Goal: Task Accomplishment & Management: Use online tool/utility

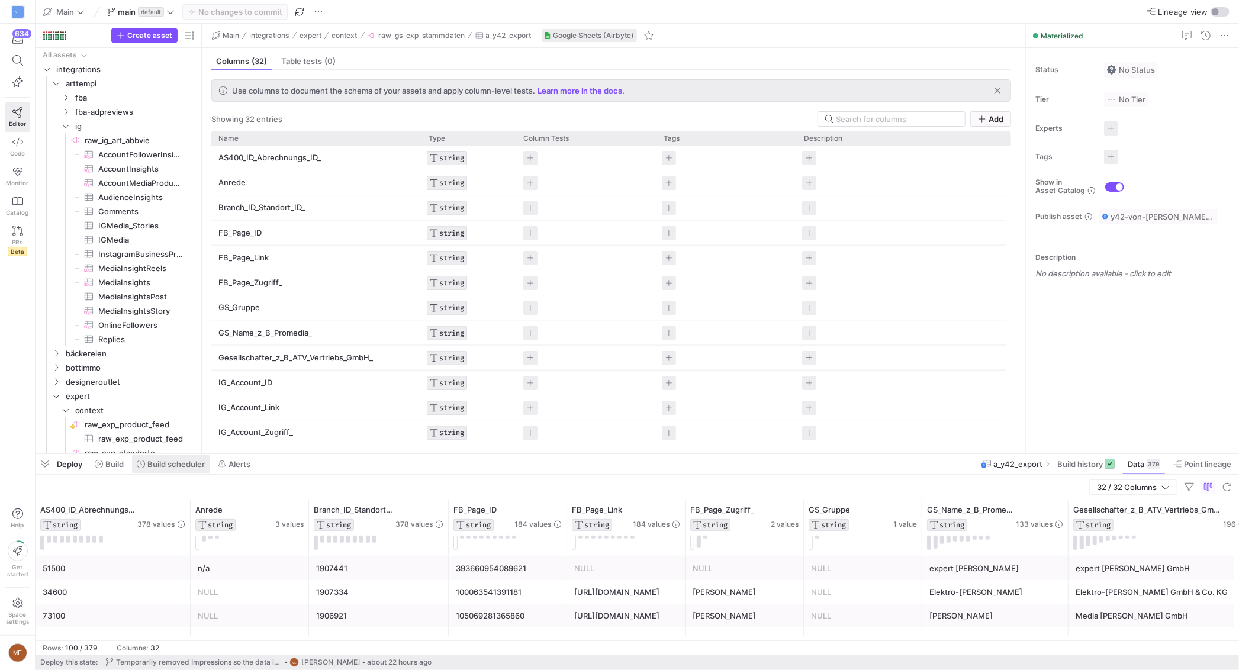
click at [153, 464] on span "Build scheduler" at bounding box center [175, 463] width 57 height 9
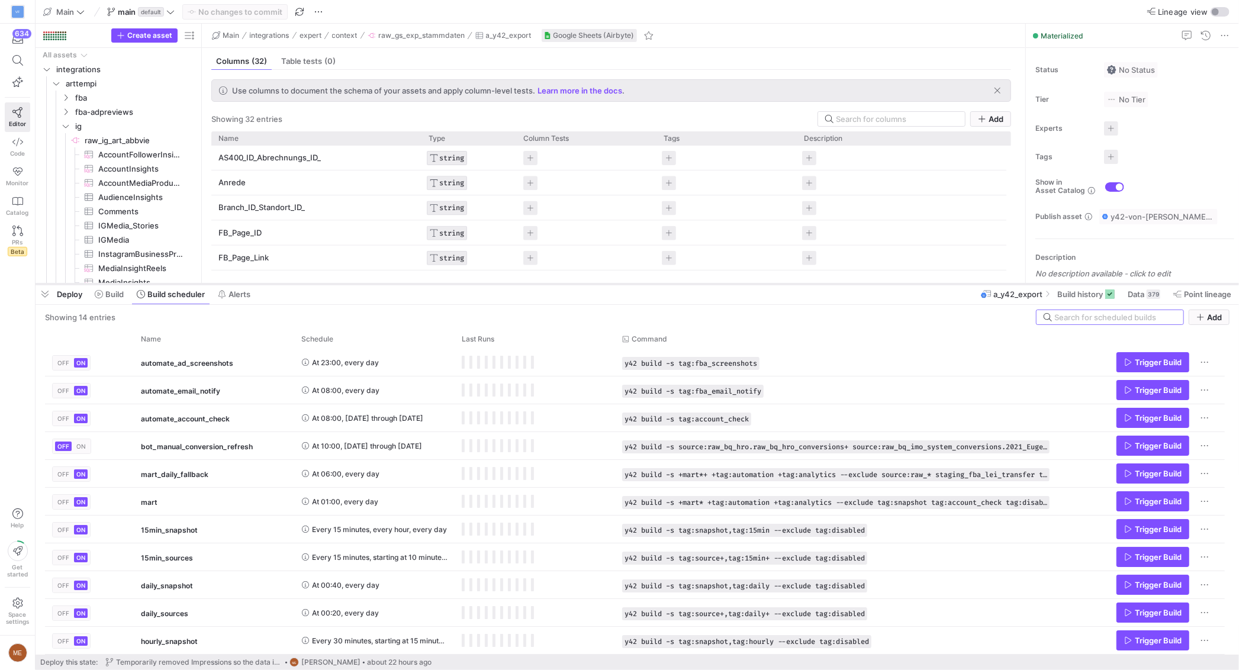
drag, startPoint x: 280, startPoint y: 455, endPoint x: 288, endPoint y: 288, distance: 167.1
click at [284, 286] on div at bounding box center [637, 284] width 1203 height 5
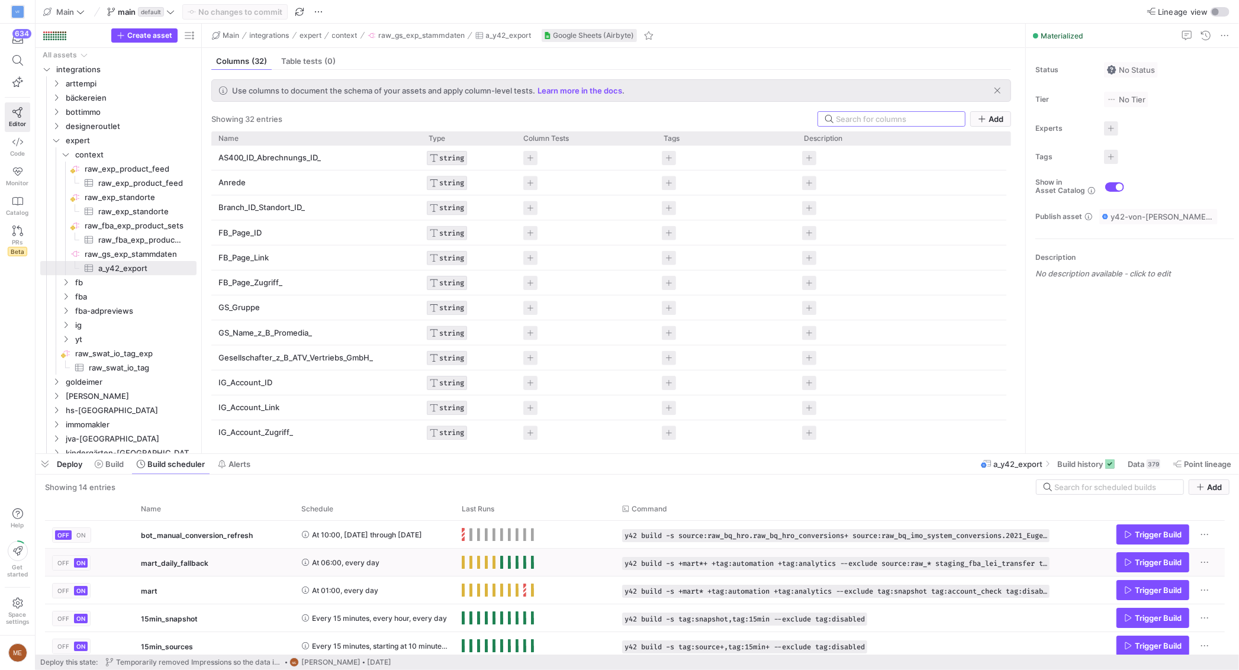
scroll to position [81, 0]
click at [463, 566] on span "Press SPACE to select this row." at bounding box center [463, 562] width 3 height 13
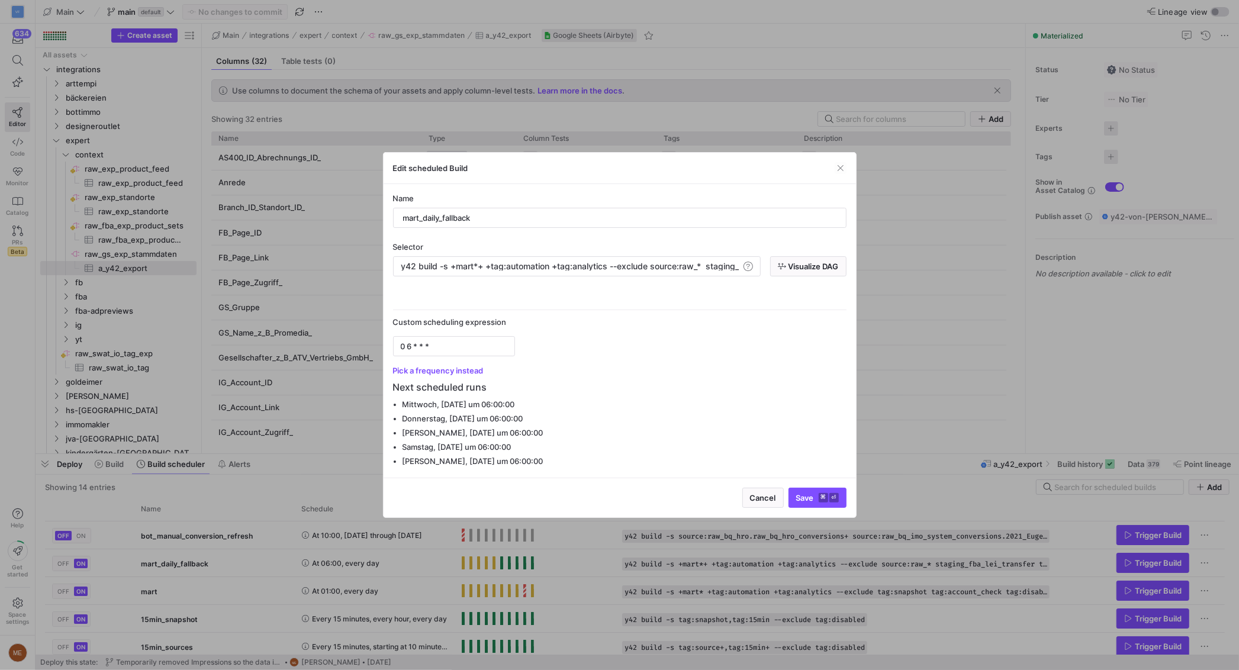
click at [454, 555] on div at bounding box center [619, 335] width 1239 height 670
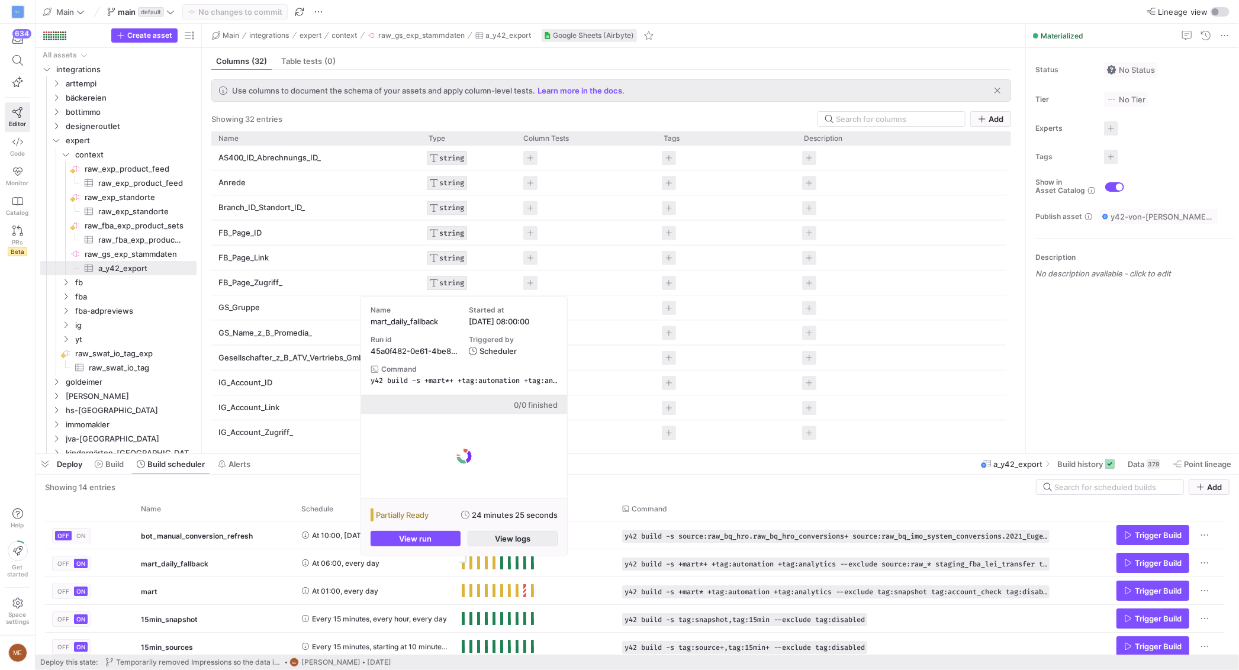
click at [487, 538] on span "button" at bounding box center [512, 539] width 89 height 14
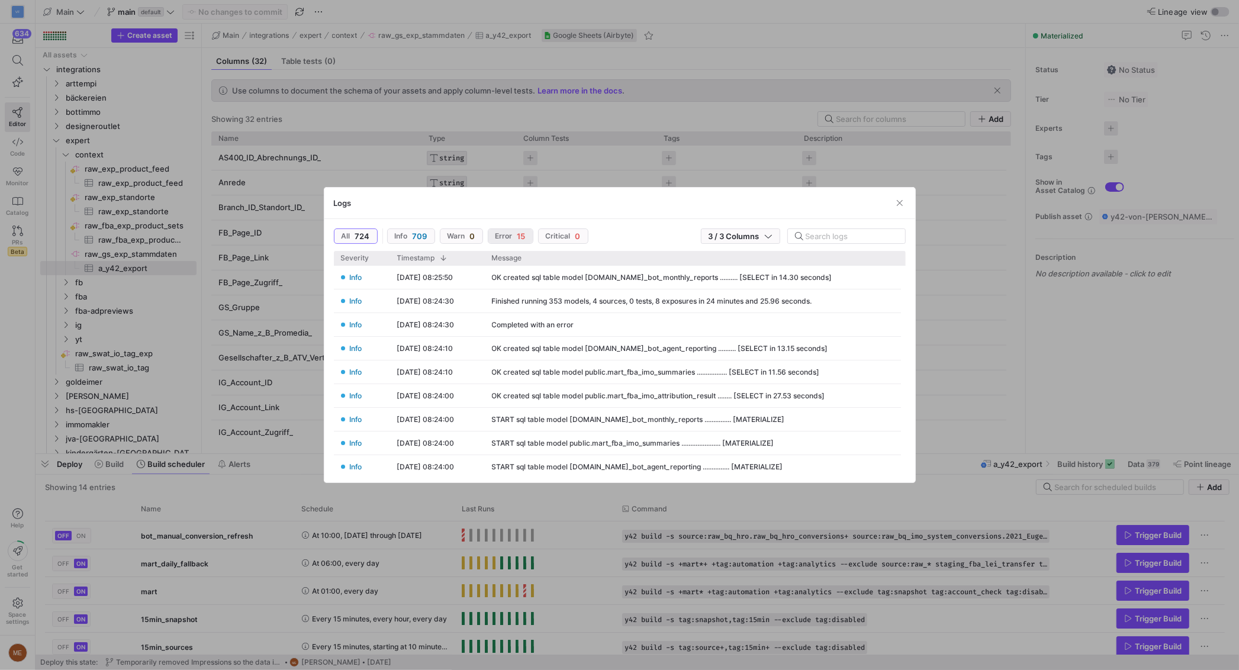
click at [510, 228] on button "Error 15" at bounding box center [511, 235] width 46 height 15
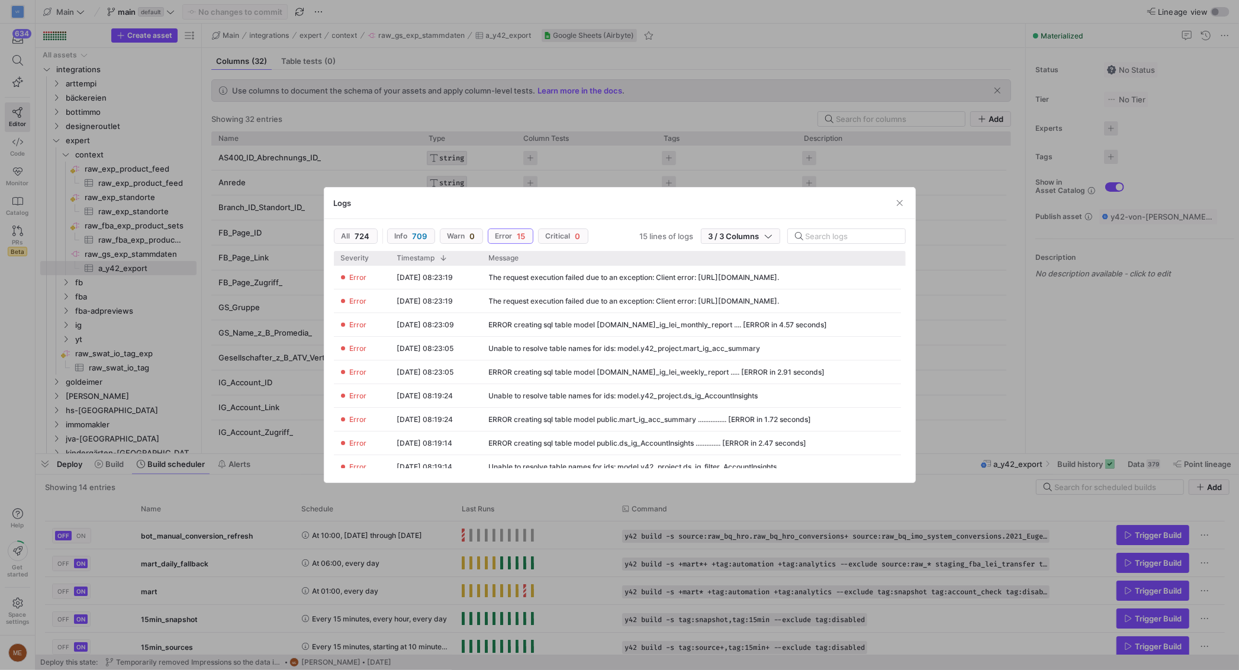
drag, startPoint x: 452, startPoint y: 548, endPoint x: 463, endPoint y: 542, distance: 13.0
click at [454, 548] on div at bounding box center [619, 335] width 1239 height 670
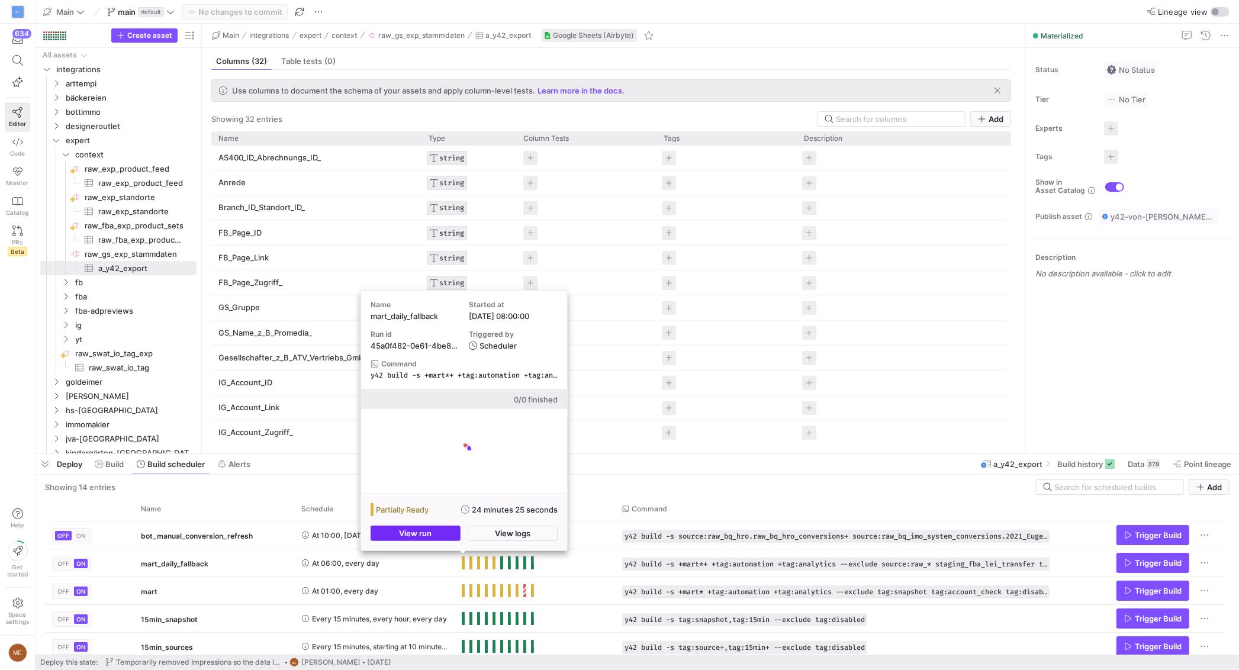
click at [446, 535] on span "button" at bounding box center [415, 533] width 89 height 14
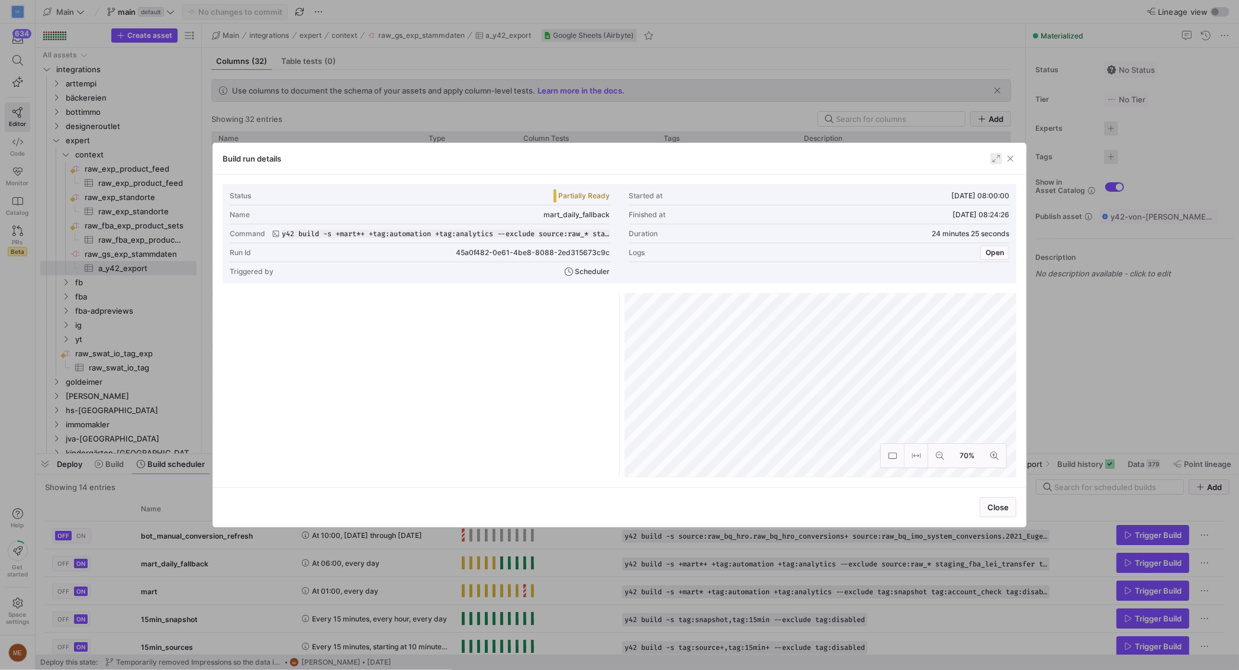
click at [994, 162] on span "button" at bounding box center [996, 159] width 12 height 12
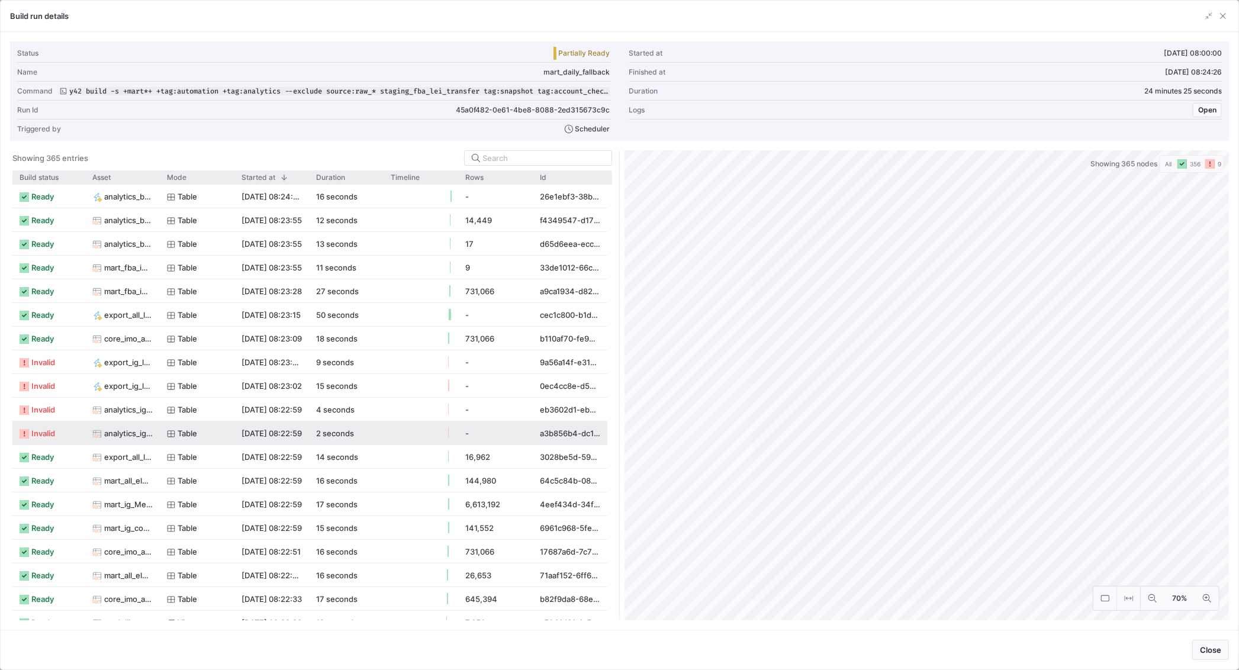
click at [101, 438] on icon at bounding box center [96, 433] width 9 height 9
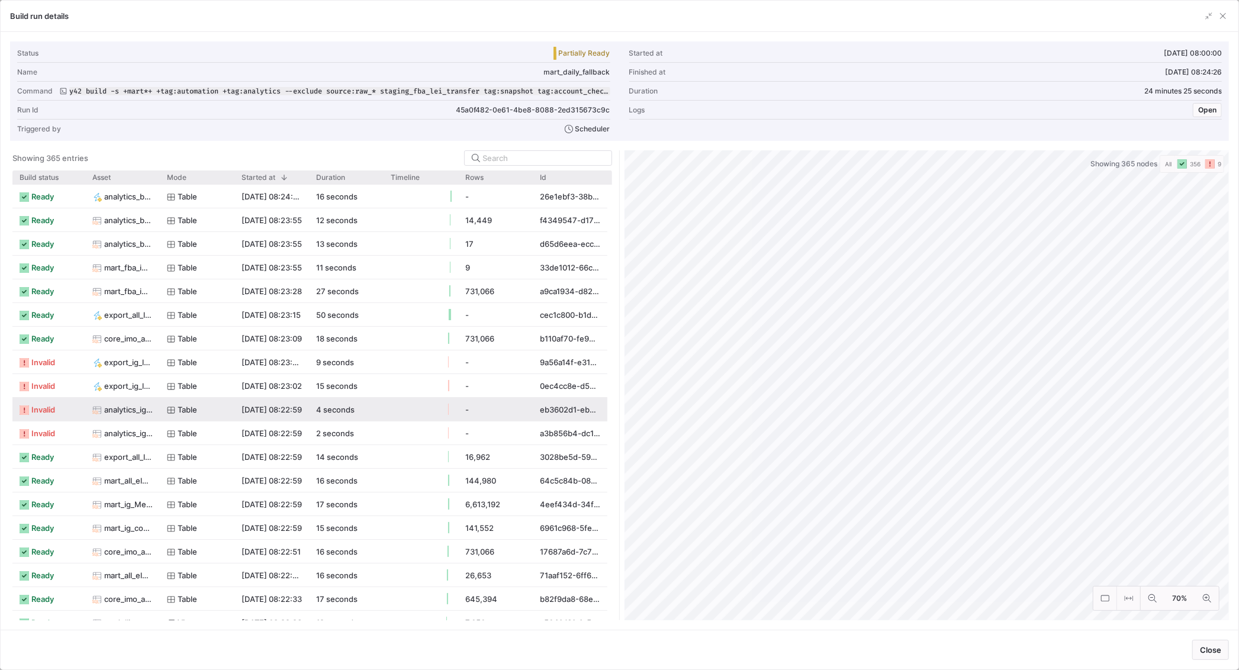
click at [50, 407] on span "invalid" at bounding box center [43, 409] width 24 height 23
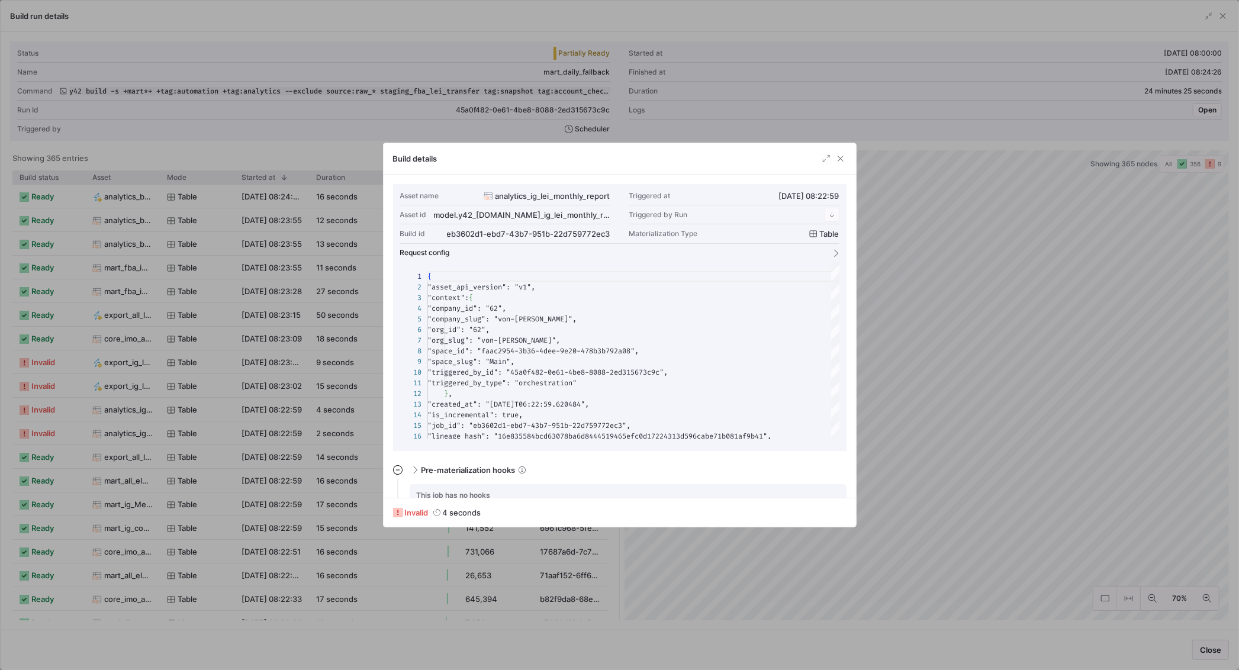
scroll to position [107, 0]
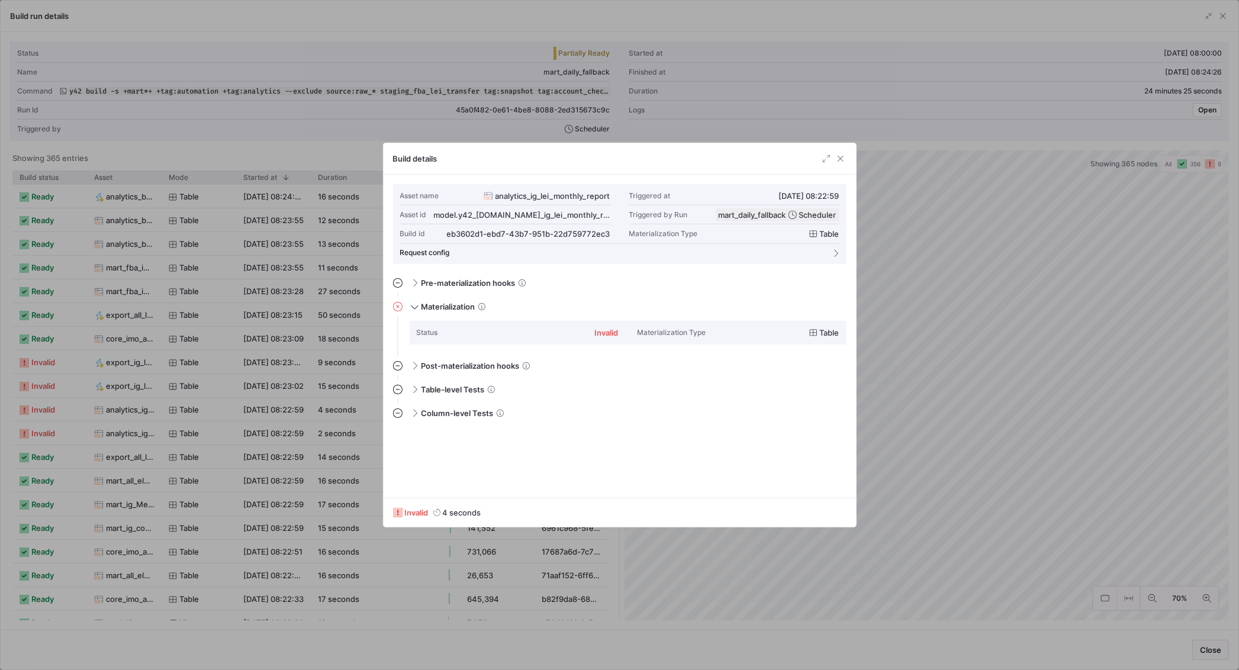
drag, startPoint x: 981, startPoint y: 329, endPoint x: 343, endPoint y: 330, distance: 638.7
click at [978, 329] on div at bounding box center [619, 335] width 1239 height 670
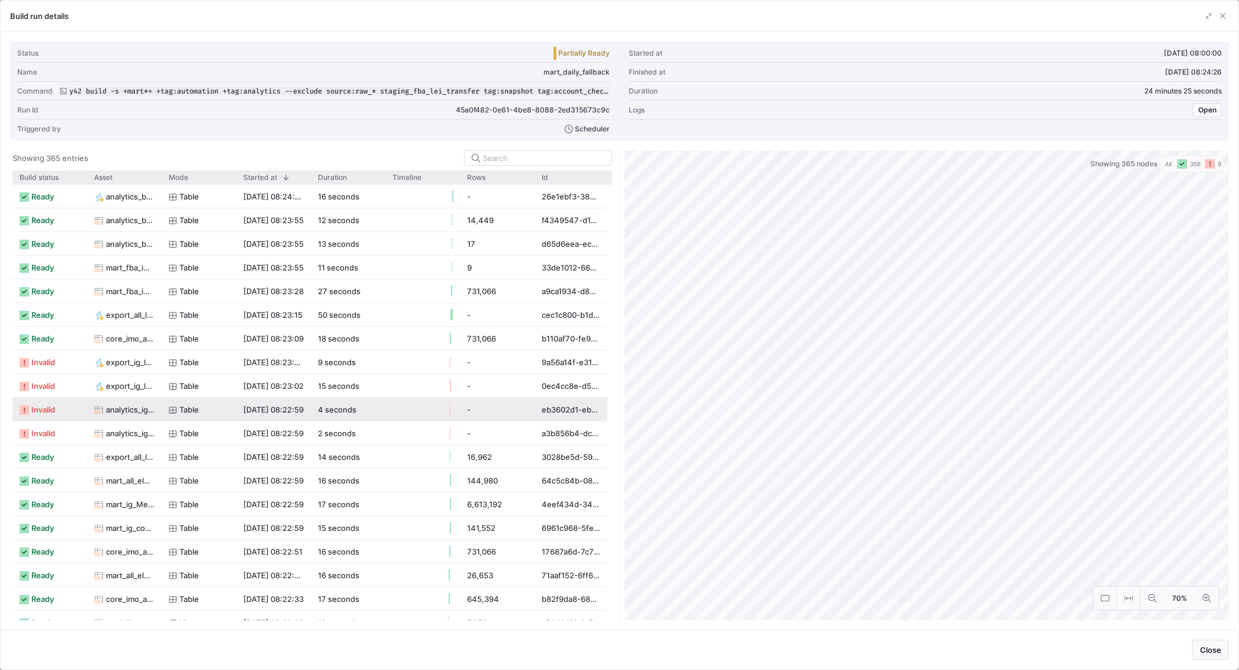
click at [57, 411] on y42-job-status-with-label "invalid" at bounding box center [50, 409] width 60 height 23
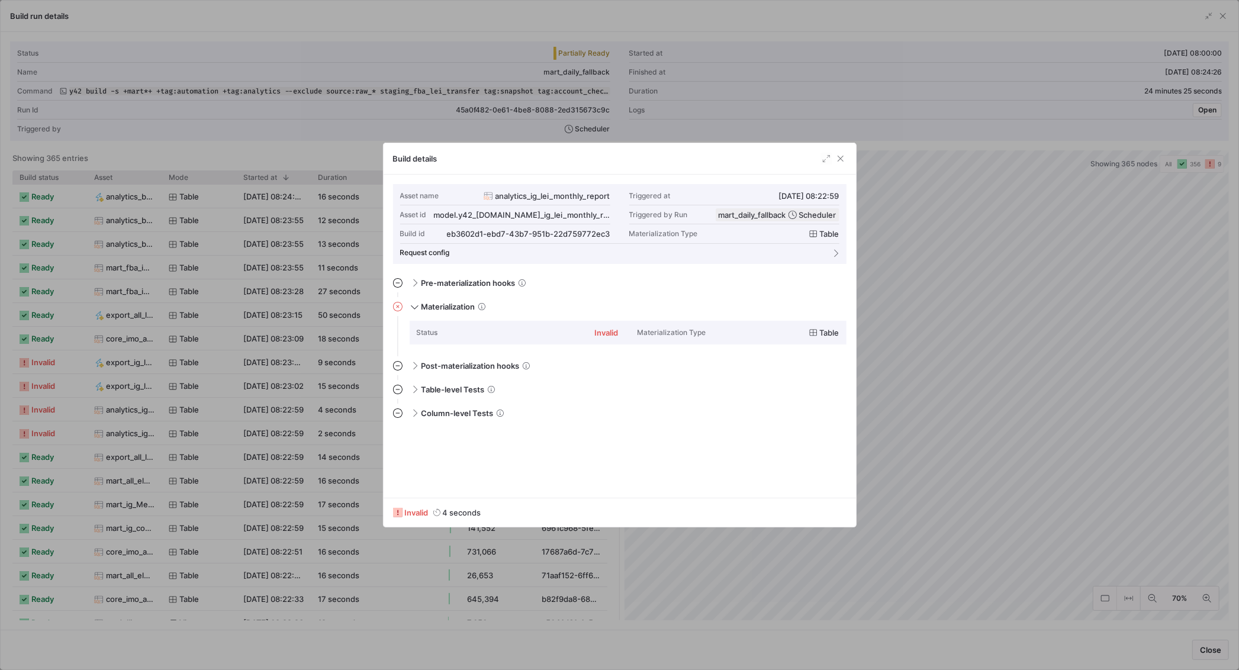
click at [946, 247] on div at bounding box center [619, 335] width 1239 height 670
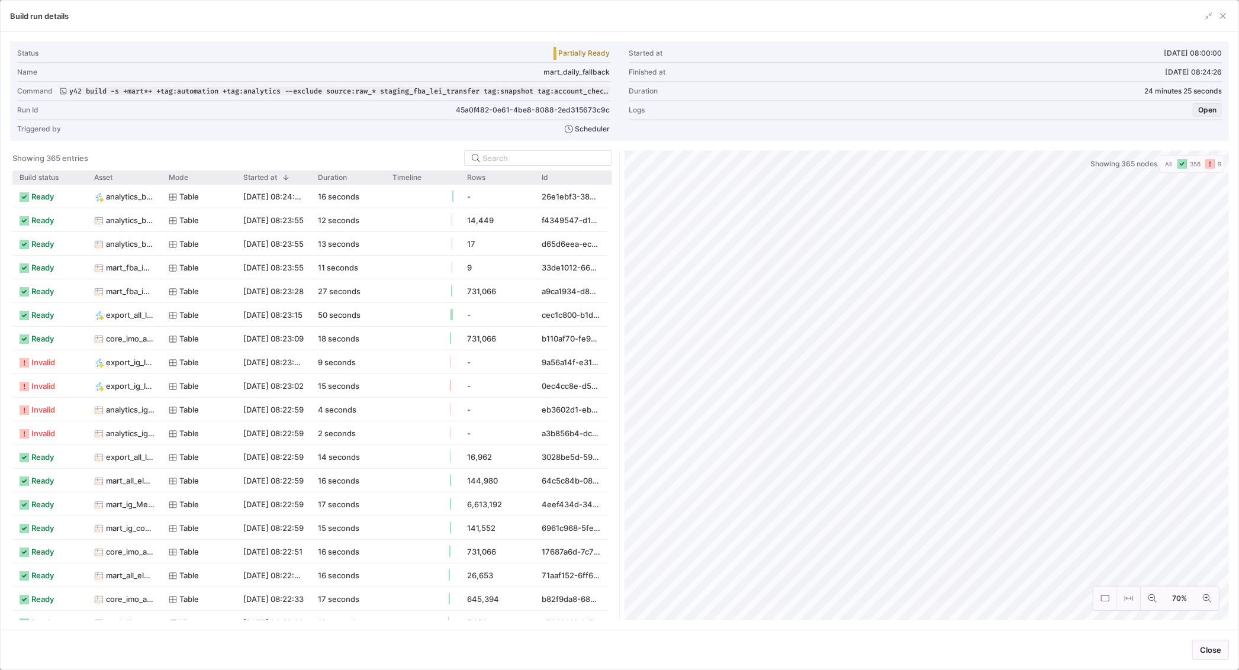
click at [1216, 110] on span "button" at bounding box center [1207, 110] width 28 height 13
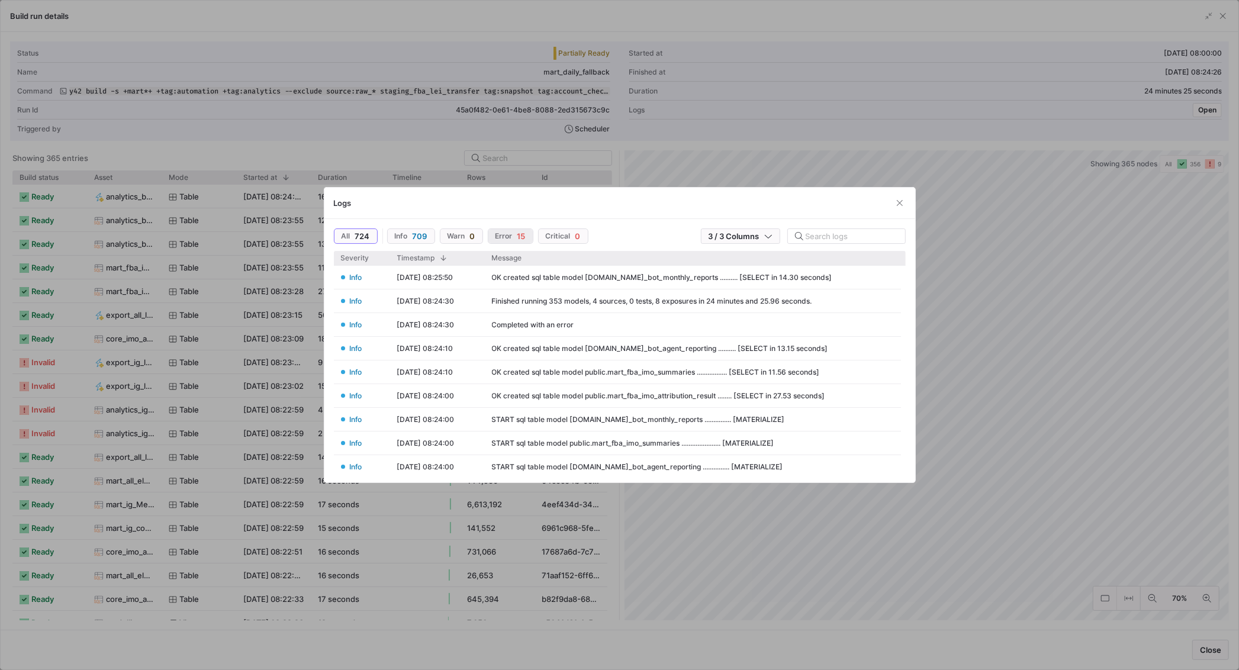
click at [524, 238] on span "15" at bounding box center [521, 235] width 8 height 9
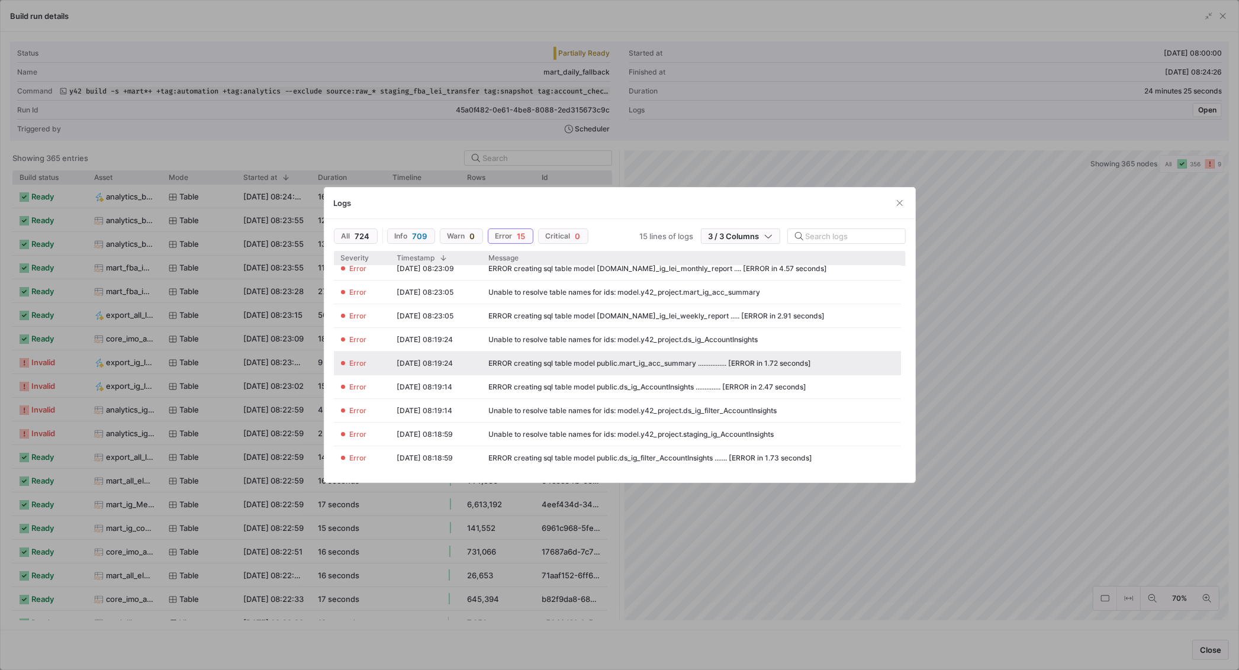
scroll to position [89, 0]
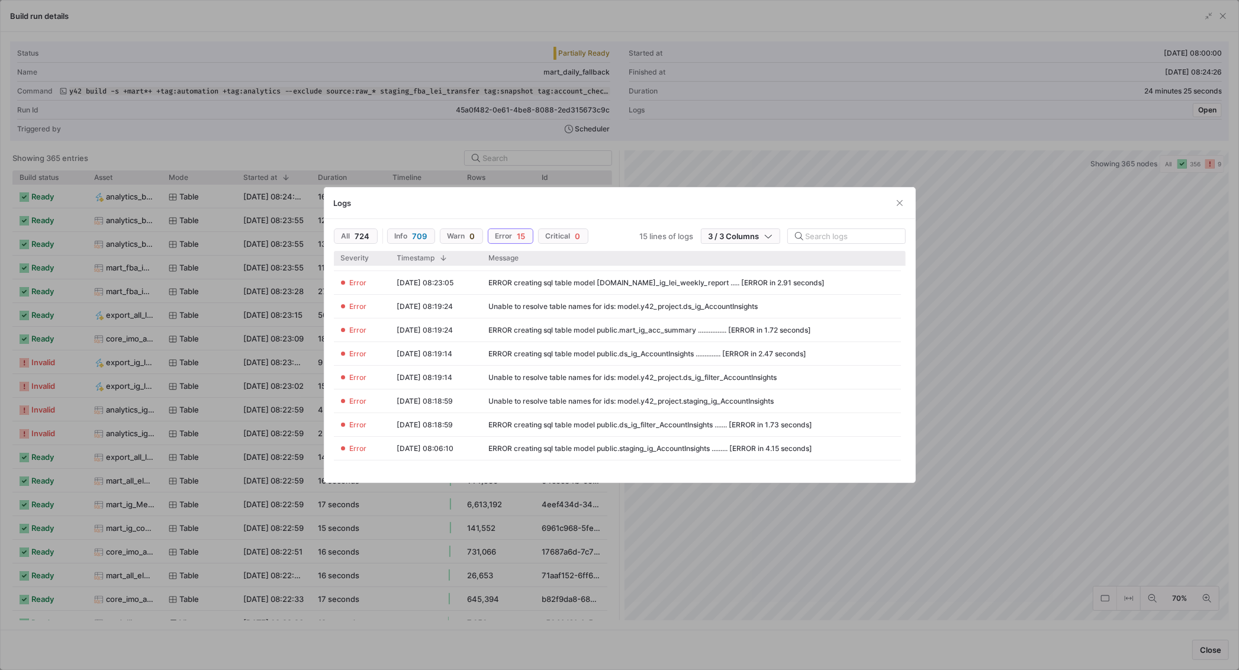
click at [983, 336] on div at bounding box center [619, 335] width 1239 height 670
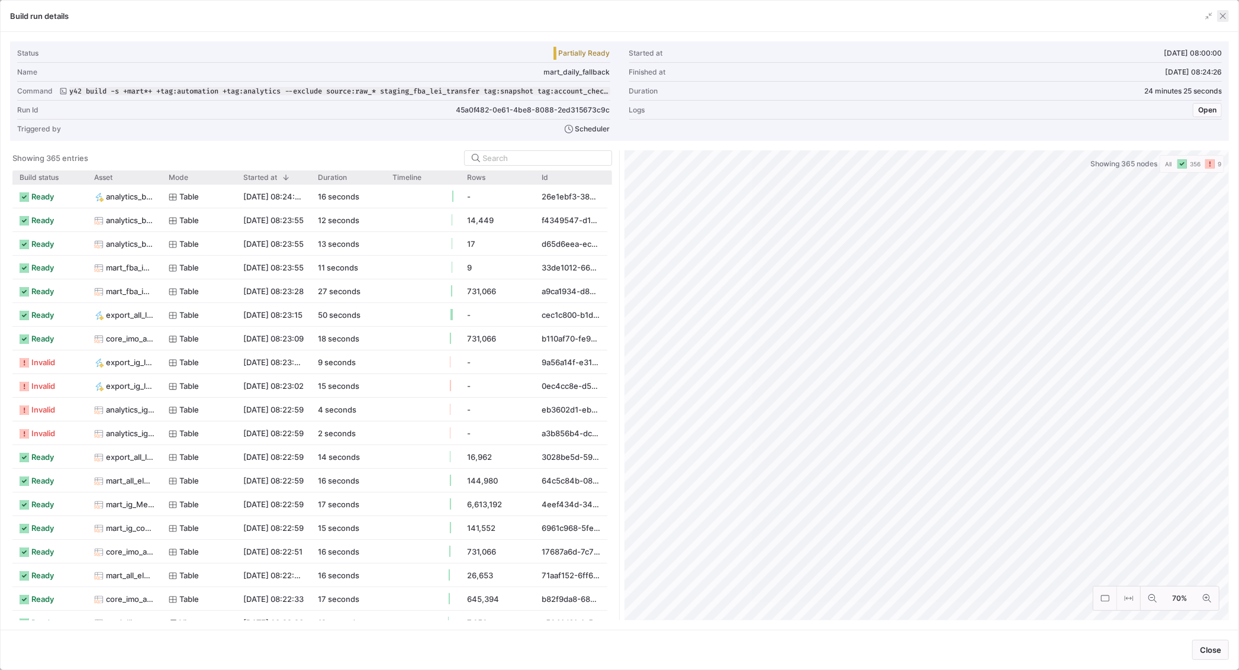
click at [1222, 13] on span "button" at bounding box center [1223, 16] width 12 height 12
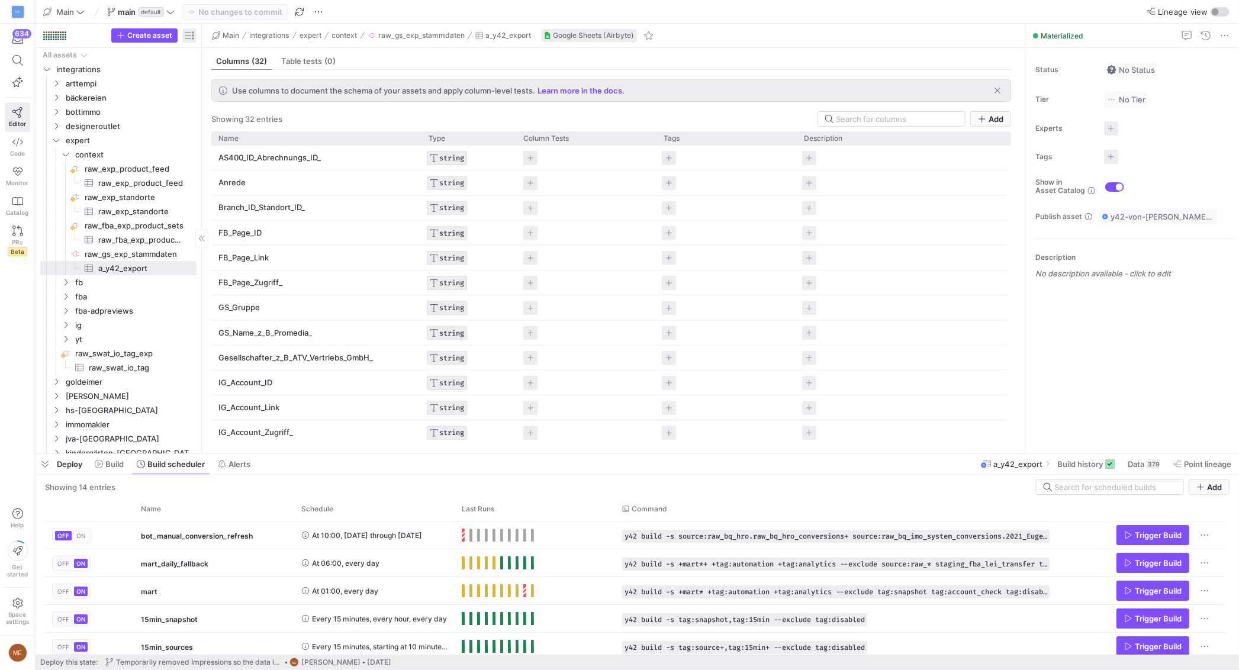
click at [185, 31] on span "button" at bounding box center [189, 35] width 14 height 14
click at [253, 79] on mat-radio-button "Last build status" at bounding box center [247, 85] width 91 height 19
radio input "false"
radio input "true"
click at [131, 420] on div at bounding box center [619, 335] width 1239 height 670
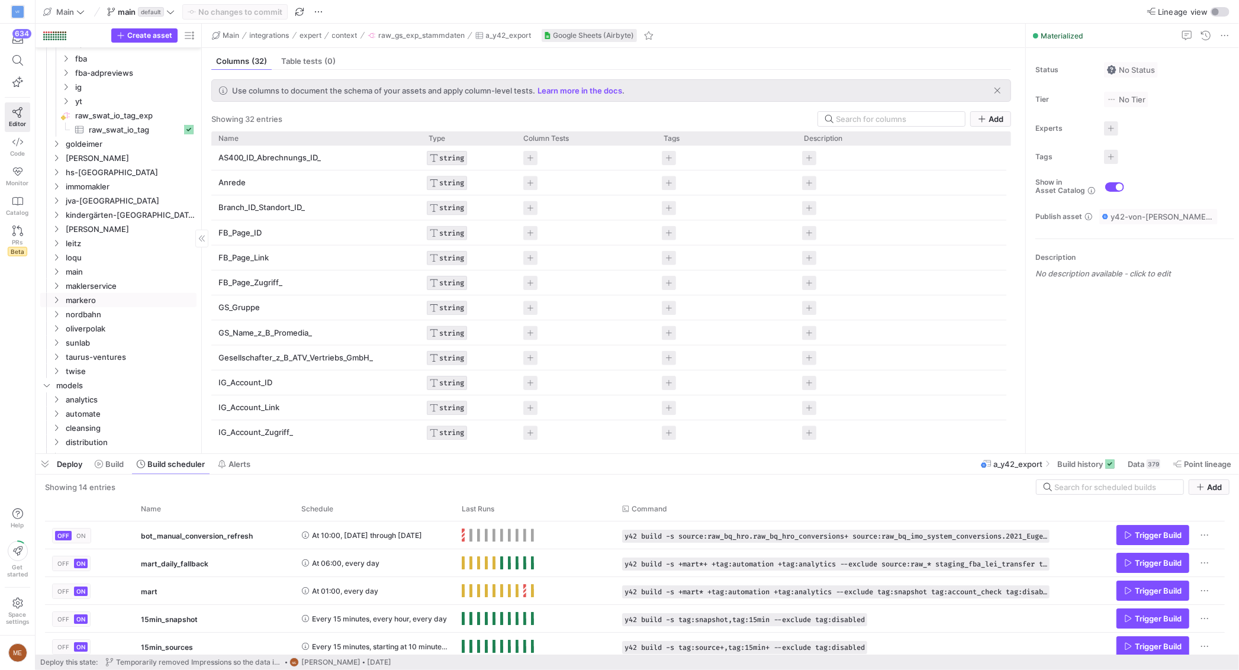
scroll to position [347, 0]
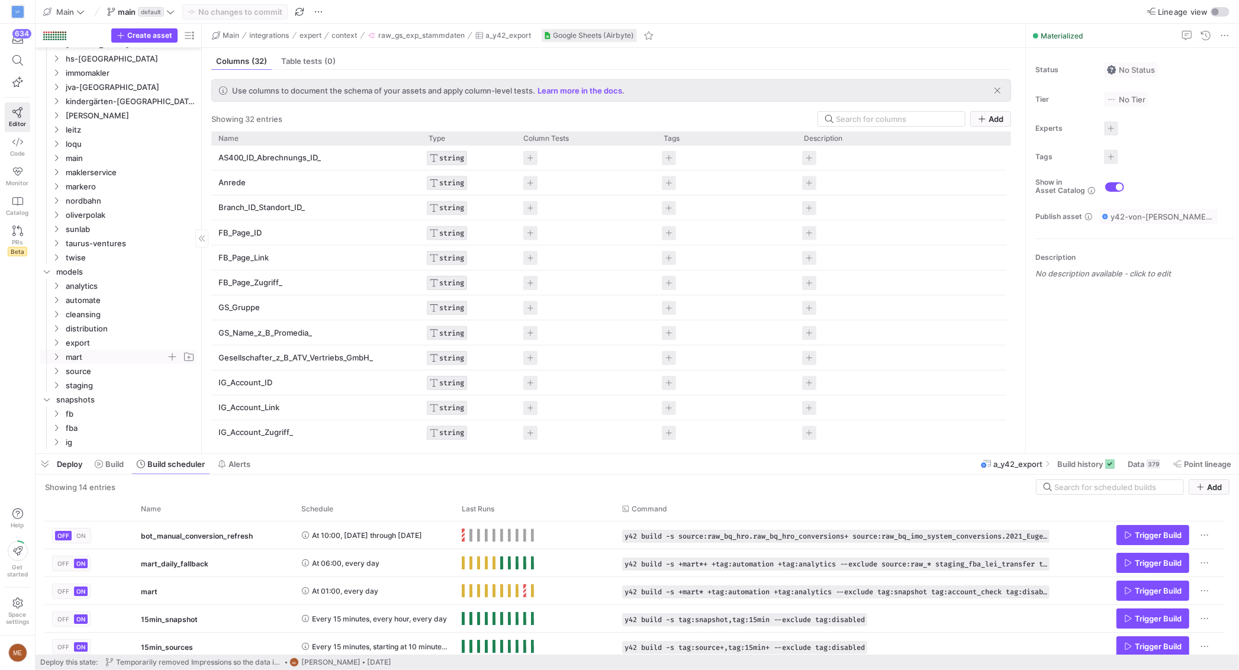
click at [86, 360] on span "mart" at bounding box center [116, 357] width 101 height 14
click at [100, 302] on span "ig" at bounding box center [120, 301] width 91 height 14
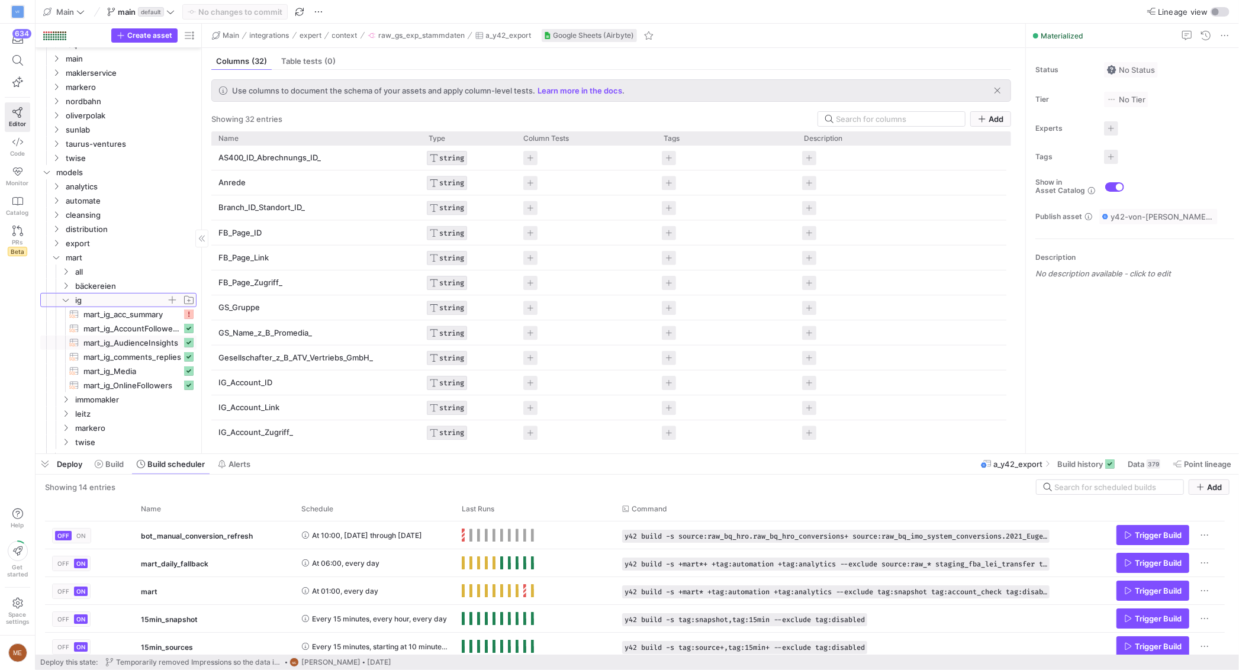
scroll to position [533, 0]
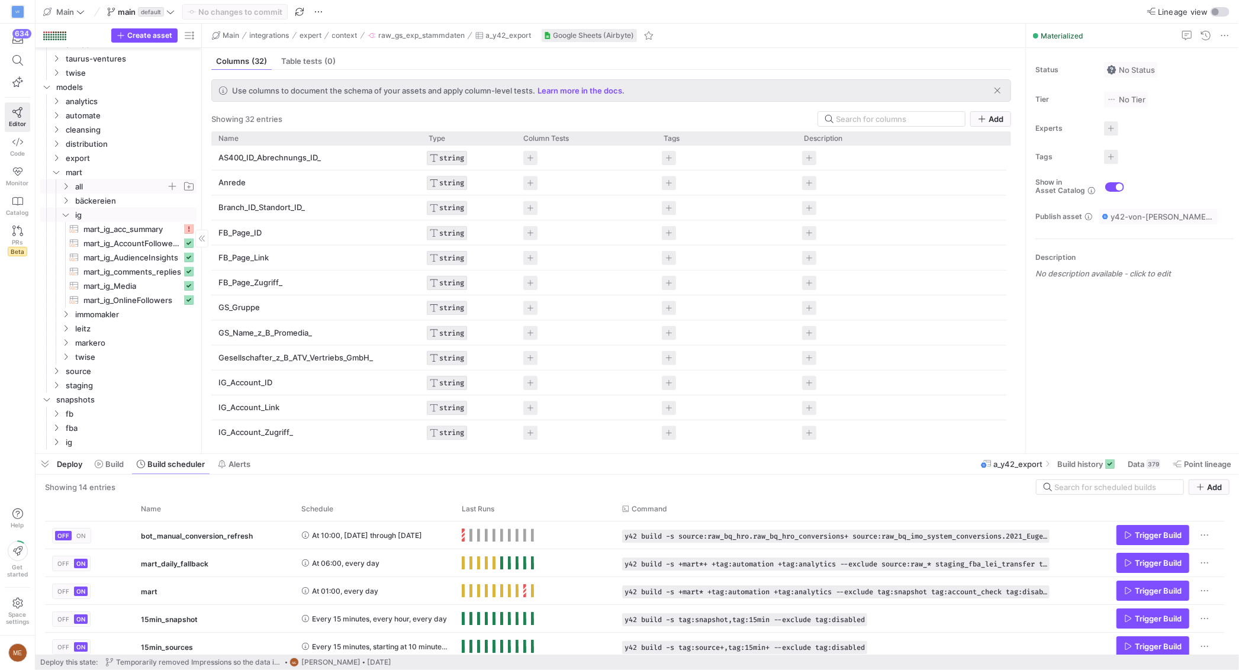
click at [110, 185] on span "all" at bounding box center [120, 187] width 91 height 14
drag, startPoint x: 143, startPoint y: 253, endPoint x: 156, endPoint y: 255, distance: 12.6
click at [144, 253] on span "mart_ig_acc_summary​​​​​​​​​​" at bounding box center [132, 258] width 98 height 14
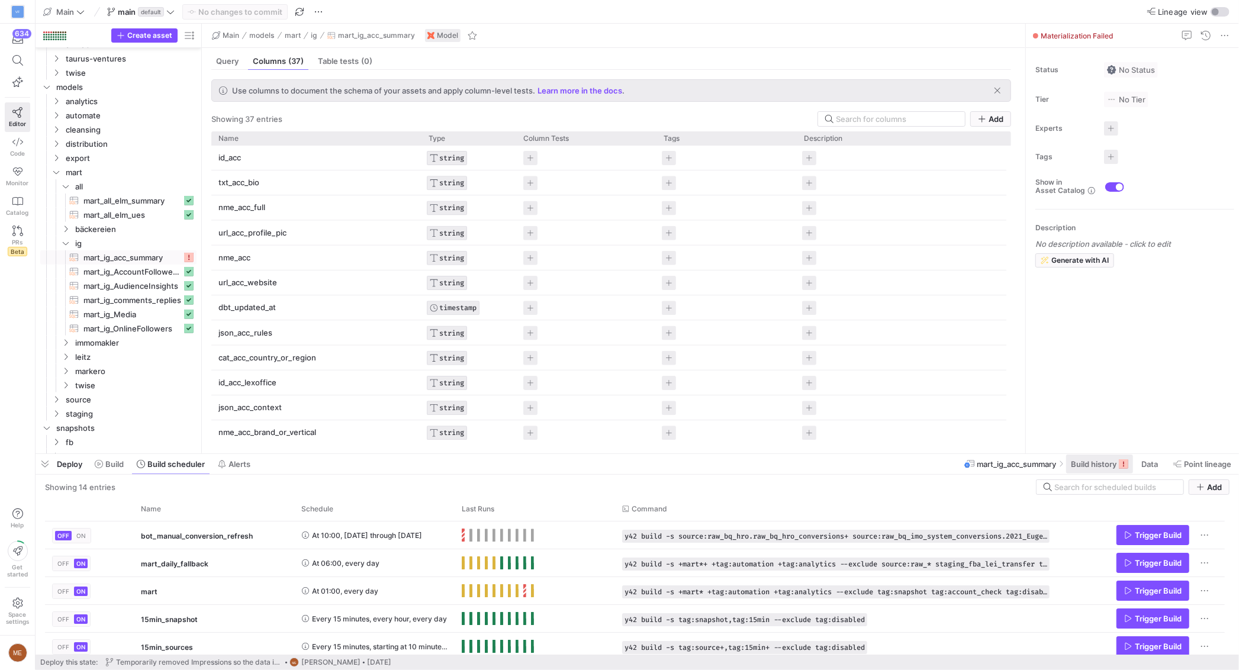
click at [1100, 465] on span "Build history" at bounding box center [1094, 463] width 46 height 9
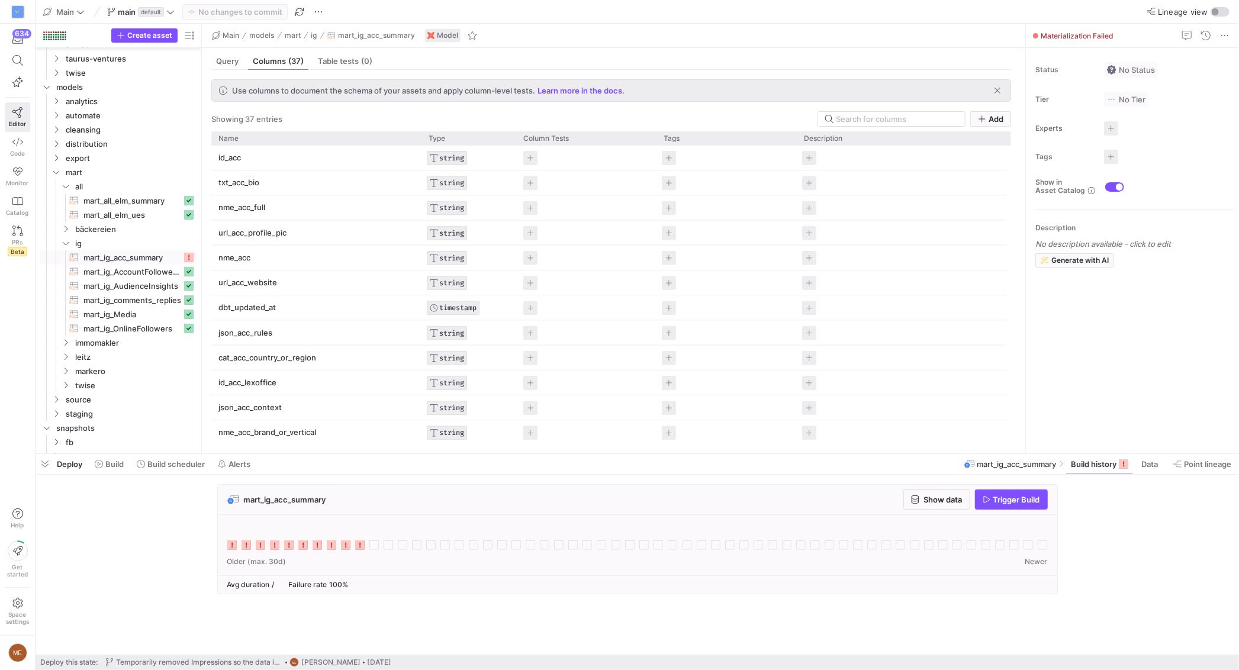
click at [363, 546] on icon at bounding box center [359, 544] width 9 height 9
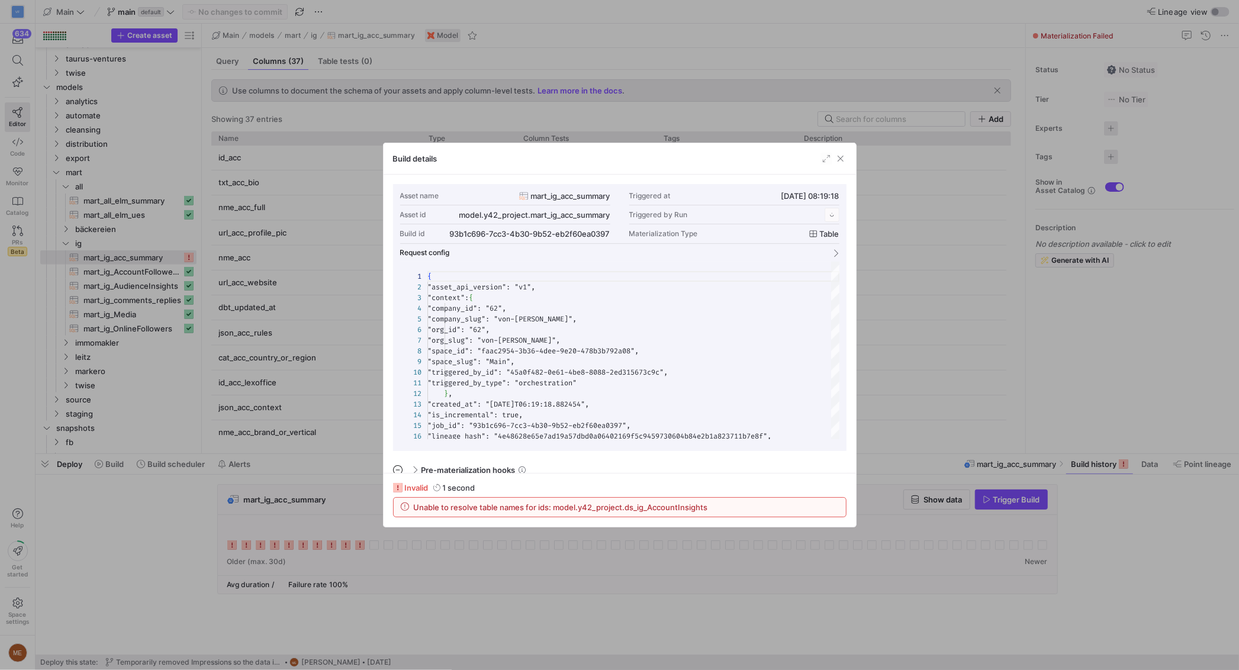
scroll to position [107, 0]
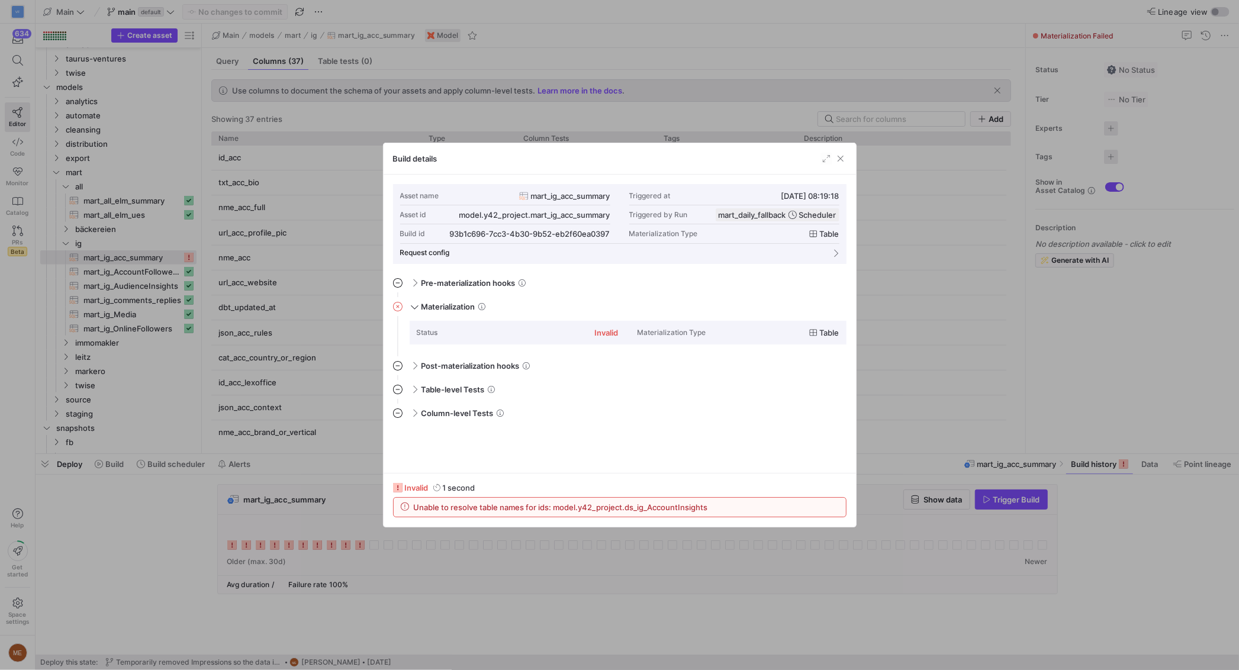
click at [166, 552] on div at bounding box center [619, 335] width 1239 height 670
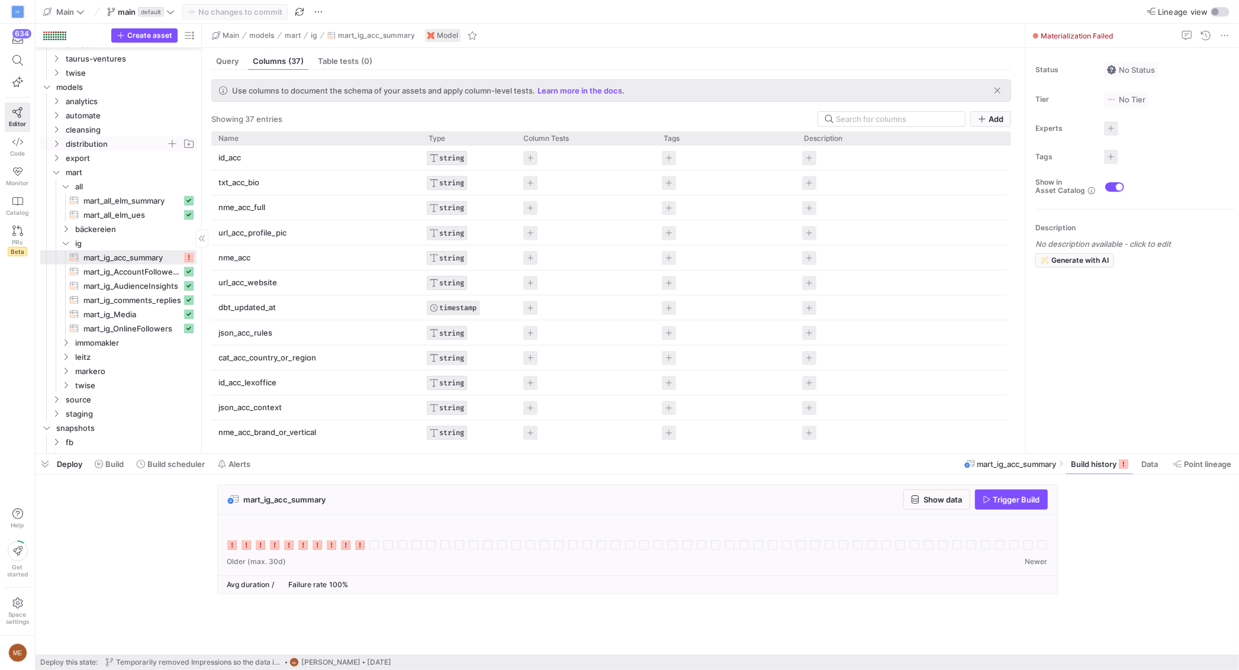
drag, startPoint x: 133, startPoint y: 138, endPoint x: 131, endPoint y: 146, distance: 8.5
click at [133, 138] on span "distribution" at bounding box center [116, 144] width 101 height 14
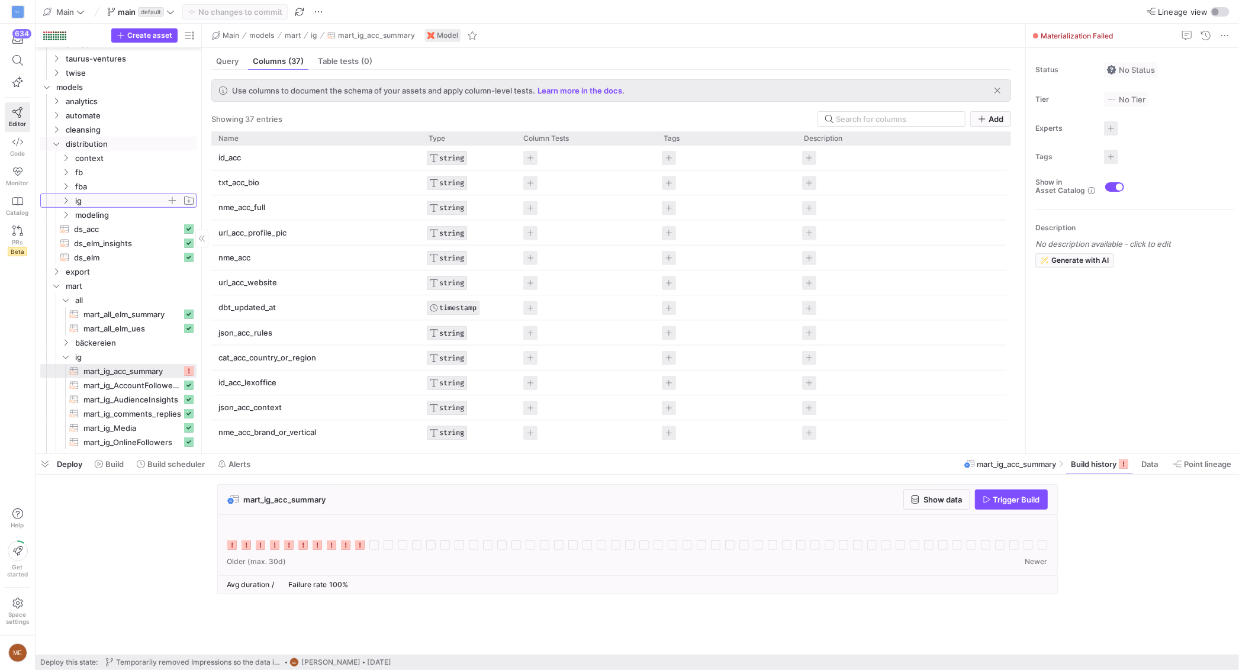
click at [116, 204] on span "ig" at bounding box center [120, 201] width 91 height 14
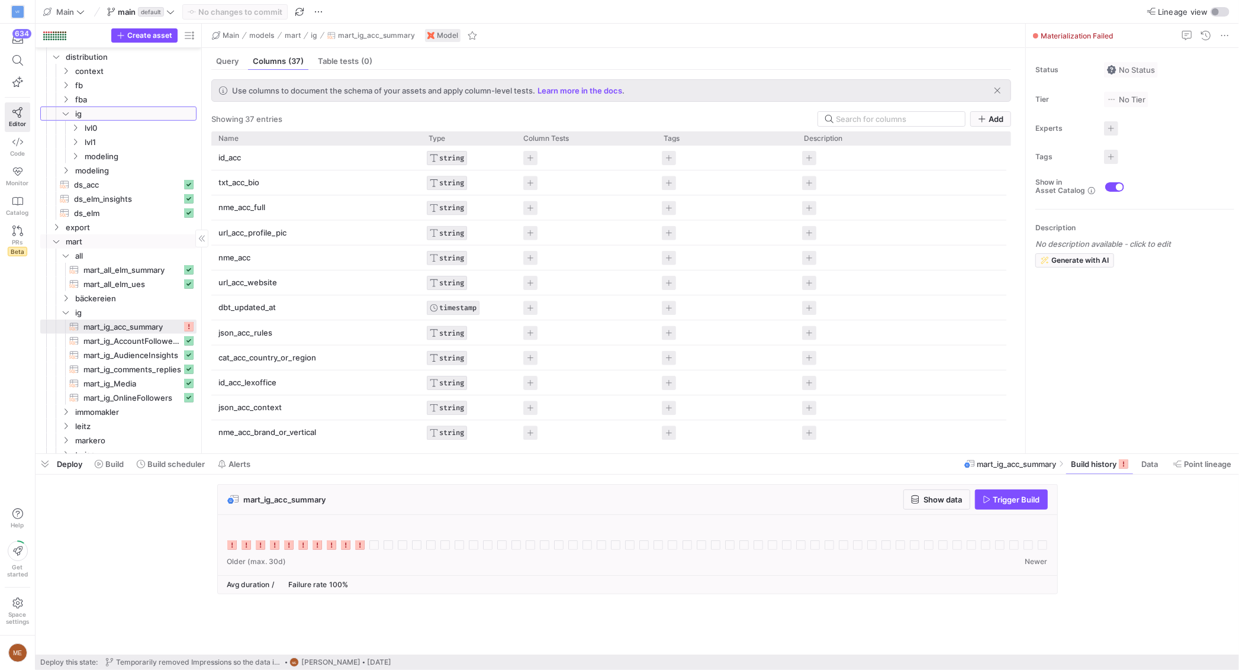
scroll to position [643, 0]
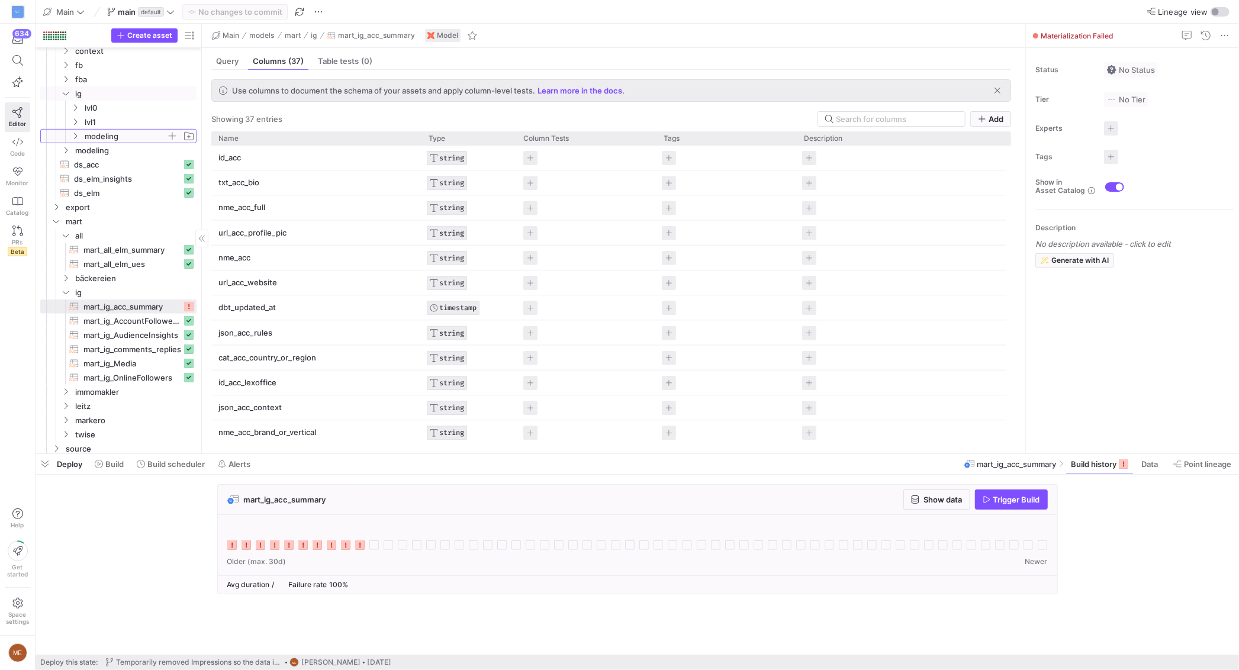
click at [130, 132] on span "modeling" at bounding box center [126, 137] width 82 height 14
drag, startPoint x: 132, startPoint y: 125, endPoint x: 131, endPoint y: 115, distance: 9.5
click at [132, 124] on span "lvl1" at bounding box center [126, 122] width 82 height 14
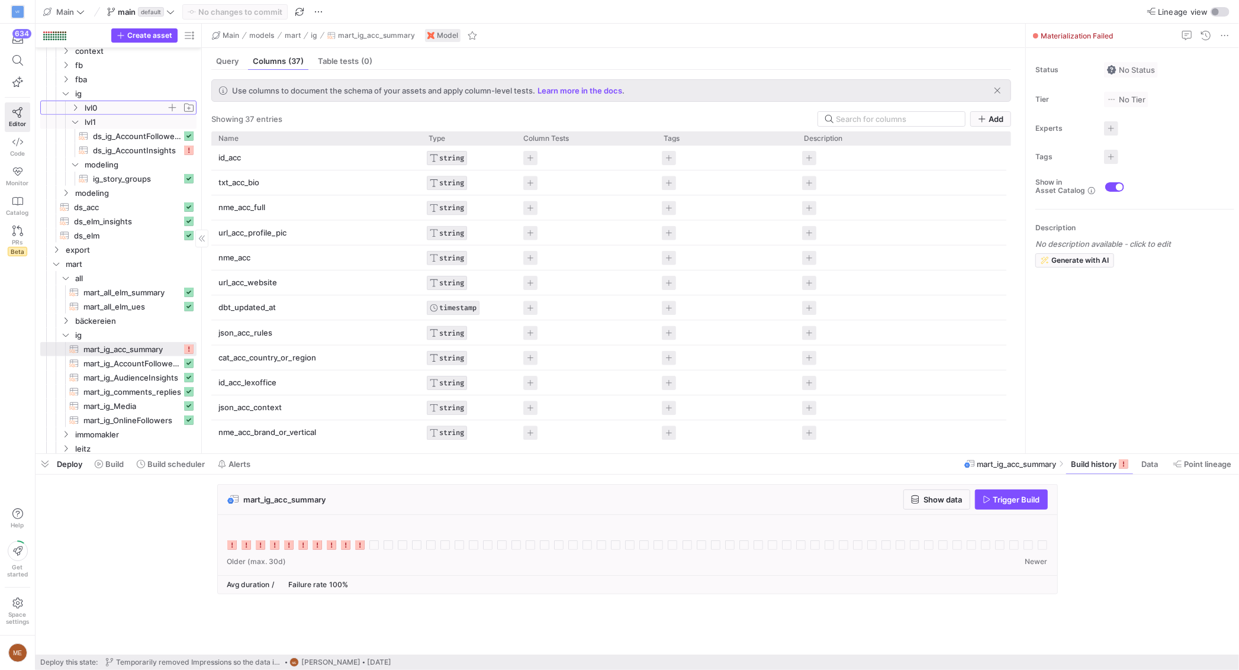
click at [132, 111] on span "lvl0" at bounding box center [126, 108] width 82 height 14
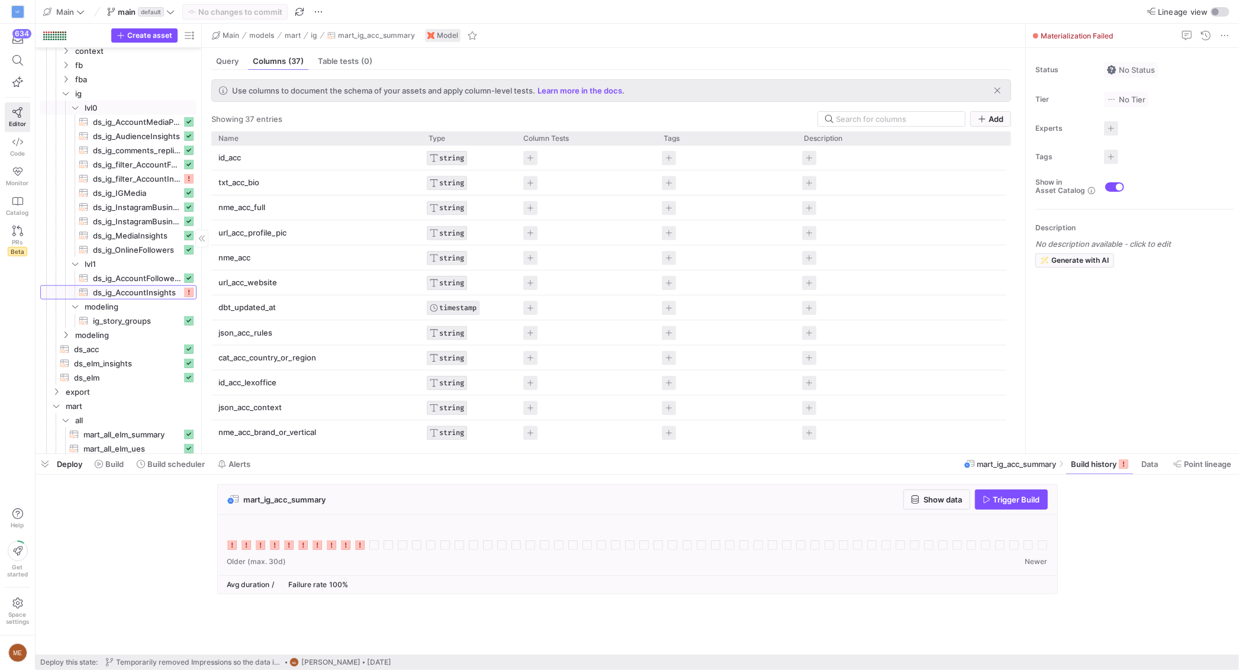
click at [144, 292] on span "ds_ig_AccountInsights​​​​​​​​​​" at bounding box center [137, 293] width 89 height 14
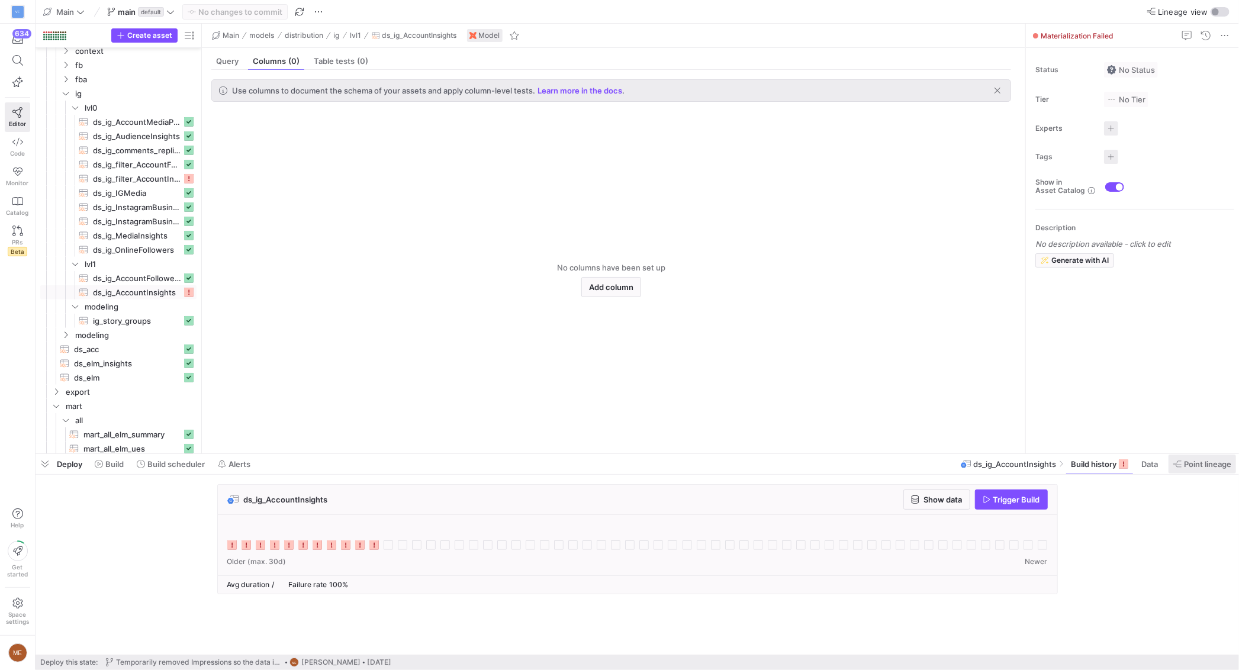
click at [1184, 462] on span "Point lineage" at bounding box center [1207, 463] width 47 height 9
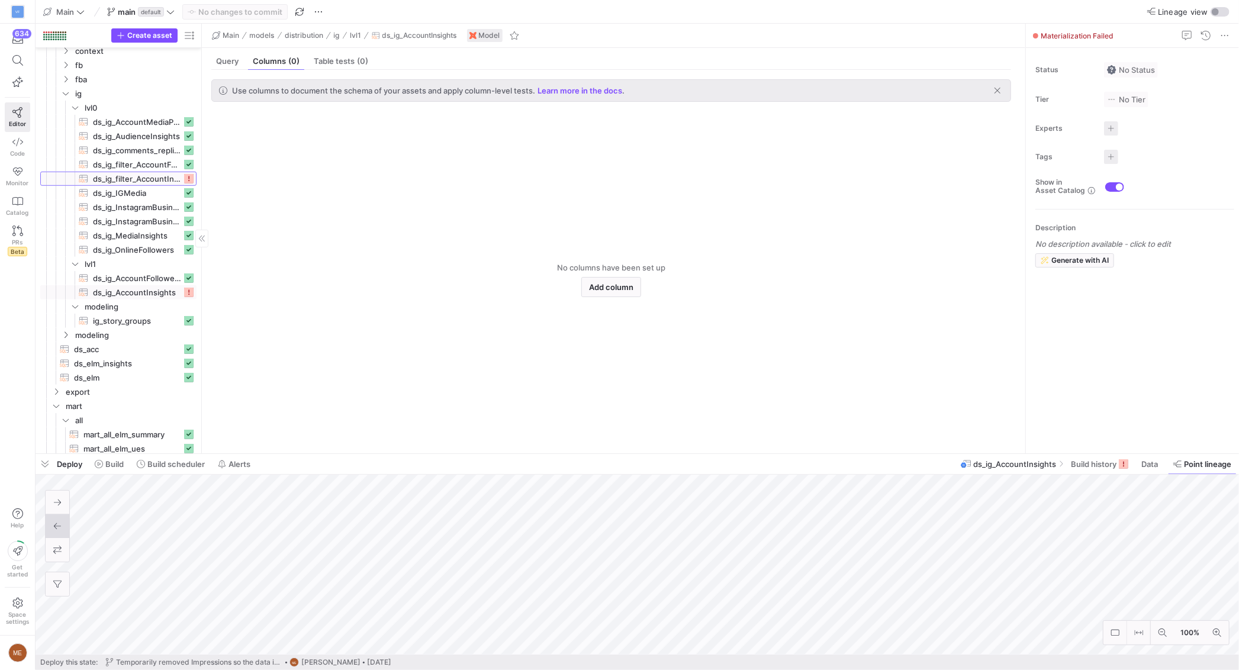
click at [131, 173] on span "ds_ig_filter_AccountInsights​​​​​​​​​​" at bounding box center [137, 179] width 89 height 14
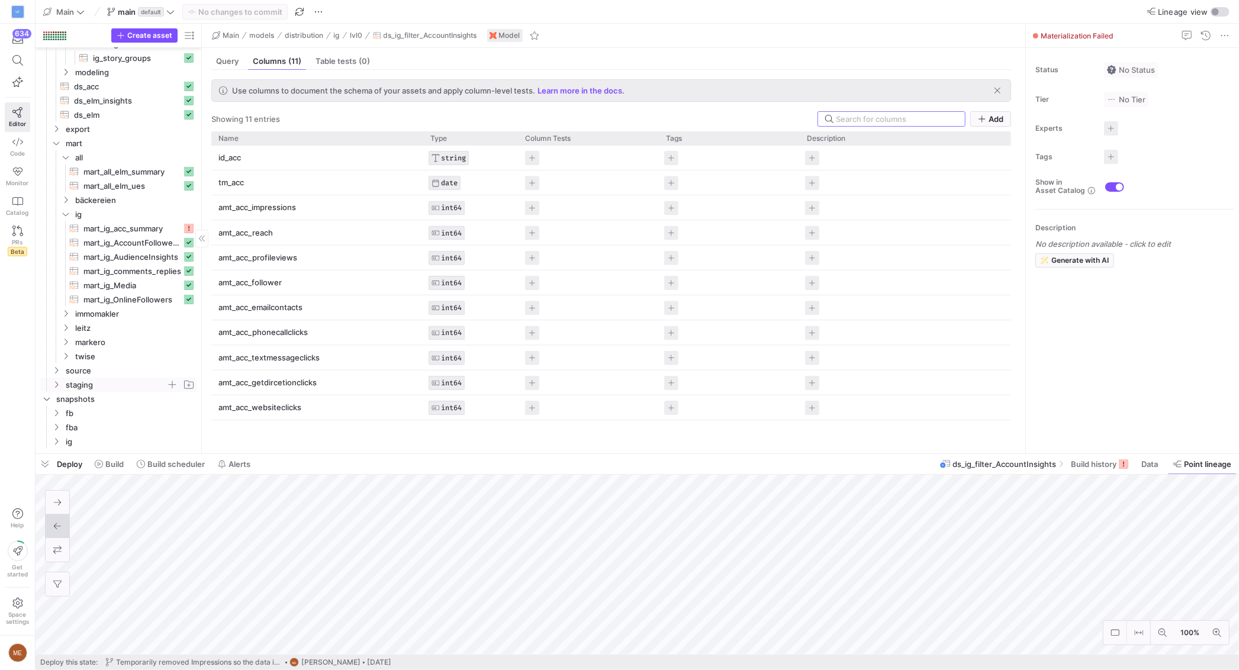
click at [113, 381] on span "staging" at bounding box center [116, 385] width 101 height 14
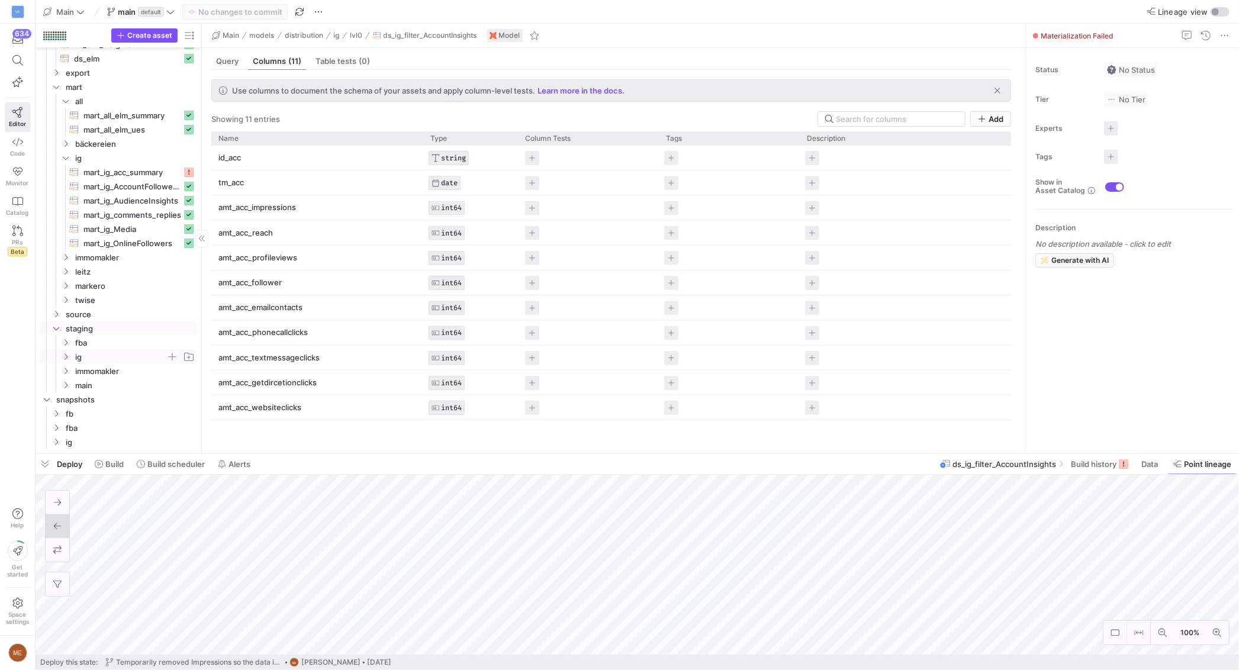
click at [110, 355] on span "ig" at bounding box center [120, 357] width 91 height 14
click at [118, 369] on span "staging" at bounding box center [126, 372] width 82 height 14
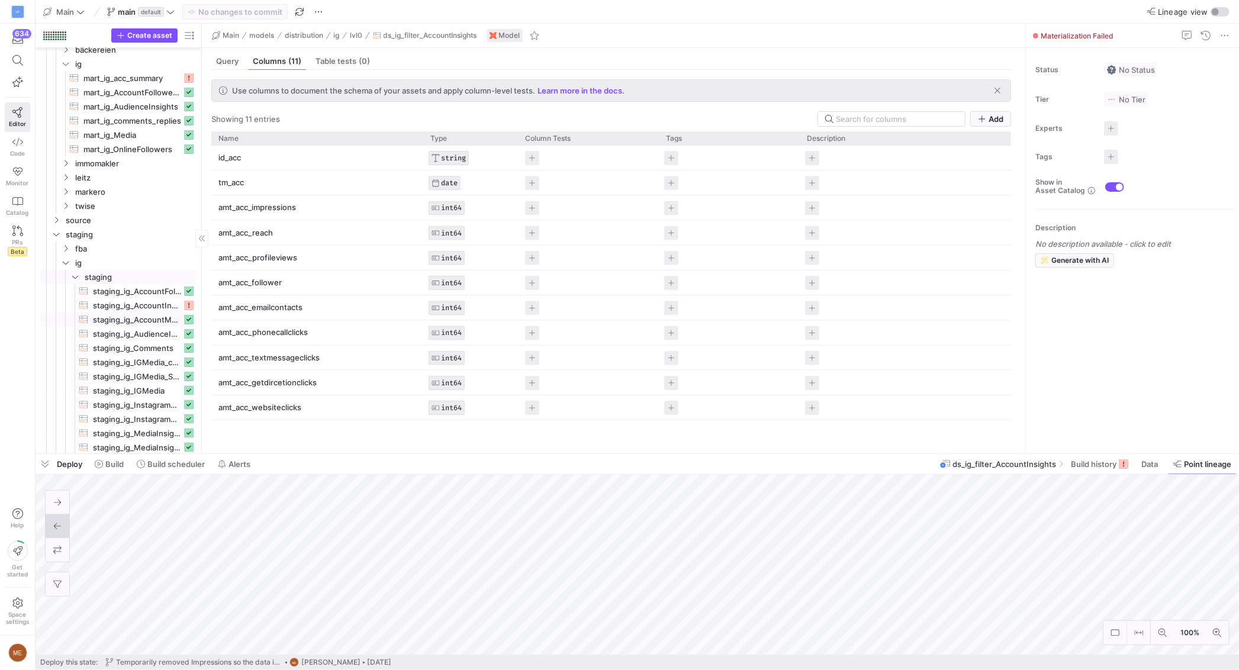
click at [134, 314] on span "staging_ig_AccountMediaProductType​​​​​​​​​​" at bounding box center [137, 320] width 89 height 14
click at [134, 308] on span "staging_ig_AccountInsights​​​​​​​​​​" at bounding box center [137, 306] width 89 height 14
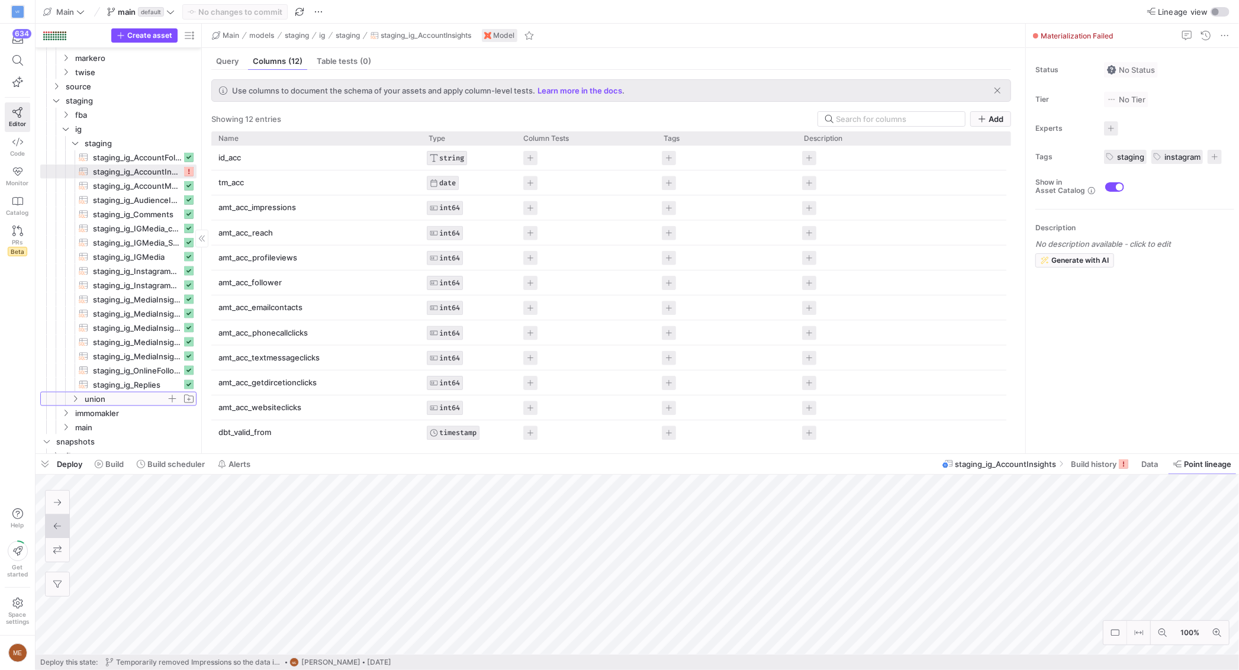
click at [117, 397] on span "union" at bounding box center [126, 399] width 82 height 14
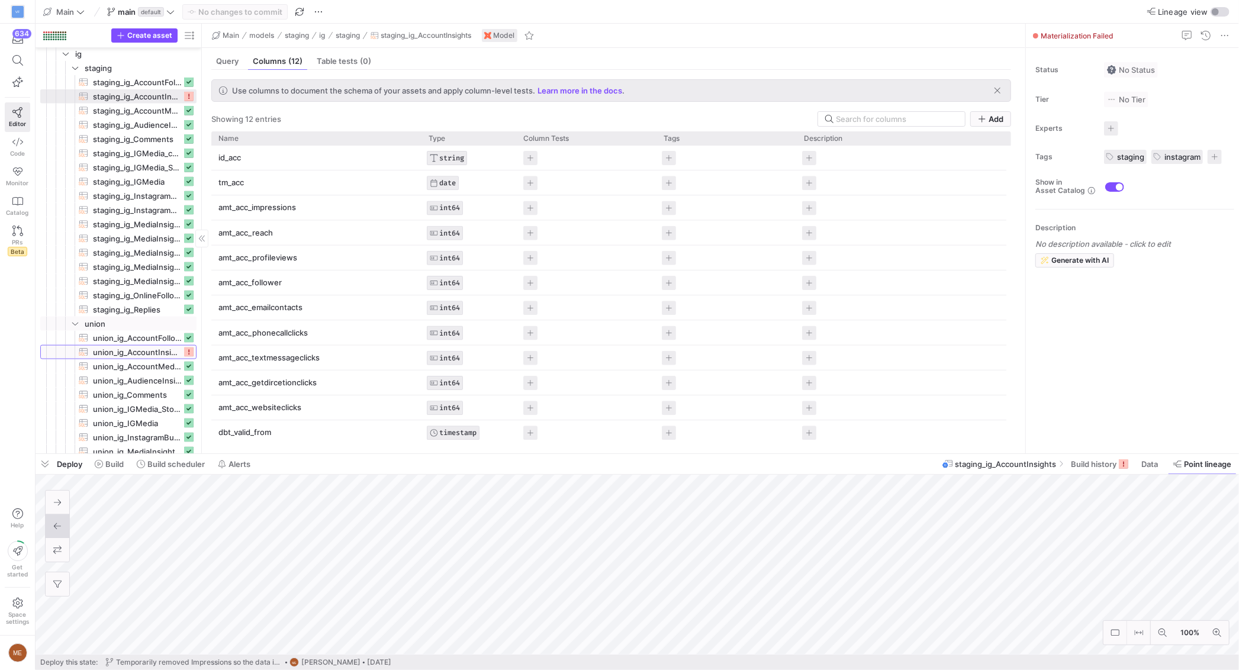
click at [133, 346] on span "union_ig_AccountInsights​​​​​​​​​​" at bounding box center [137, 353] width 89 height 14
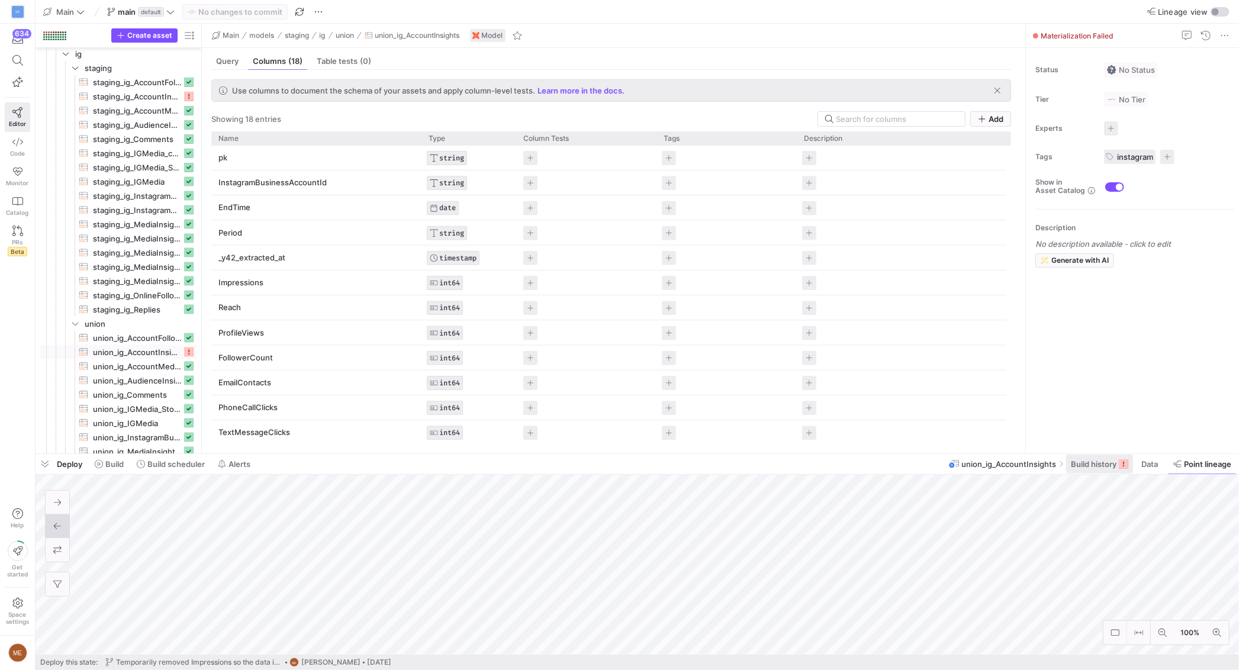
click at [1094, 474] on button "Build history" at bounding box center [1099, 464] width 68 height 20
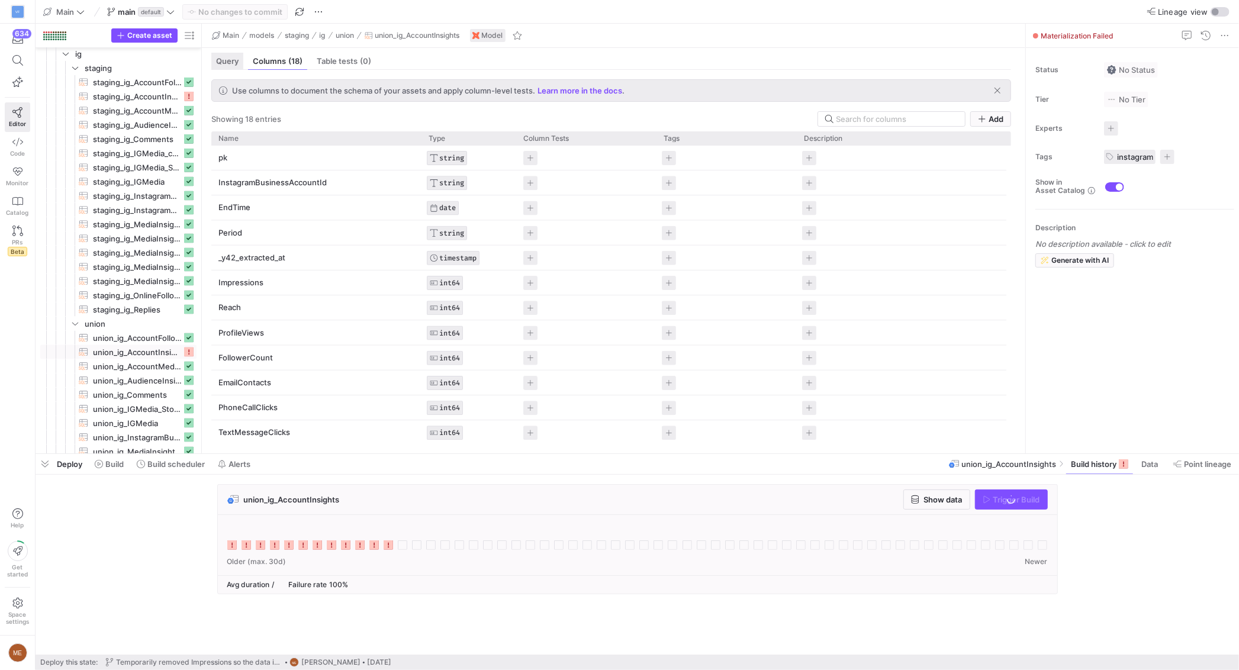
click at [234, 65] on span "Query" at bounding box center [227, 61] width 22 height 8
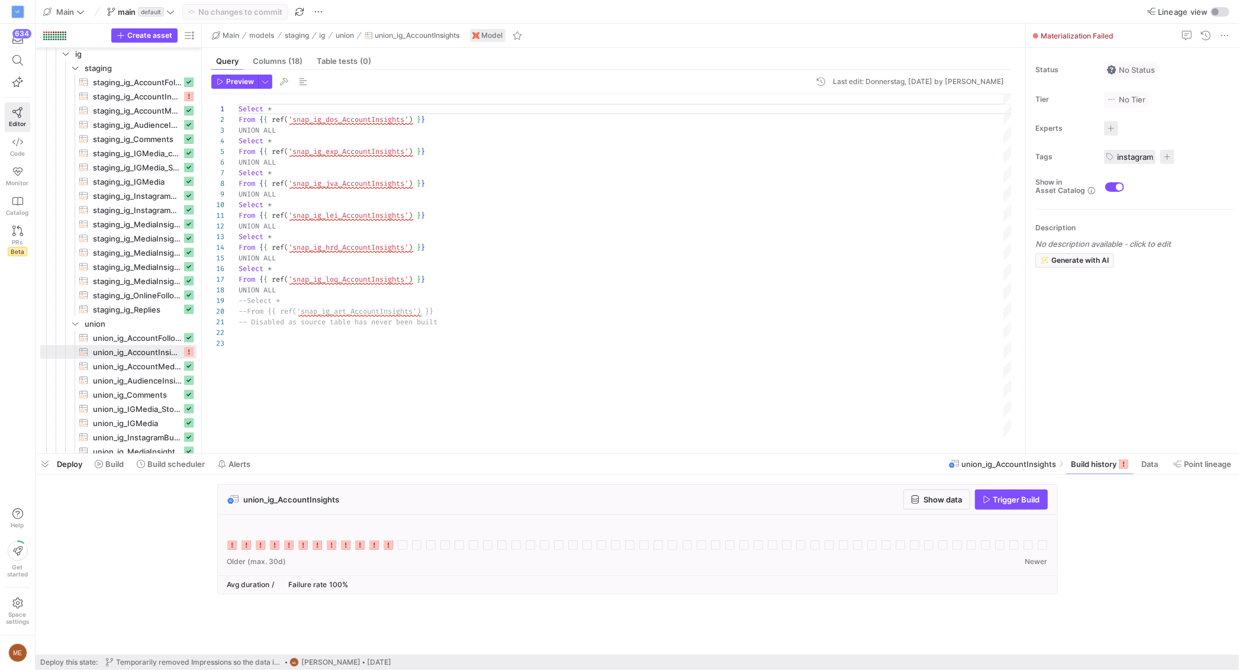
click at [389, 546] on icon at bounding box center [388, 544] width 9 height 9
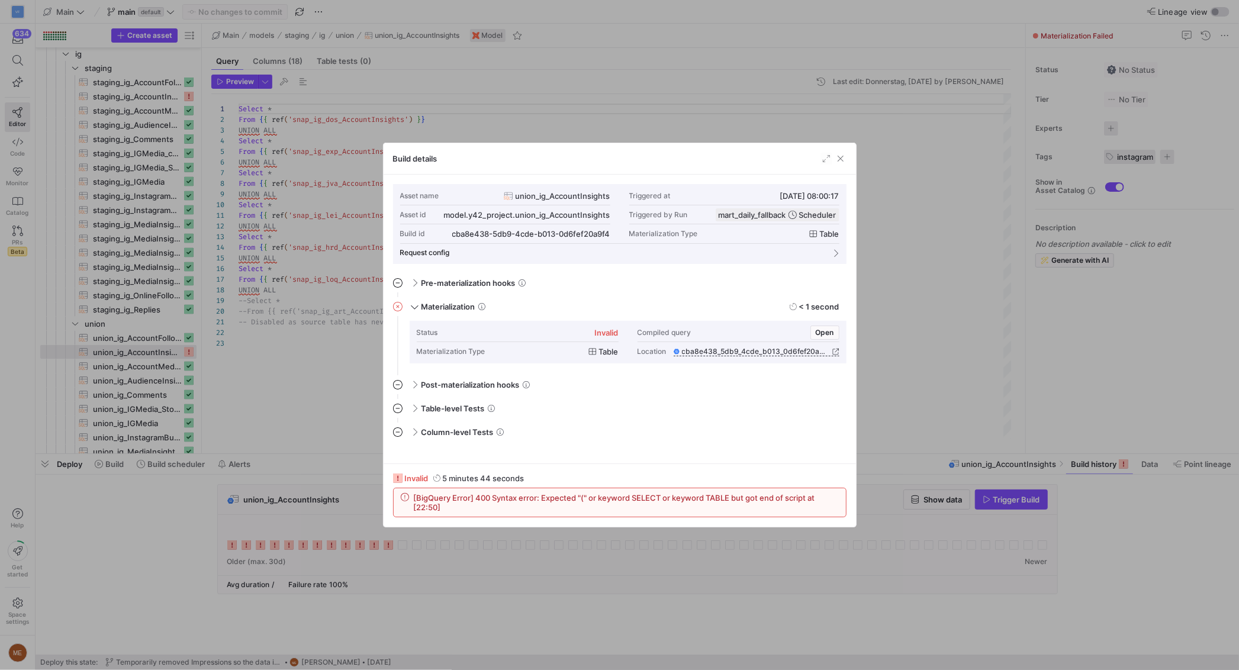
click at [315, 368] on div at bounding box center [619, 335] width 1239 height 670
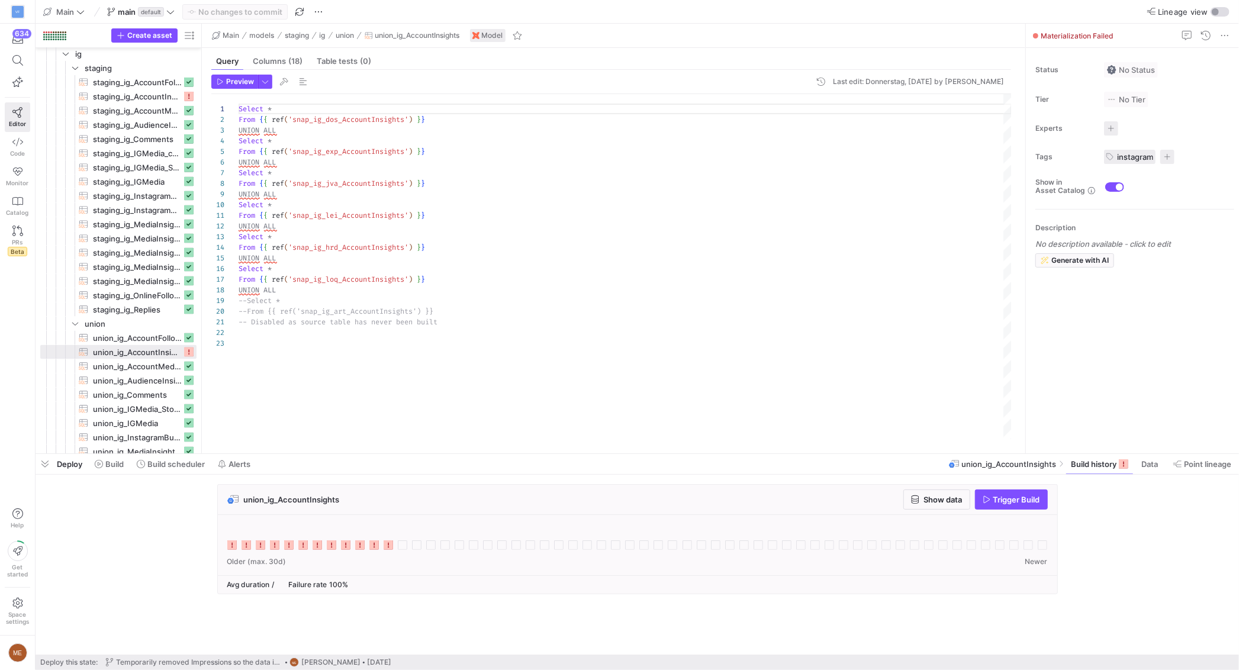
click at [240, 291] on div "Select * From { { ref ( 'snap_ig_dos_AccountInsights' ) } } UNION ALL Select * …" at bounding box center [625, 266] width 773 height 345
type textarea "Disabled as source table has never been built"
click at [404, 324] on span "been" at bounding box center [396, 321] width 17 height 9
click at [408, 324] on div "Select * From { { ref ( 'snap_ig_dos_AccountInsights' ) } } UNION ALL Select * …" at bounding box center [625, 266] width 773 height 345
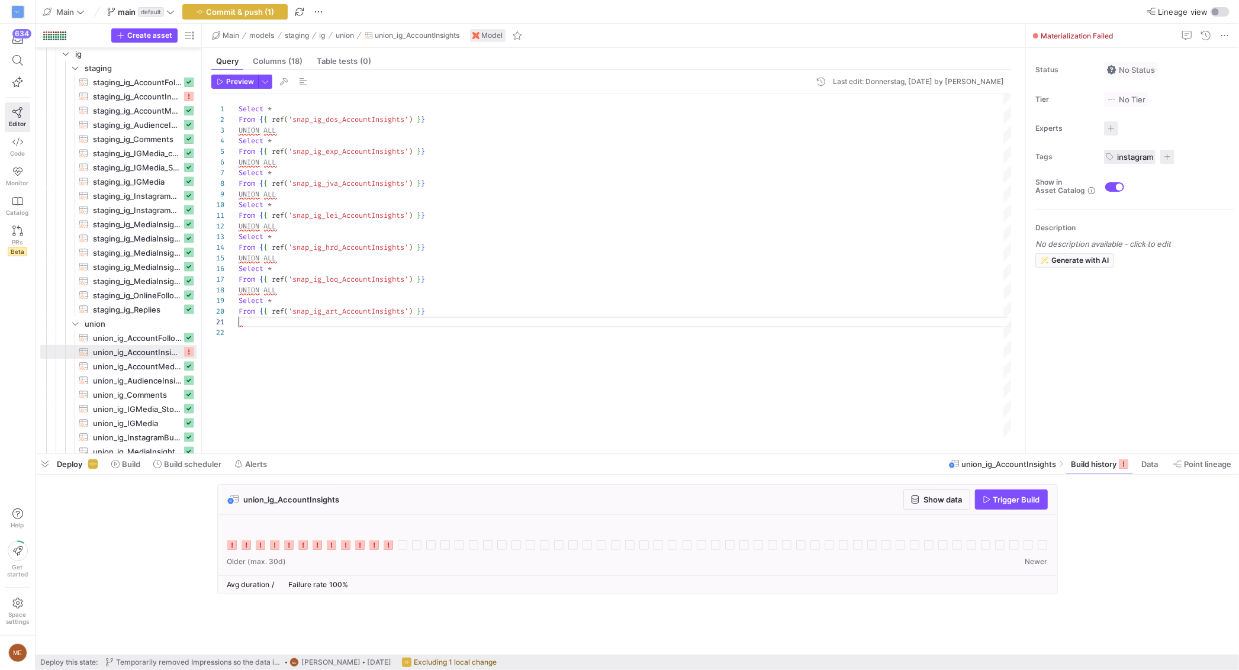
type textarea "From {{ ref('snap_ig_lei_AccountInsights') }} UNION ALL Select * From {{ ref('s…"
click at [257, 15] on span "Commit & push (1)" at bounding box center [241, 11] width 68 height 9
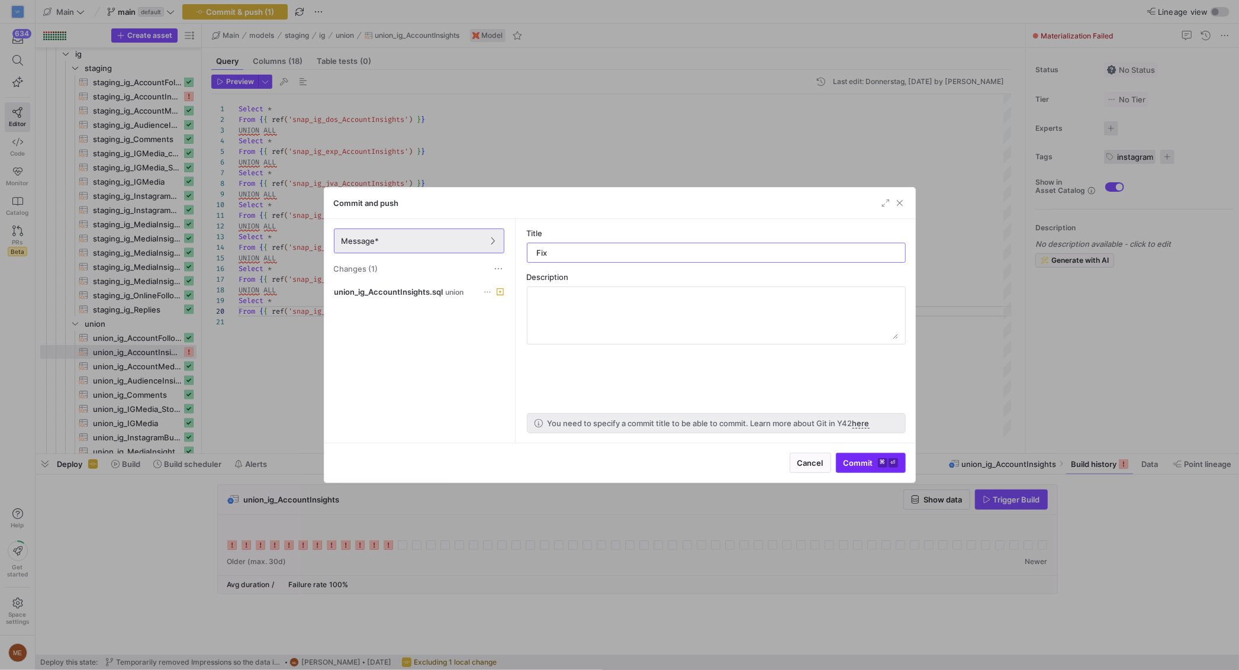
type input "Fix"
click at [885, 459] on kbd "⌘" at bounding box center [882, 462] width 9 height 9
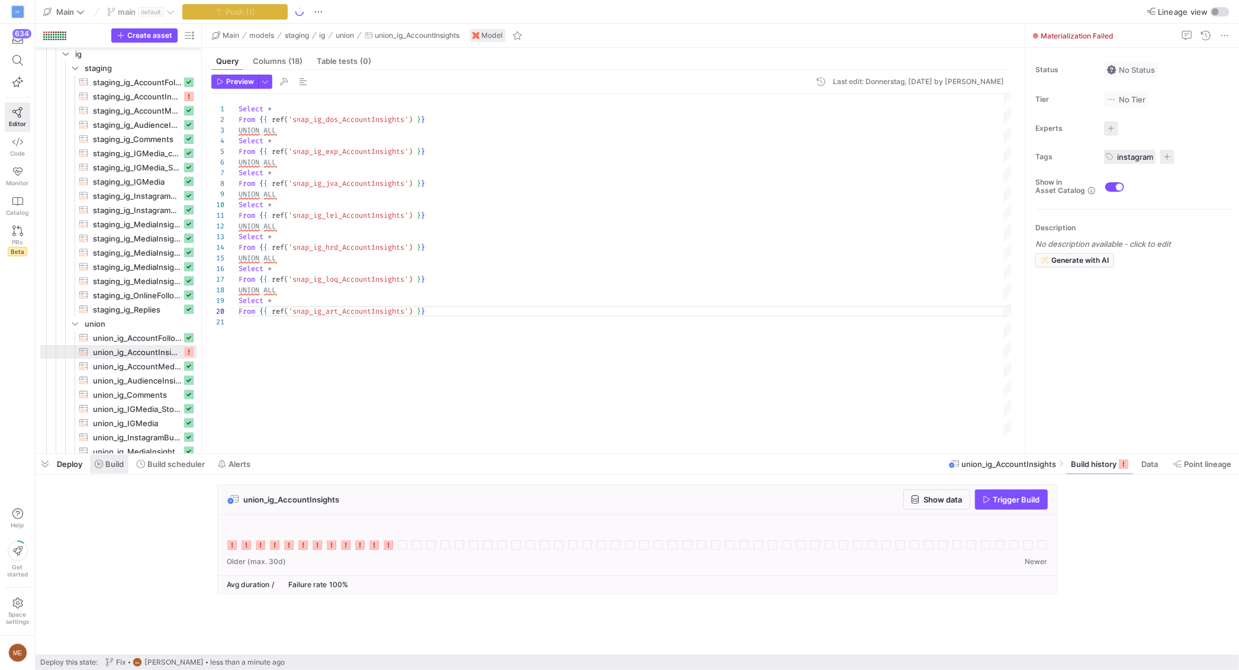
click at [113, 468] on span "Build" at bounding box center [114, 463] width 18 height 9
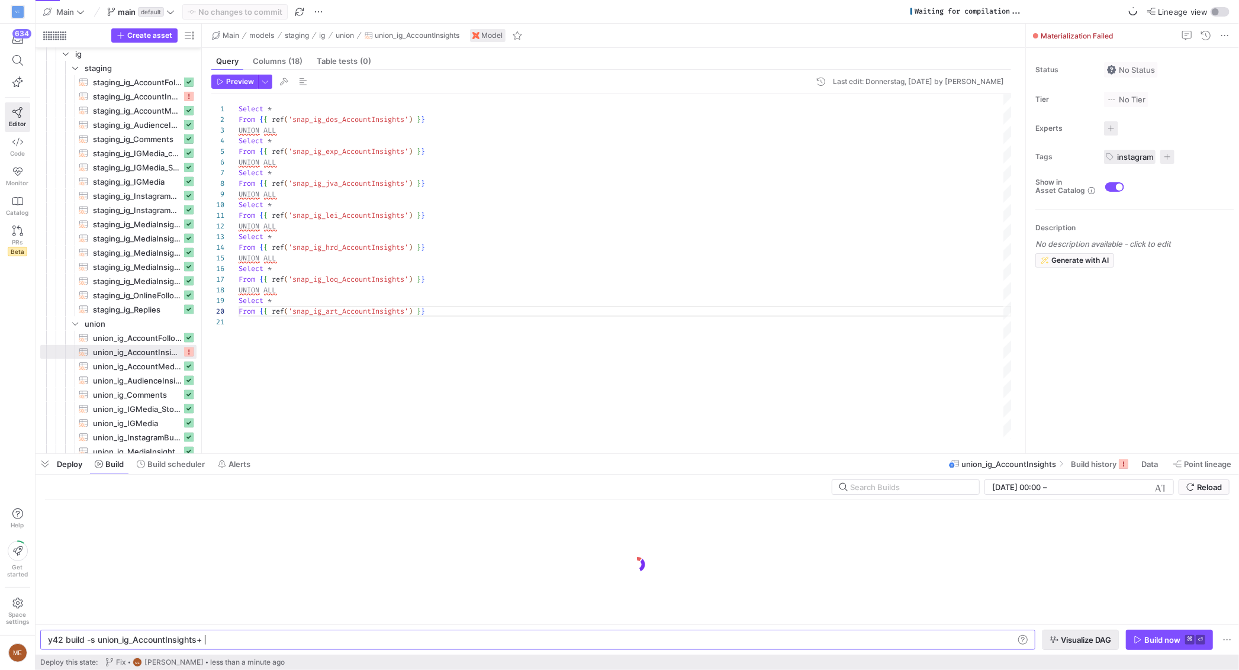
type textarea "y42 build -s union_ig_AccountInsights+"
click at [1082, 641] on span "Visualize DAG" at bounding box center [1086, 639] width 50 height 9
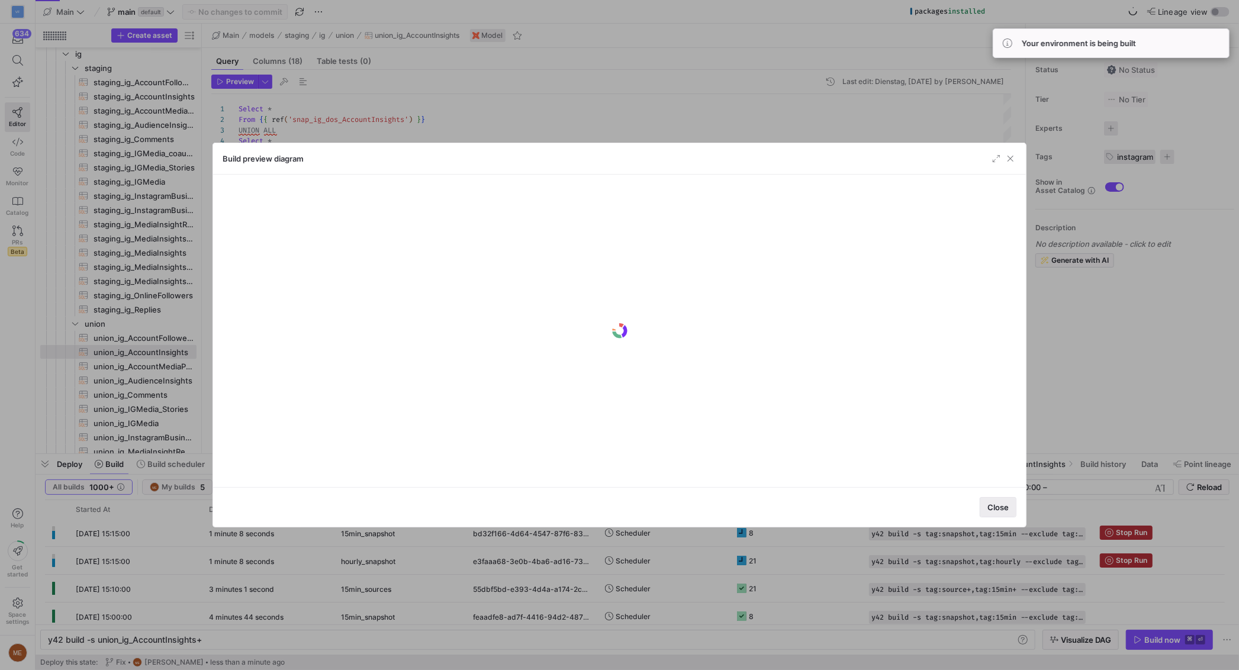
drag, startPoint x: 990, startPoint y: 510, endPoint x: 1001, endPoint y: 530, distance: 22.8
click at [993, 510] on span "Close" at bounding box center [997, 507] width 21 height 9
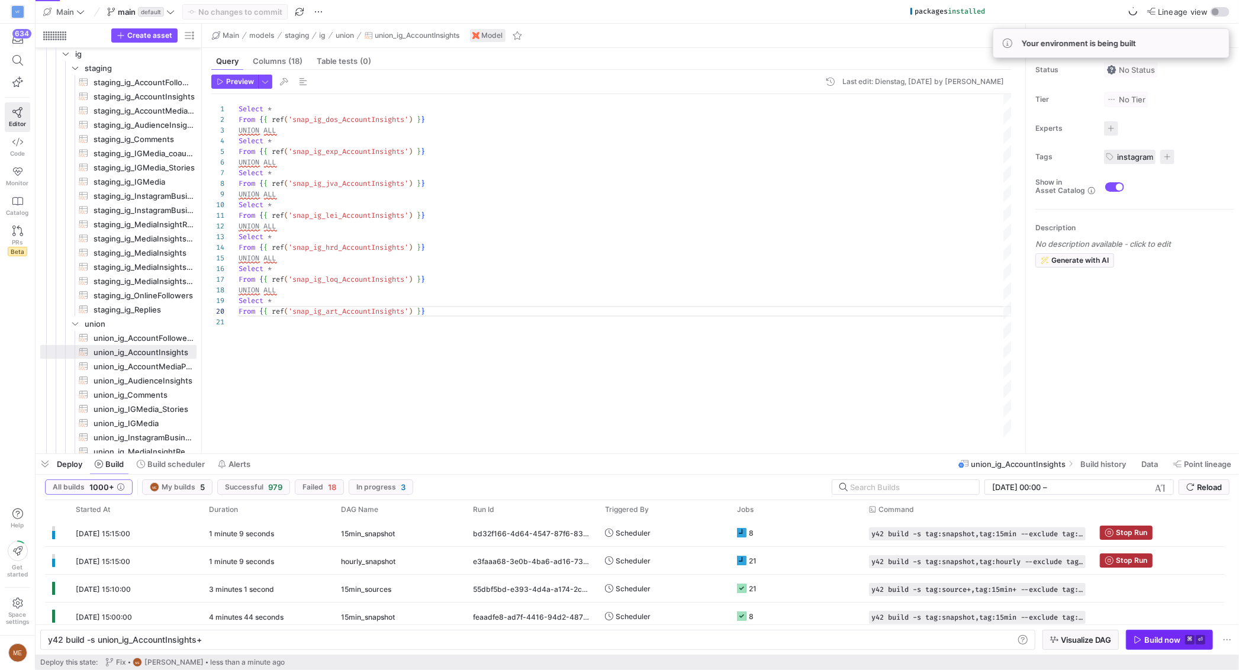
drag, startPoint x: 1172, startPoint y: 651, endPoint x: 1171, endPoint y: 642, distance: 8.3
click at [1172, 649] on y42-orchestration-inline-build "y42 build -s union_ig_AccountInsights+ y42 build -s union_ig_AccountInsights+ V…" at bounding box center [637, 639] width 1203 height 30
drag, startPoint x: 1171, startPoint y: 639, endPoint x: 1179, endPoint y: 635, distance: 8.5
click at [1173, 639] on div "Build now" at bounding box center [1162, 639] width 36 height 9
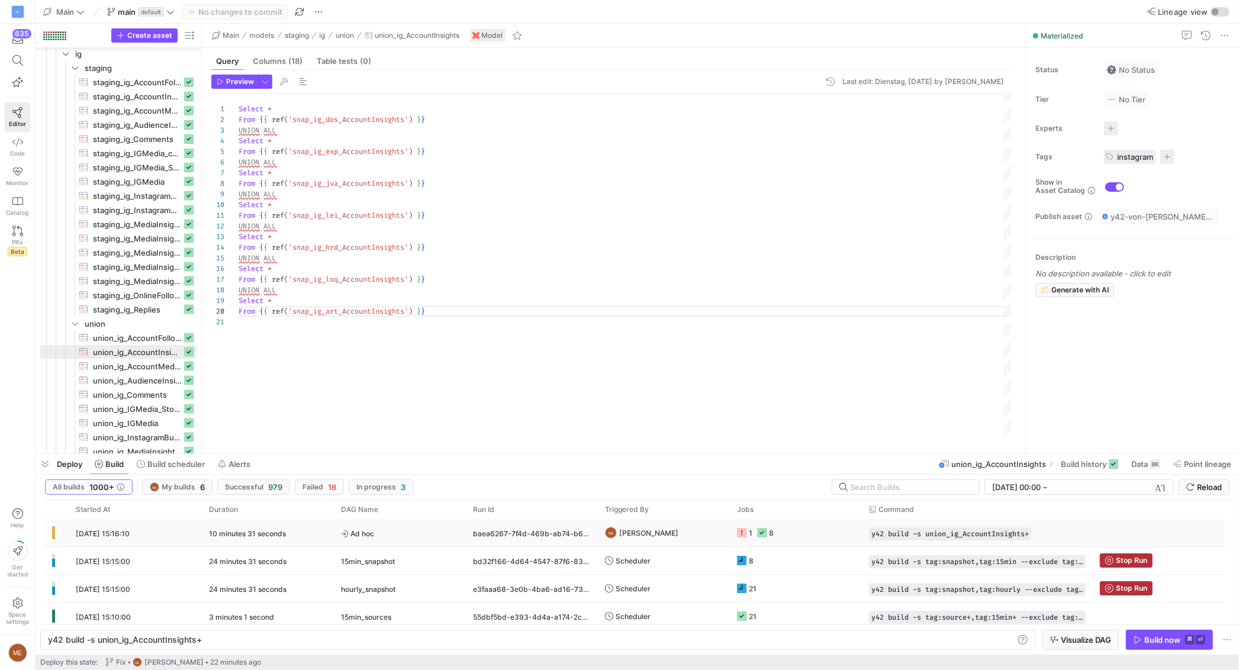
click at [744, 536] on icon "Press SPACE to select this row." at bounding box center [741, 532] width 9 height 9
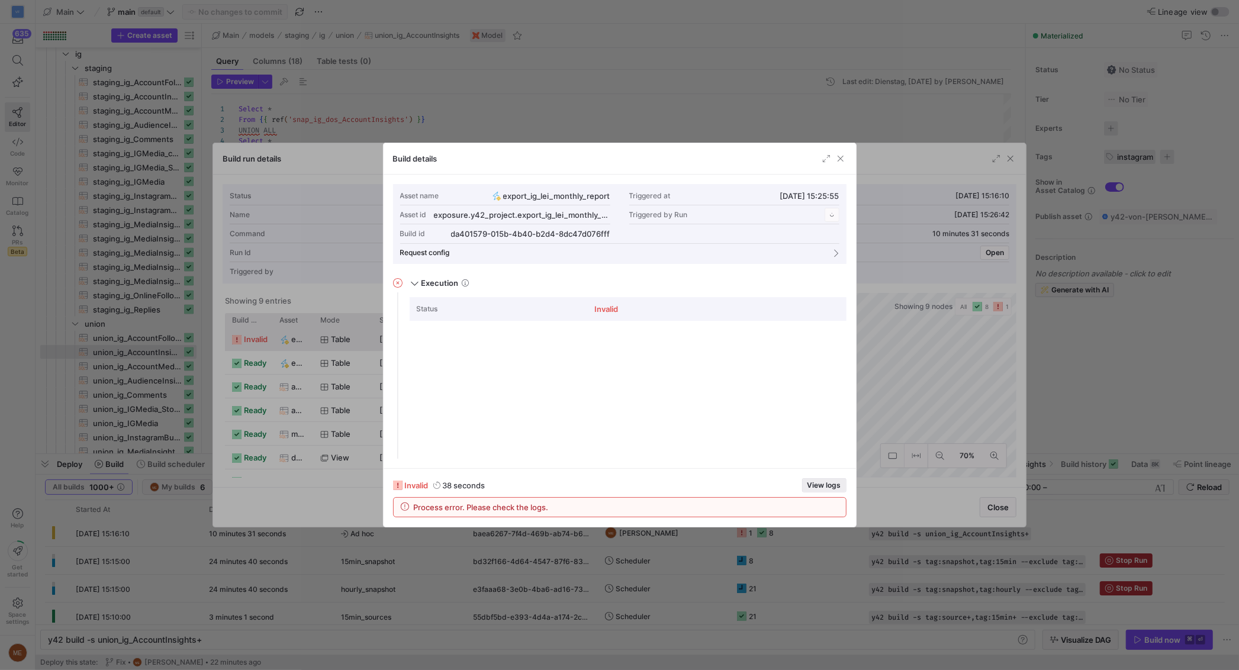
drag, startPoint x: 806, startPoint y: 490, endPoint x: 813, endPoint y: 487, distance: 7.7
click at [809, 490] on span "button" at bounding box center [824, 485] width 43 height 13
click at [1073, 371] on div at bounding box center [619, 335] width 1239 height 670
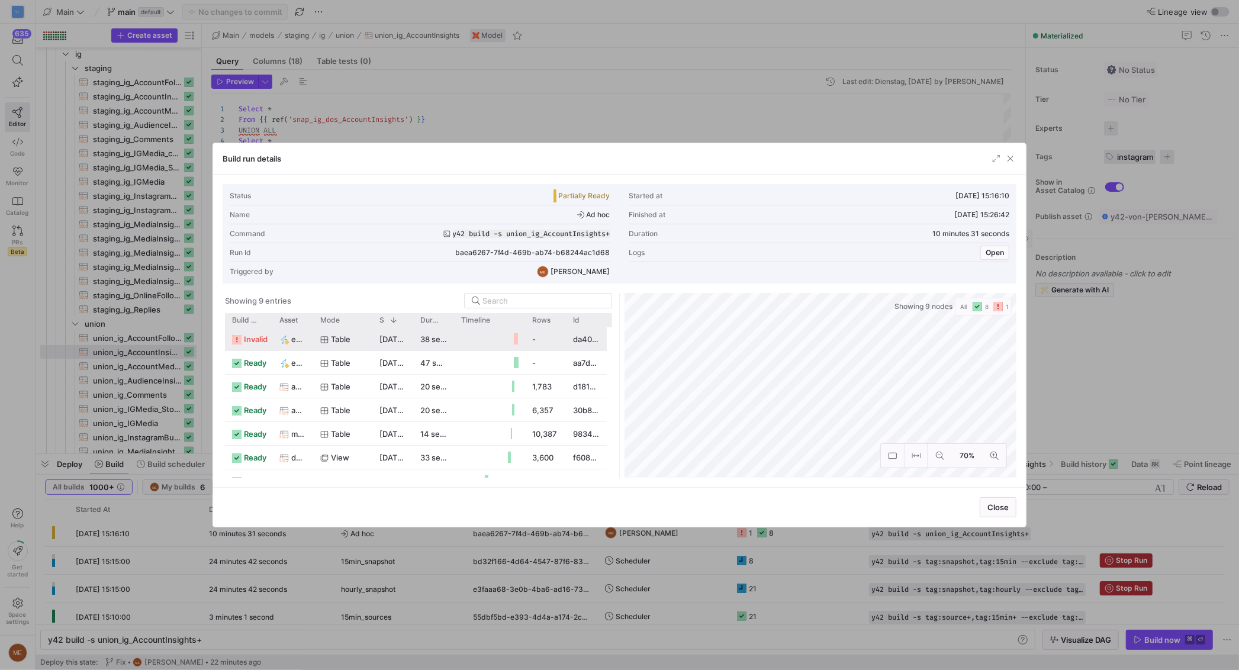
click at [1074, 371] on div at bounding box center [619, 335] width 1239 height 670
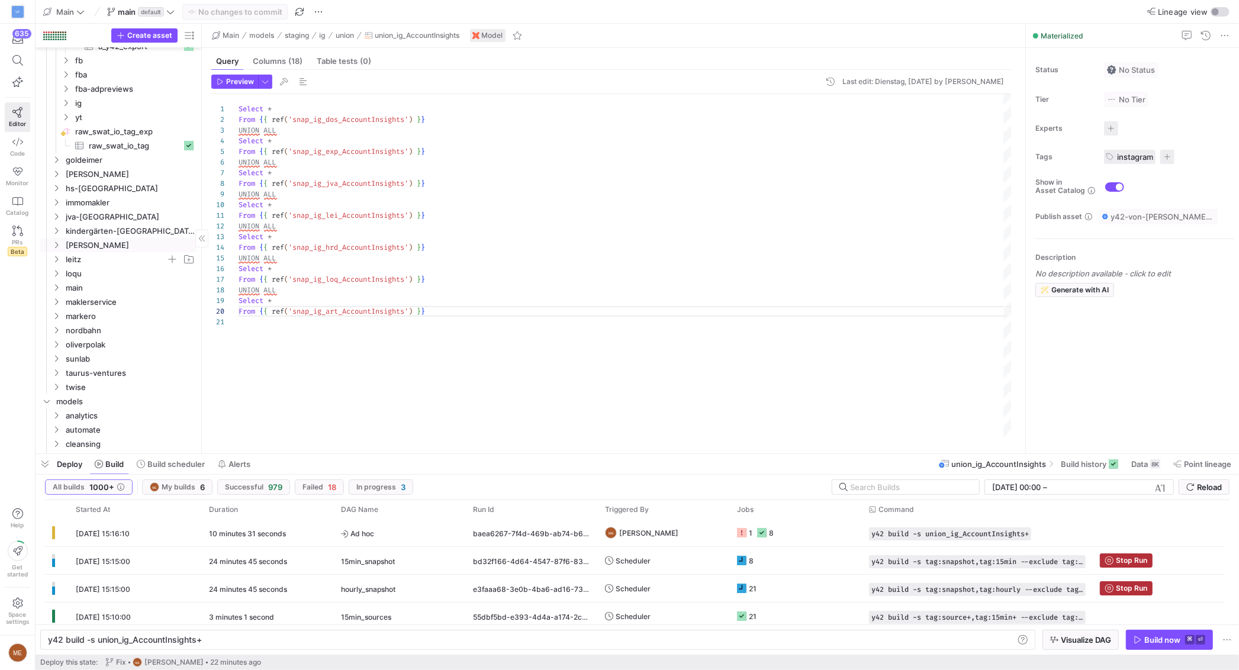
scroll to position [241, 0]
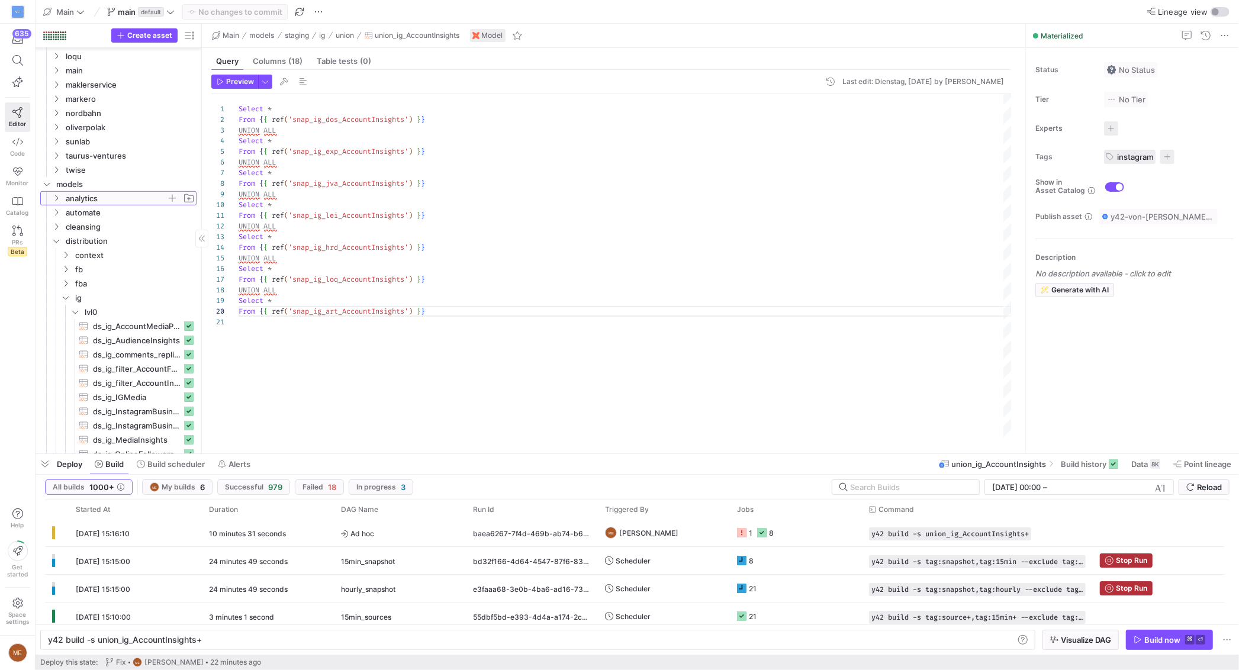
click at [120, 200] on span "analytics" at bounding box center [116, 199] width 101 height 14
click at [117, 224] on span "leitz" at bounding box center [120, 227] width 91 height 14
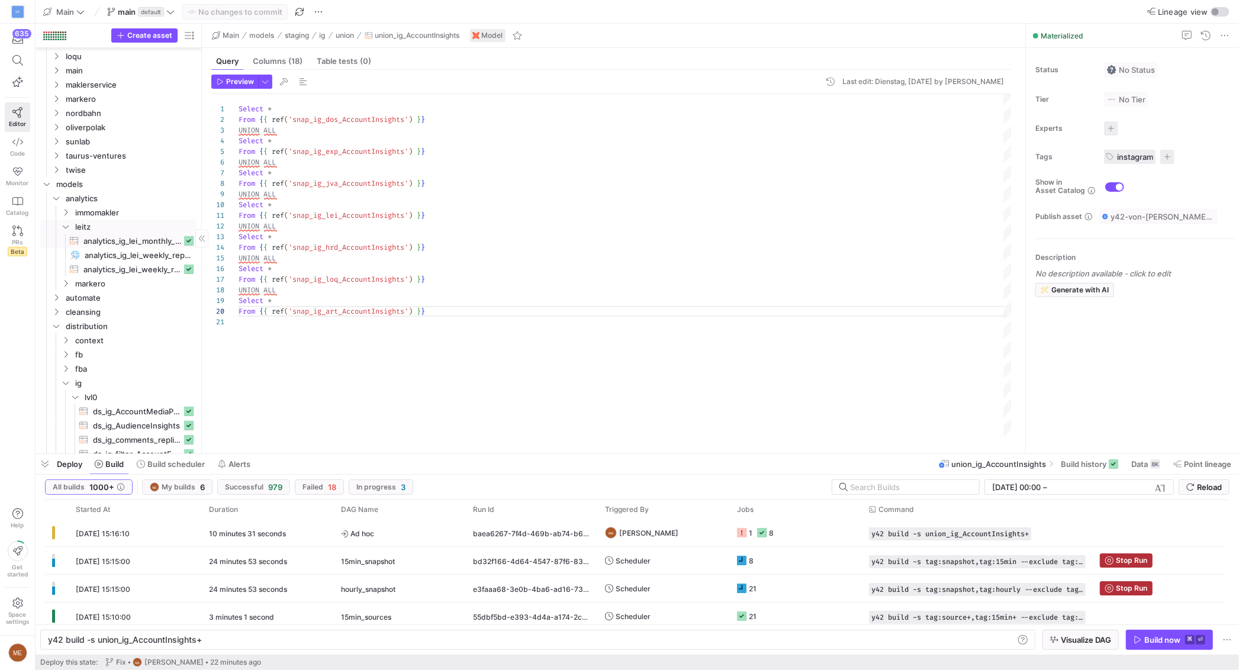
click at [149, 244] on span "analytics_ig_lei_monthly_report​​​​​​​​​​" at bounding box center [132, 241] width 98 height 14
type textarea "------------------ -- Account Data -- ------------------ -- Prepare Account Tot…"
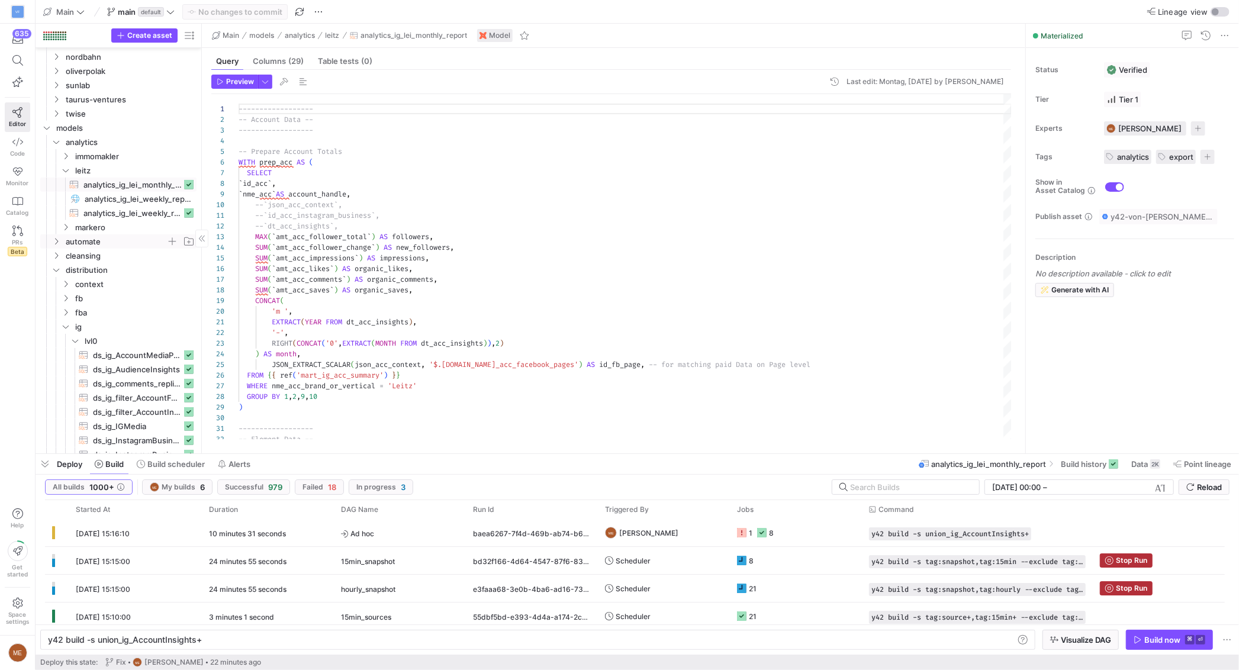
click at [134, 241] on span "automate" at bounding box center [116, 242] width 101 height 14
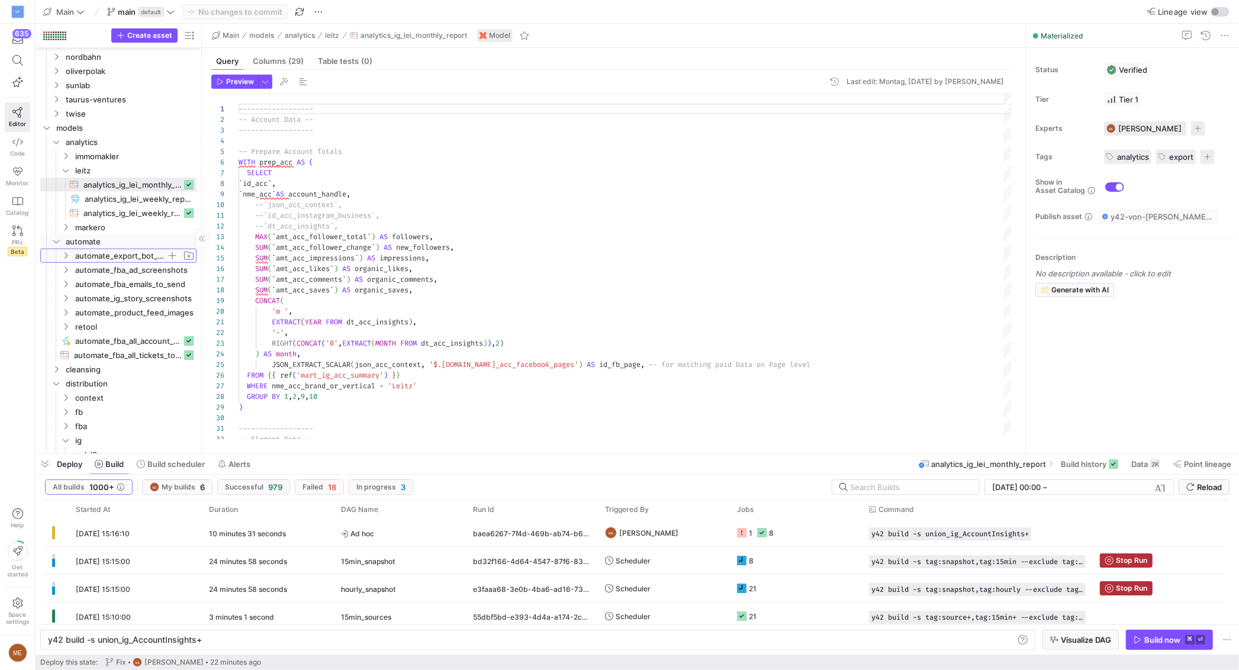
click at [118, 261] on span "automate_export_bot_stamm" at bounding box center [120, 256] width 91 height 14
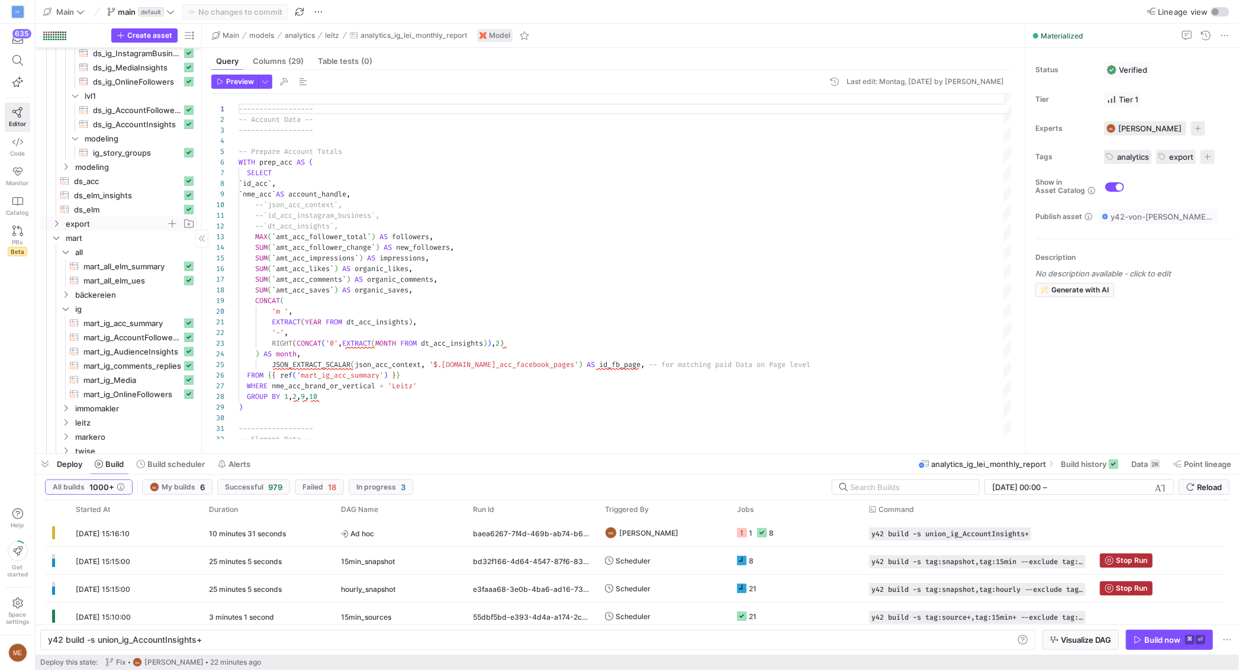
click at [102, 217] on span "export" at bounding box center [116, 224] width 101 height 14
click at [125, 246] on span "mart" at bounding box center [116, 253] width 101 height 14
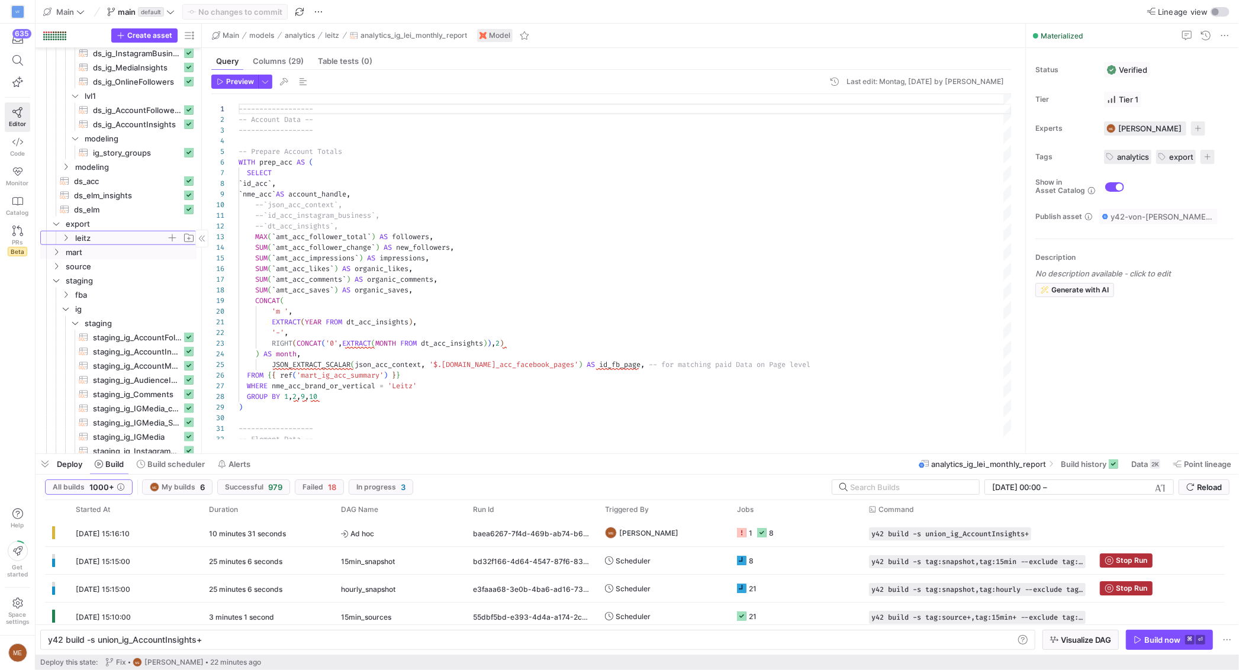
click at [123, 238] on span "leitz" at bounding box center [120, 238] width 91 height 14
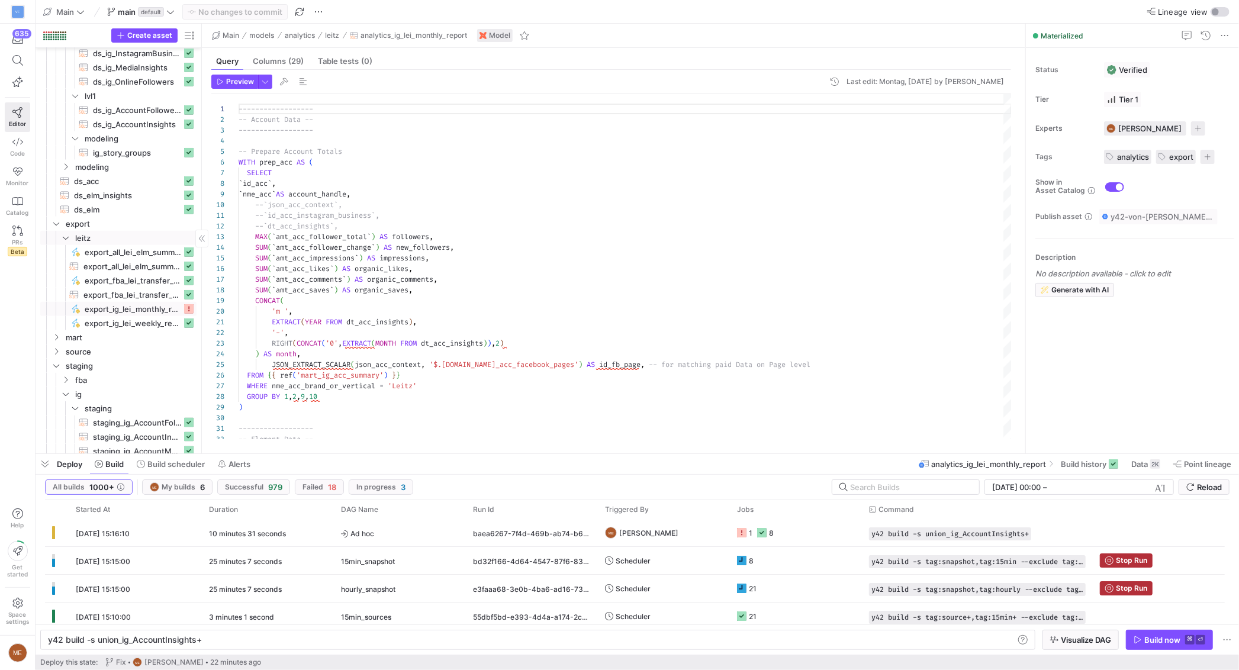
click at [146, 311] on span "export_ig_lei_monthly_report​​​​​" at bounding box center [133, 309] width 97 height 14
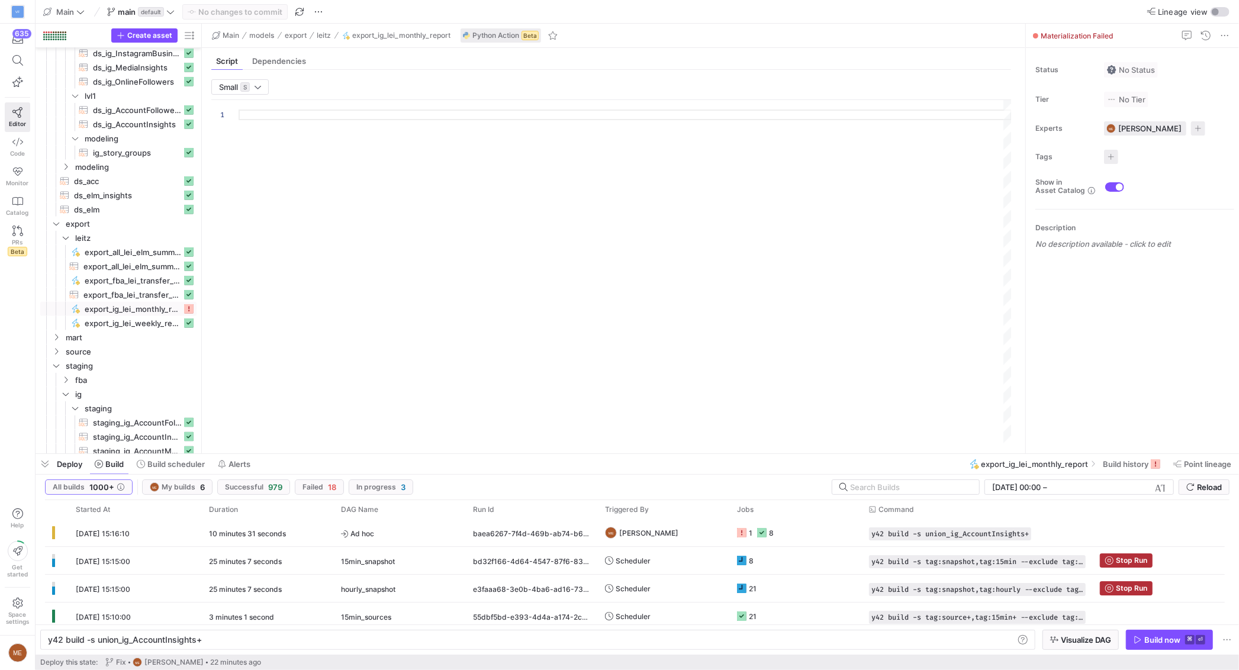
type textarea "import json import pandas as pd from datetime import datetime, timezone, timede…"
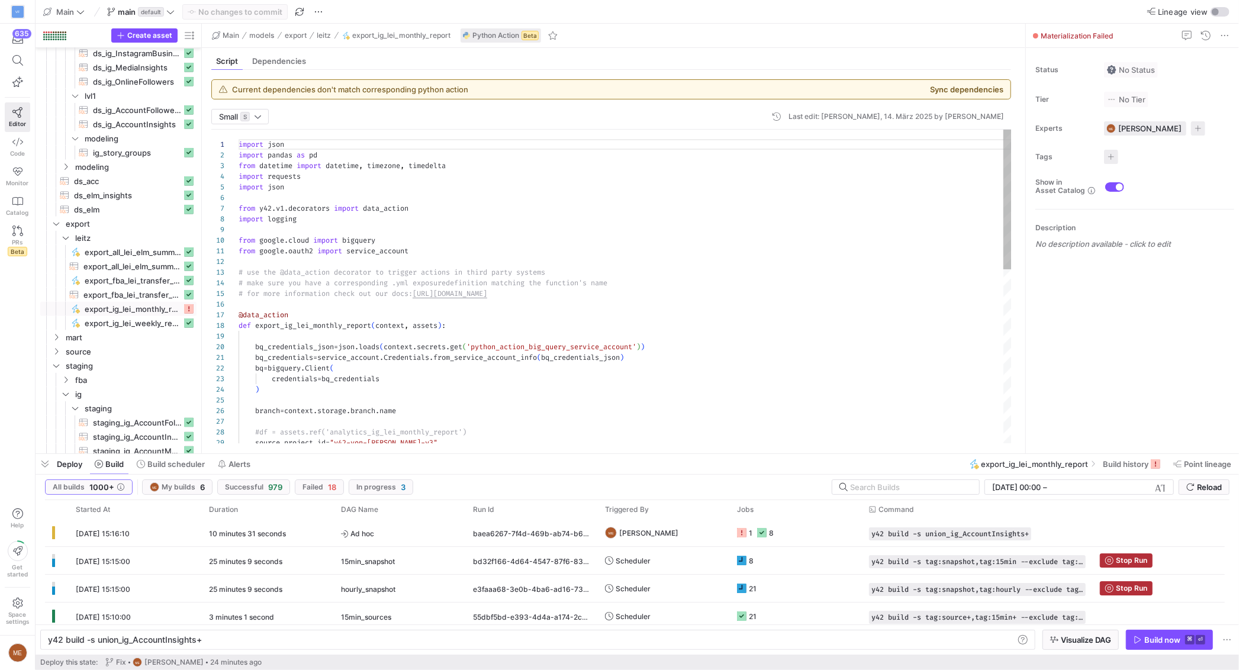
click at [1147, 475] on y42-orchestration-build "All builds 1000+ ME My builds 6 Successful 979 Failed 18 In progress 3 3.8.2025…" at bounding box center [637, 565] width 1203 height 180
click at [1139, 471] on span at bounding box center [1131, 464] width 67 height 19
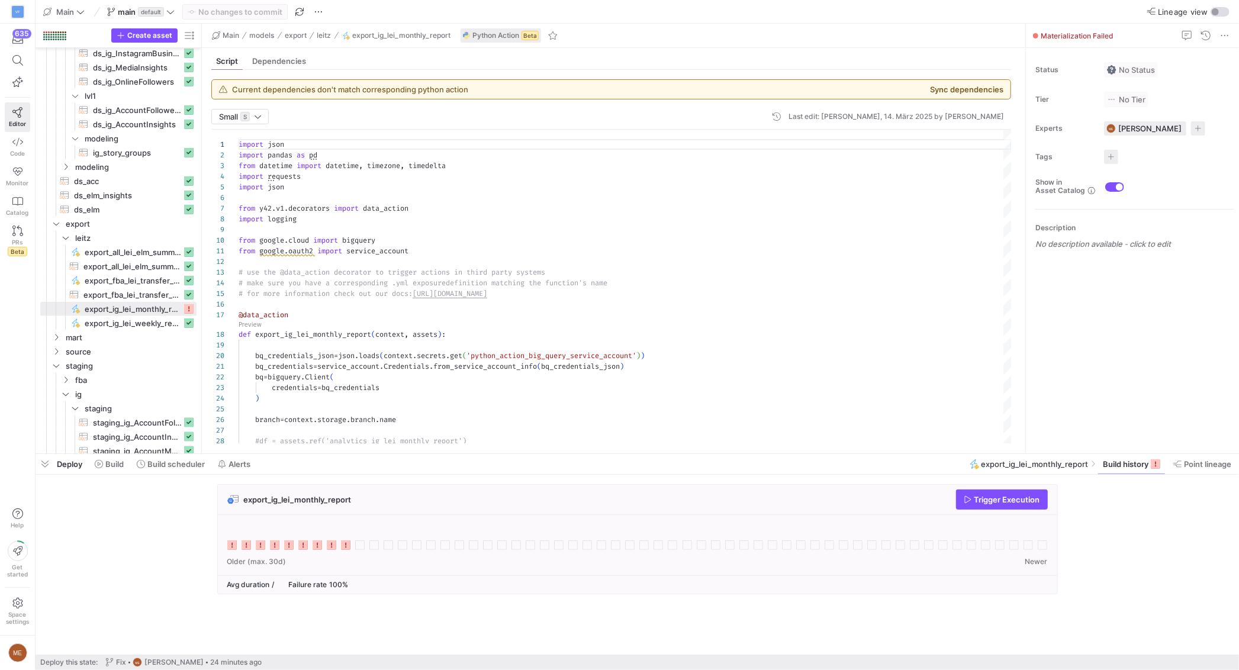
click at [1015, 500] on span "Trigger Execution" at bounding box center [1007, 499] width 66 height 9
click at [362, 546] on rect at bounding box center [359, 544] width 9 height 9
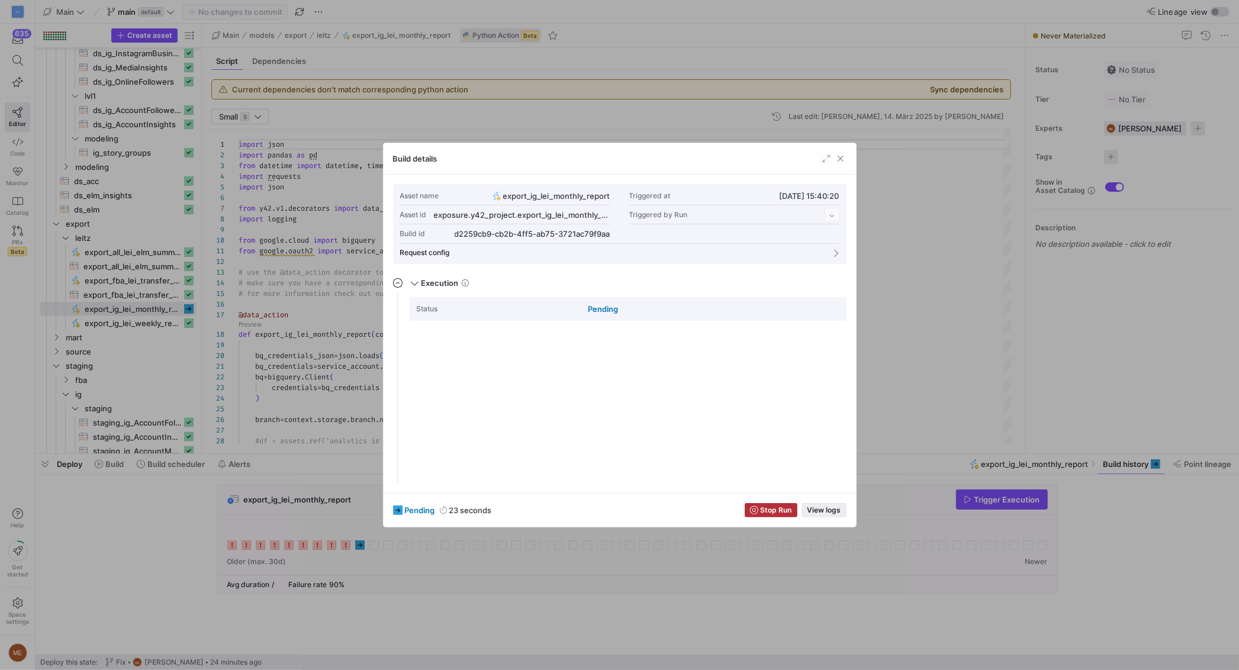
click at [839, 506] on span "View logs" at bounding box center [824, 510] width 34 height 8
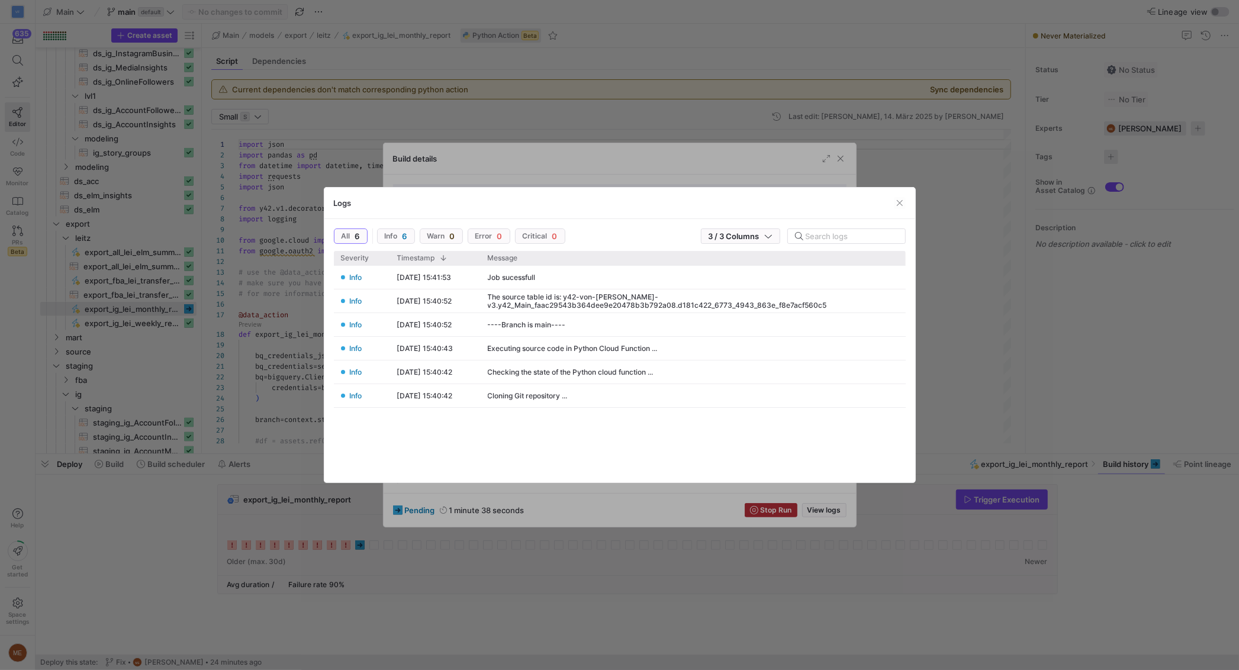
click at [674, 176] on div at bounding box center [619, 335] width 1239 height 670
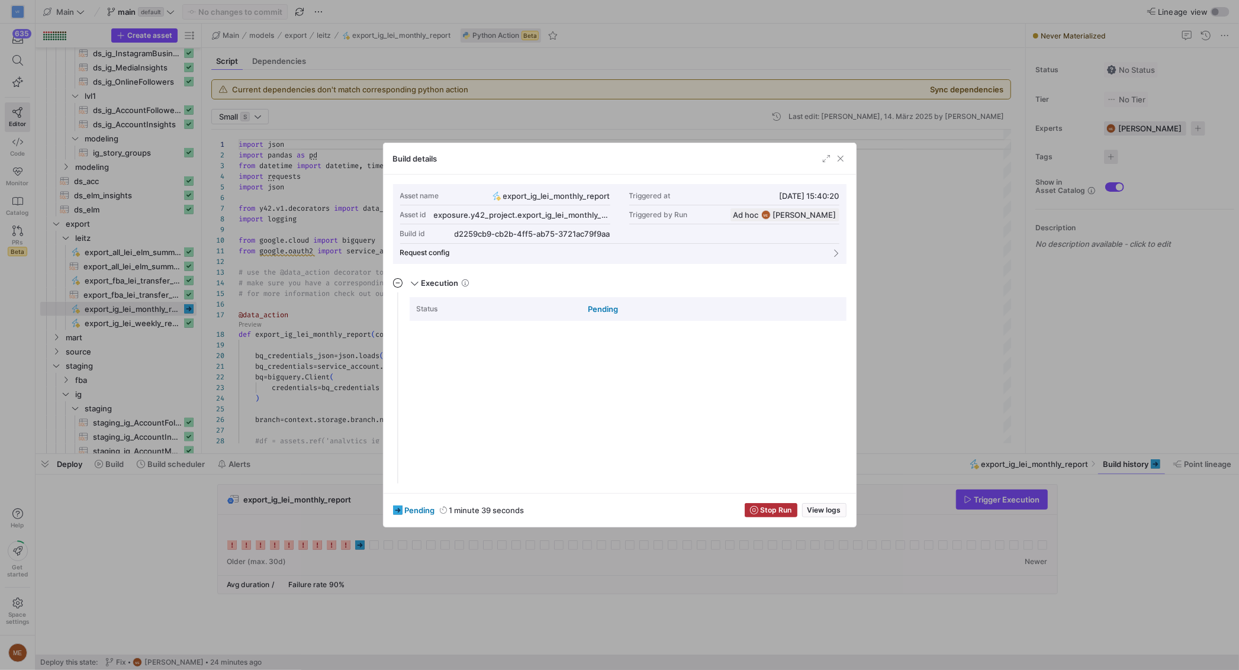
click at [1141, 545] on div at bounding box center [619, 335] width 1239 height 670
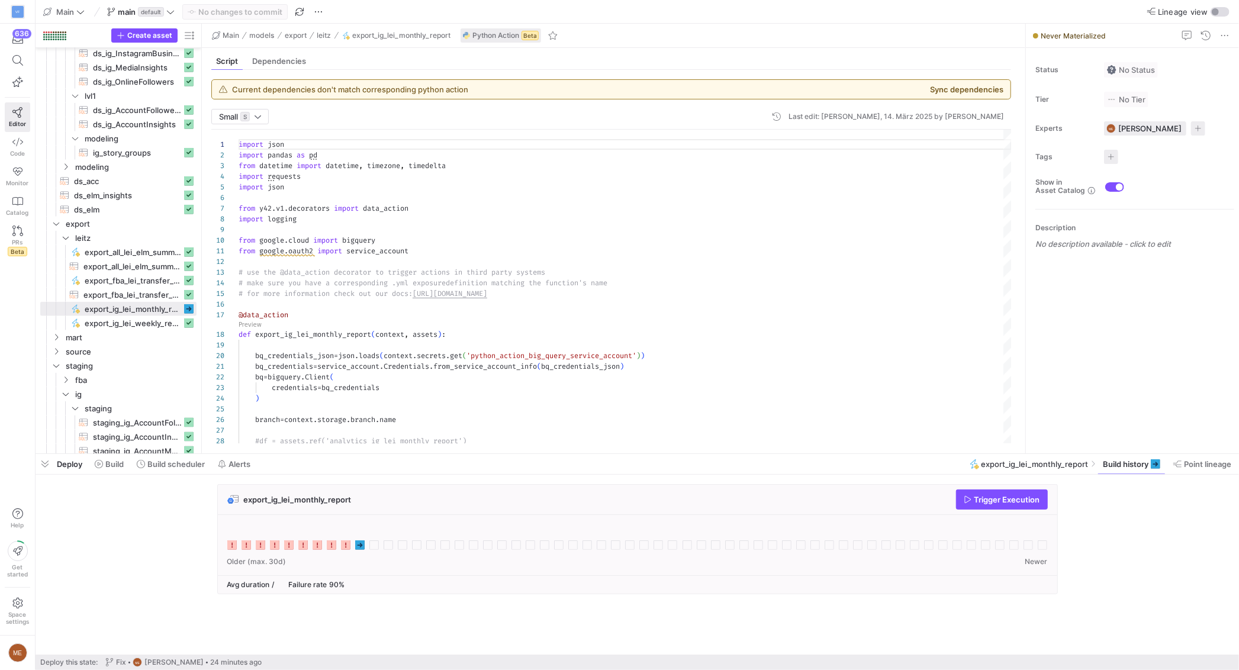
click at [359, 545] on rect at bounding box center [359, 544] width 9 height 9
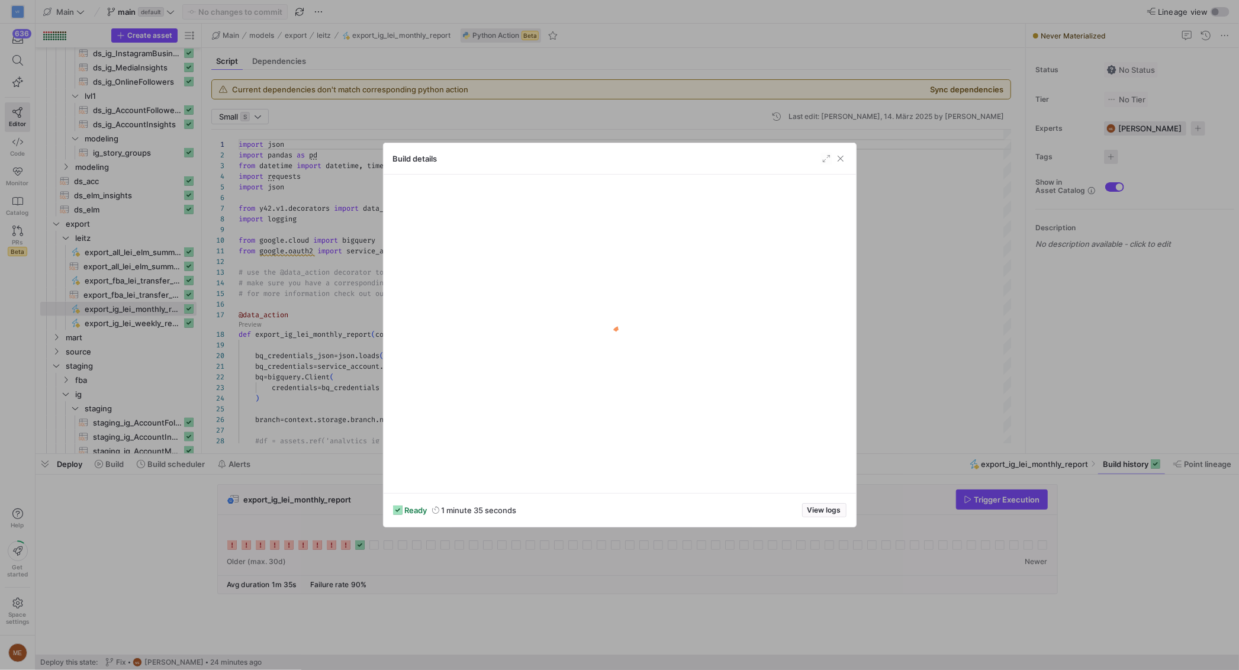
click at [771, 582] on div at bounding box center [619, 335] width 1239 height 670
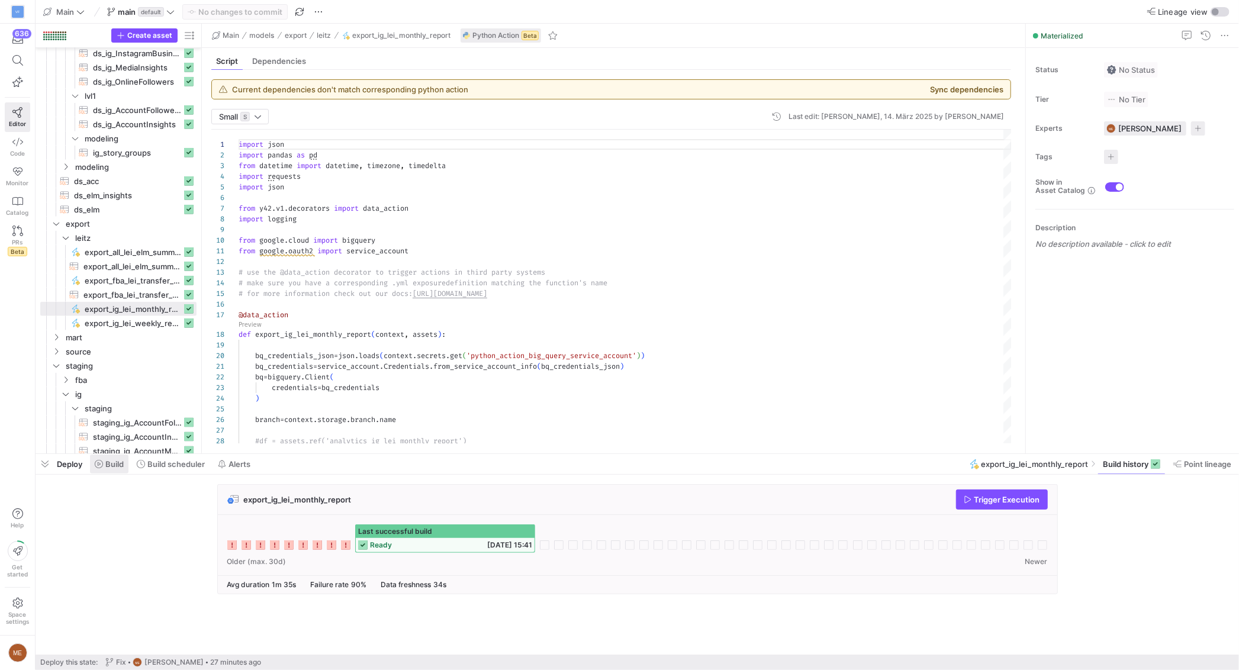
click at [122, 462] on span "Build" at bounding box center [114, 463] width 18 height 9
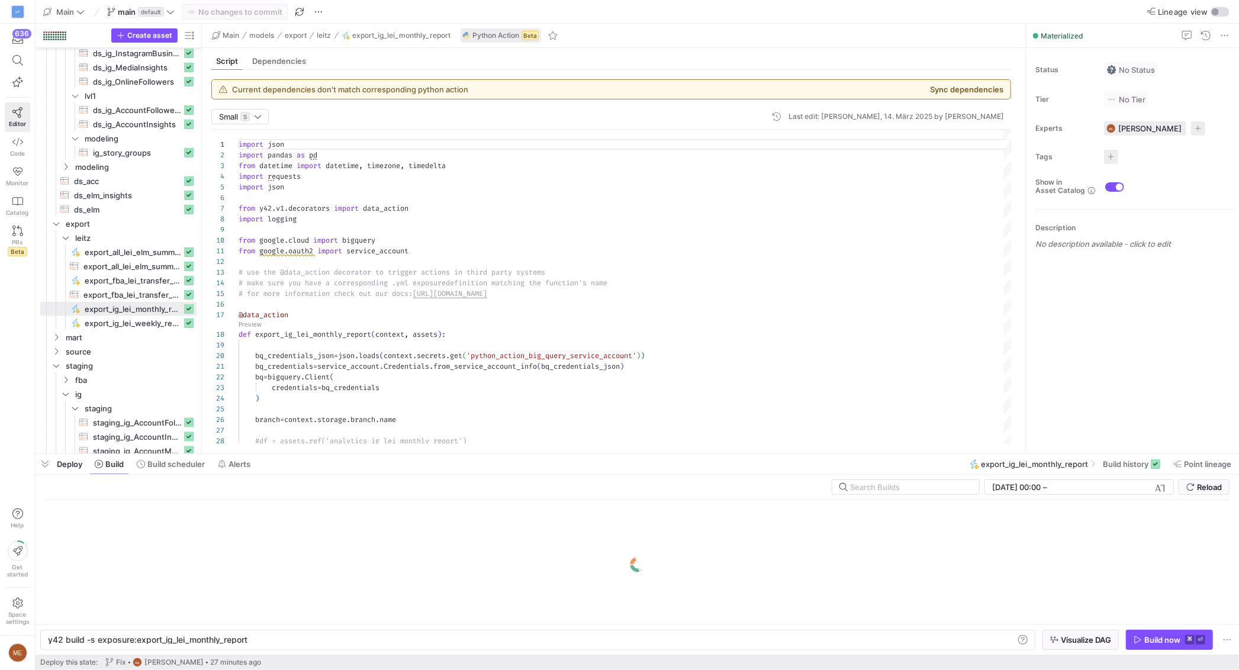
scroll to position [0, 199]
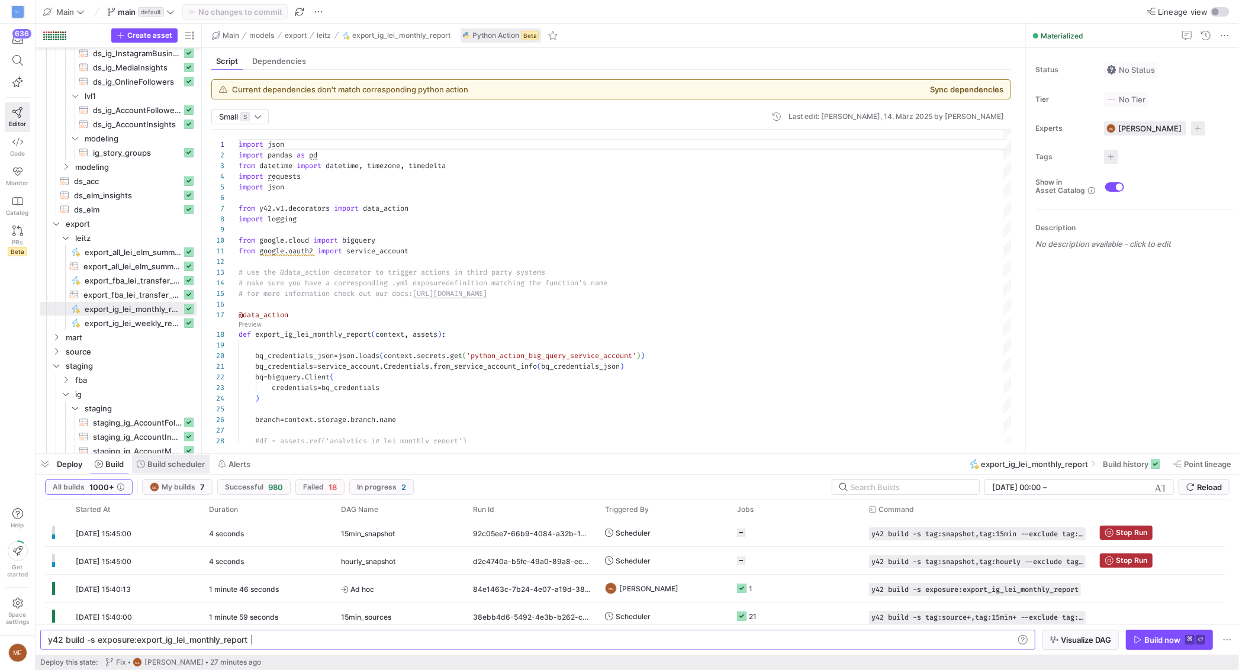
click at [201, 469] on span at bounding box center [171, 464] width 78 height 19
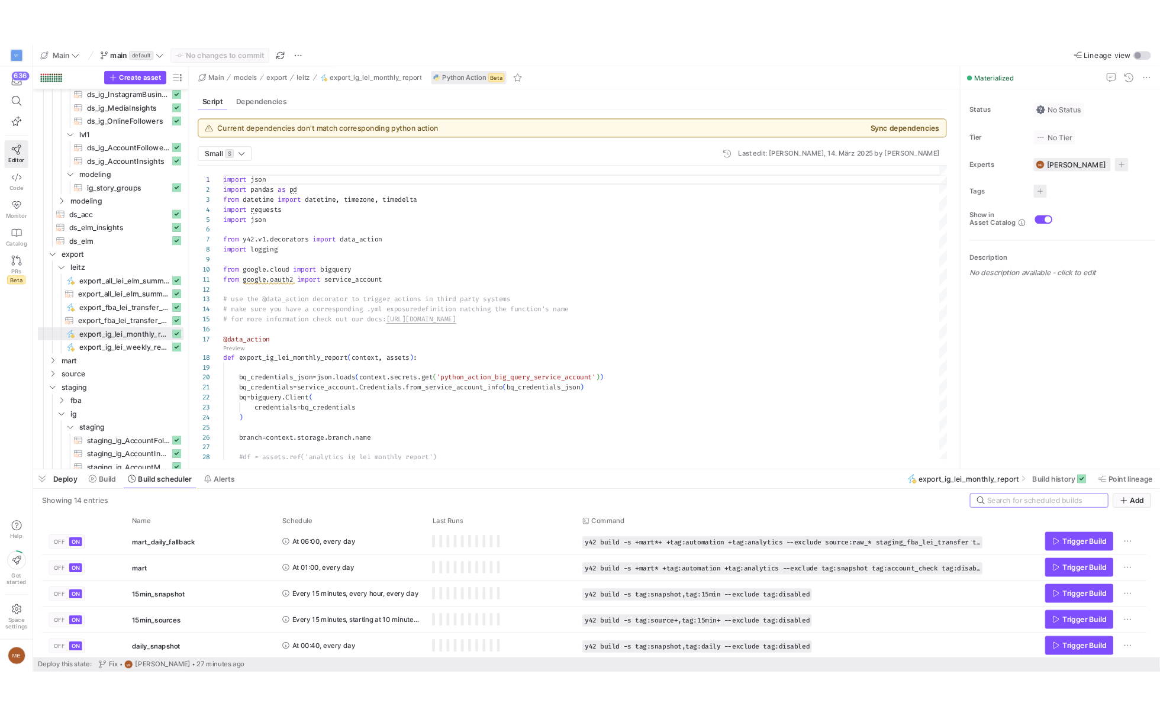
scroll to position [112, 0]
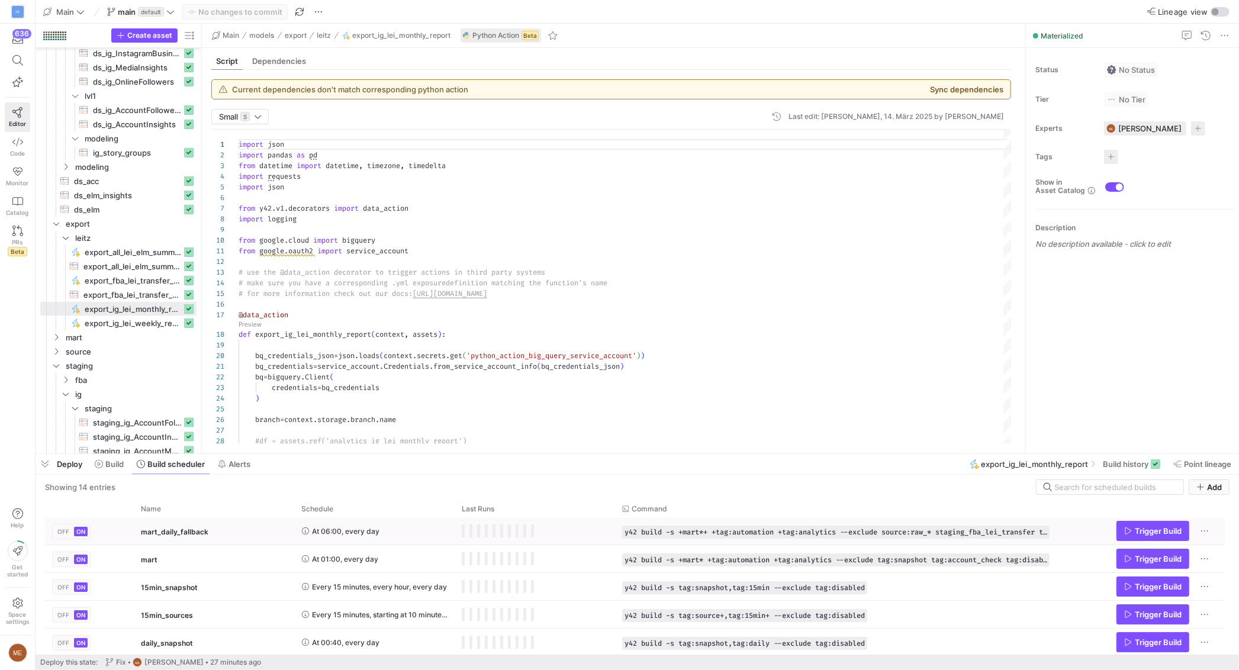
click at [1138, 529] on span "Trigger Build" at bounding box center [1158, 530] width 47 height 9
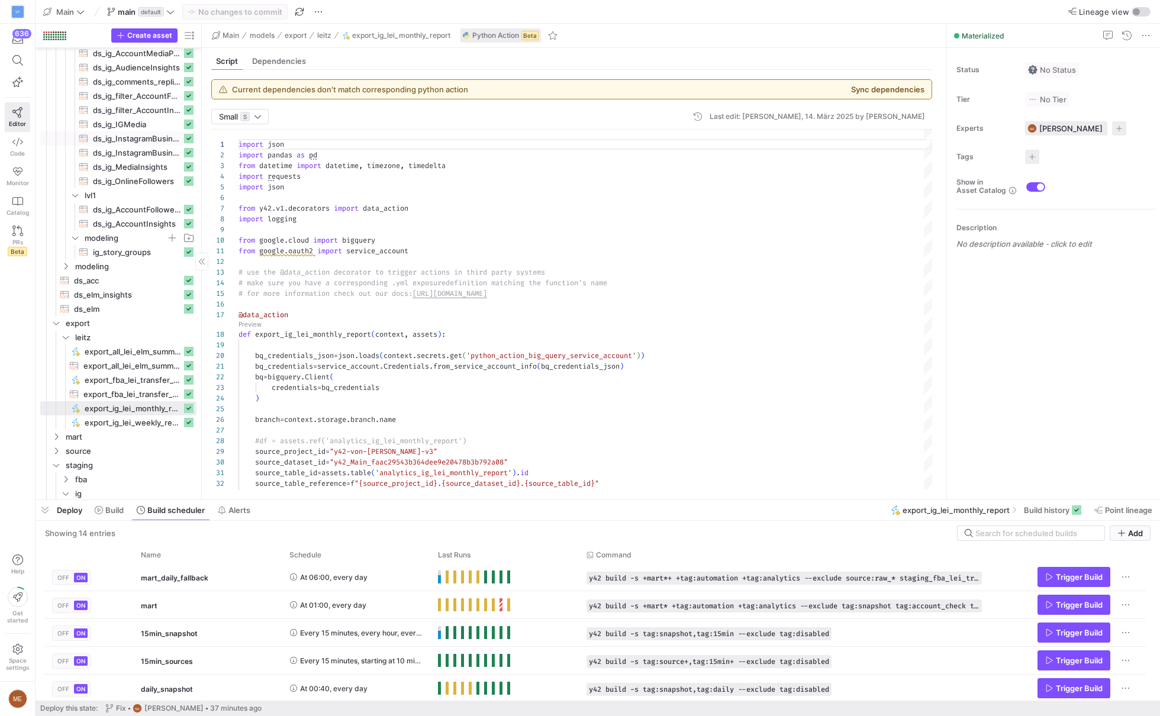
scroll to position [868, 0]
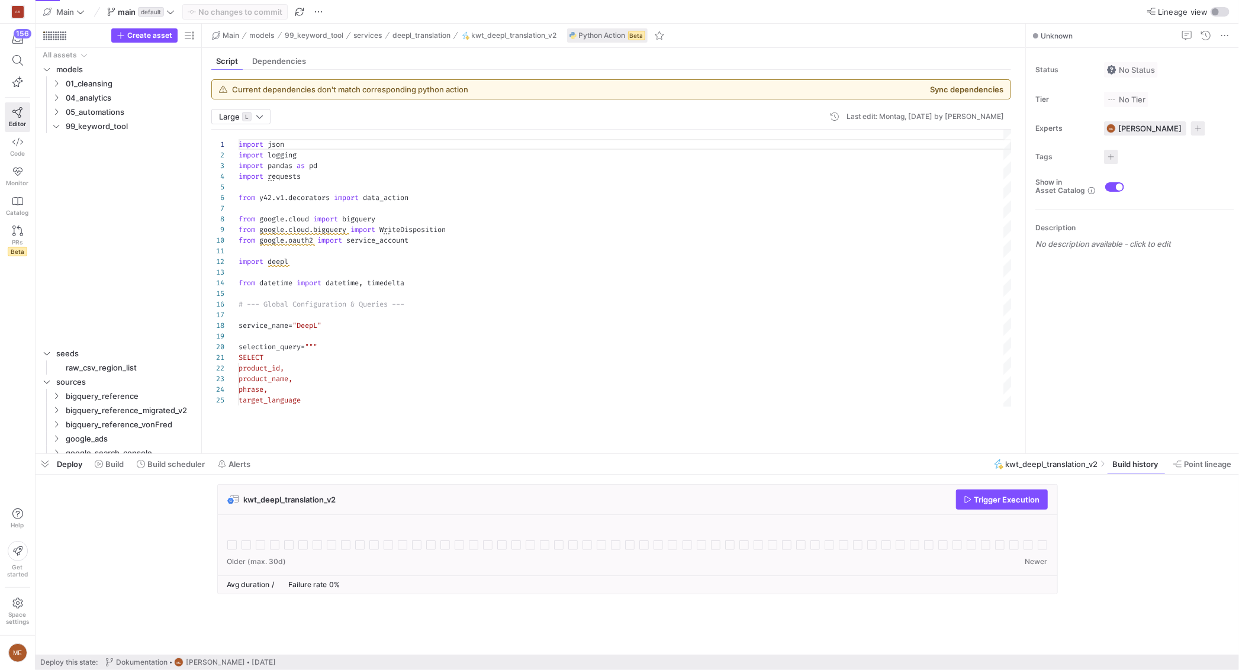
scroll to position [107, 0]
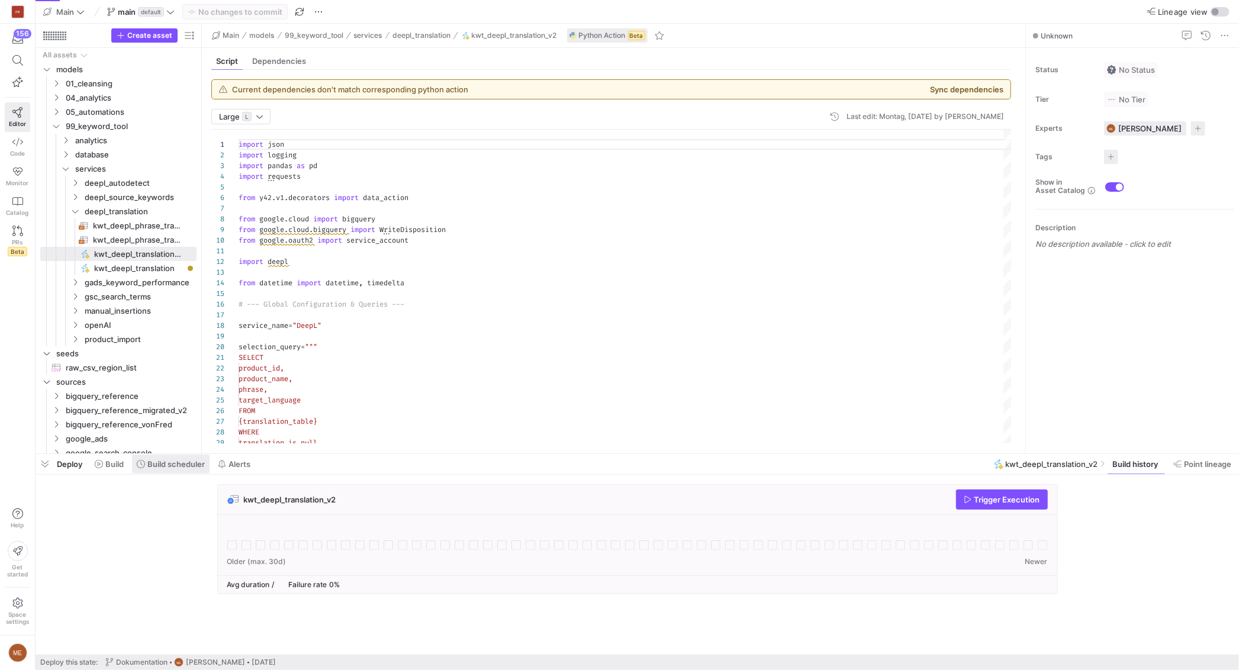
click at [162, 466] on span "Build scheduler" at bounding box center [175, 463] width 57 height 9
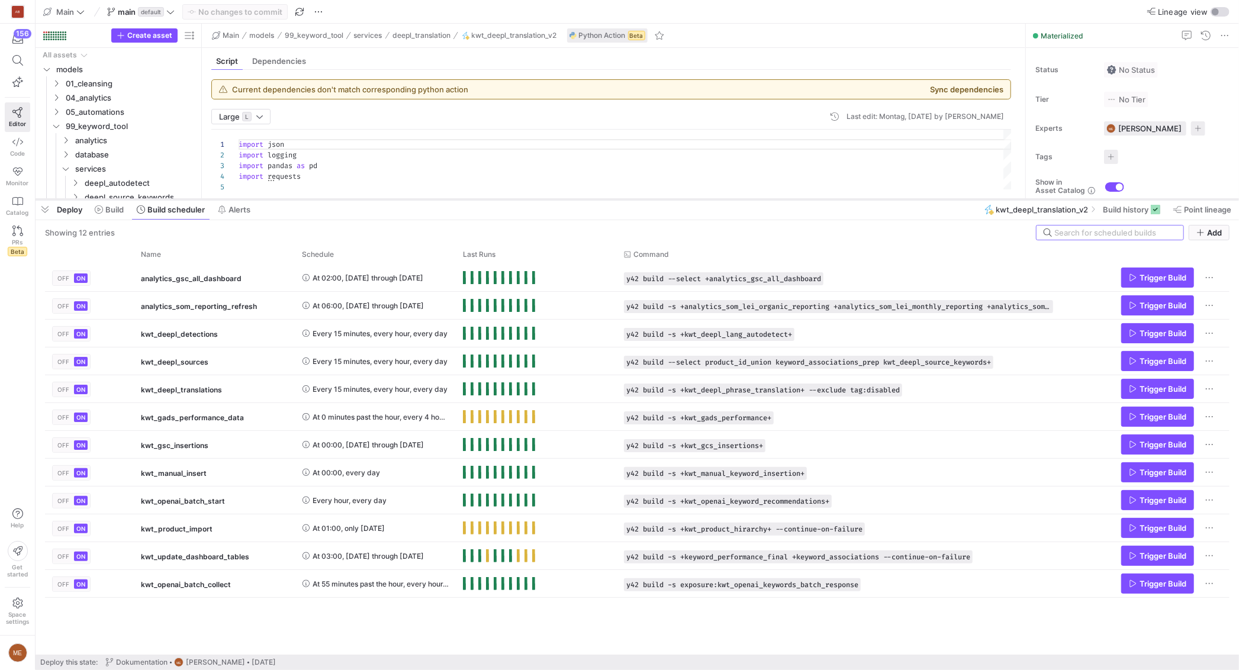
drag, startPoint x: 437, startPoint y: 453, endPoint x: 454, endPoint y: 190, distance: 263.4
click at [454, 197] on div at bounding box center [637, 199] width 1203 height 5
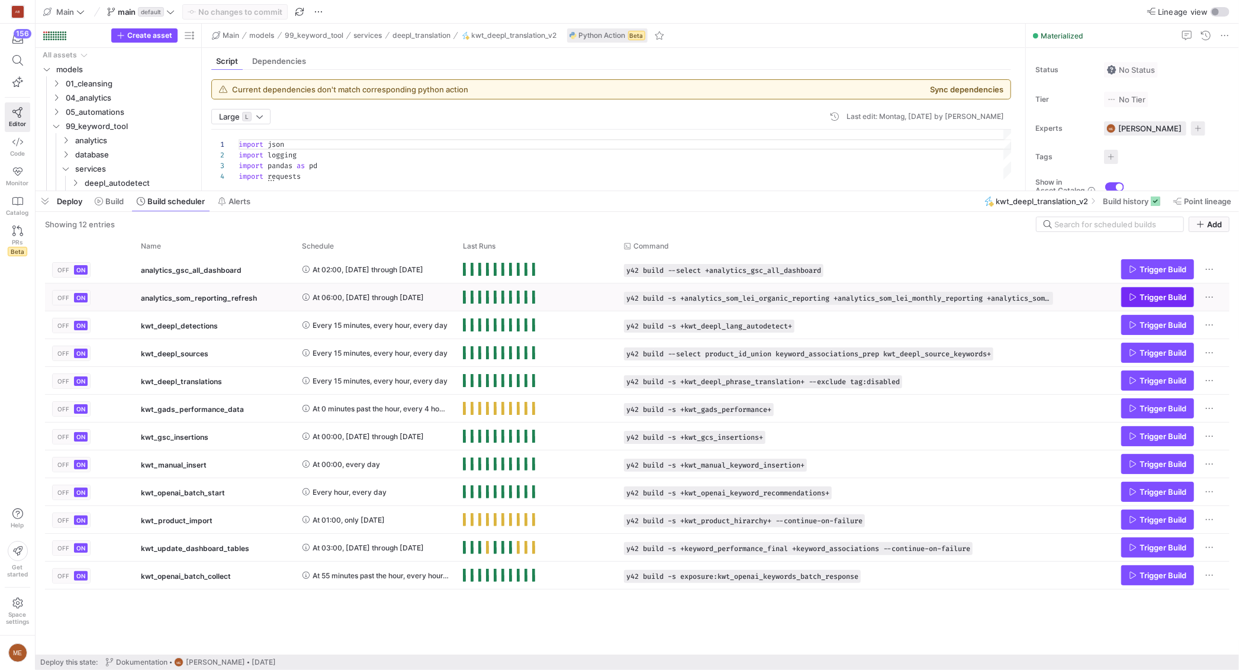
click at [1171, 291] on span "Press SPACE to select this row." at bounding box center [1158, 297] width 72 height 19
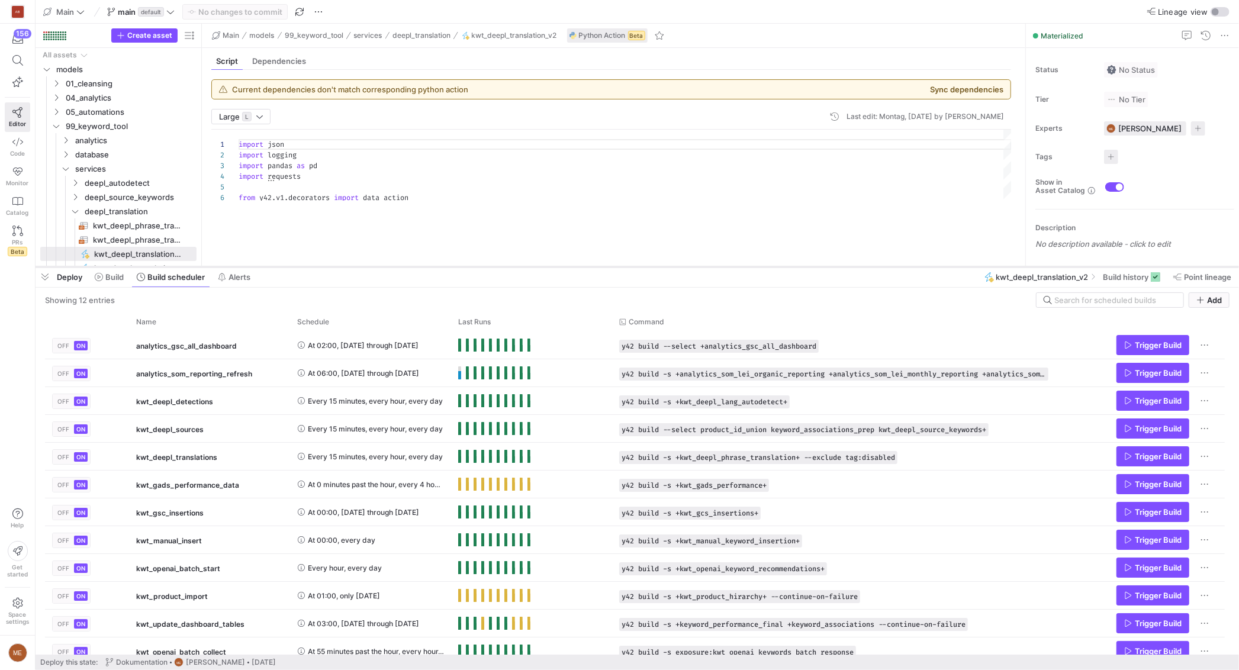
drag, startPoint x: 368, startPoint y: 191, endPoint x: 401, endPoint y: 266, distance: 82.7
click at [401, 266] on div at bounding box center [637, 267] width 1203 height 5
click at [18, 142] on icon at bounding box center [17, 142] width 11 height 11
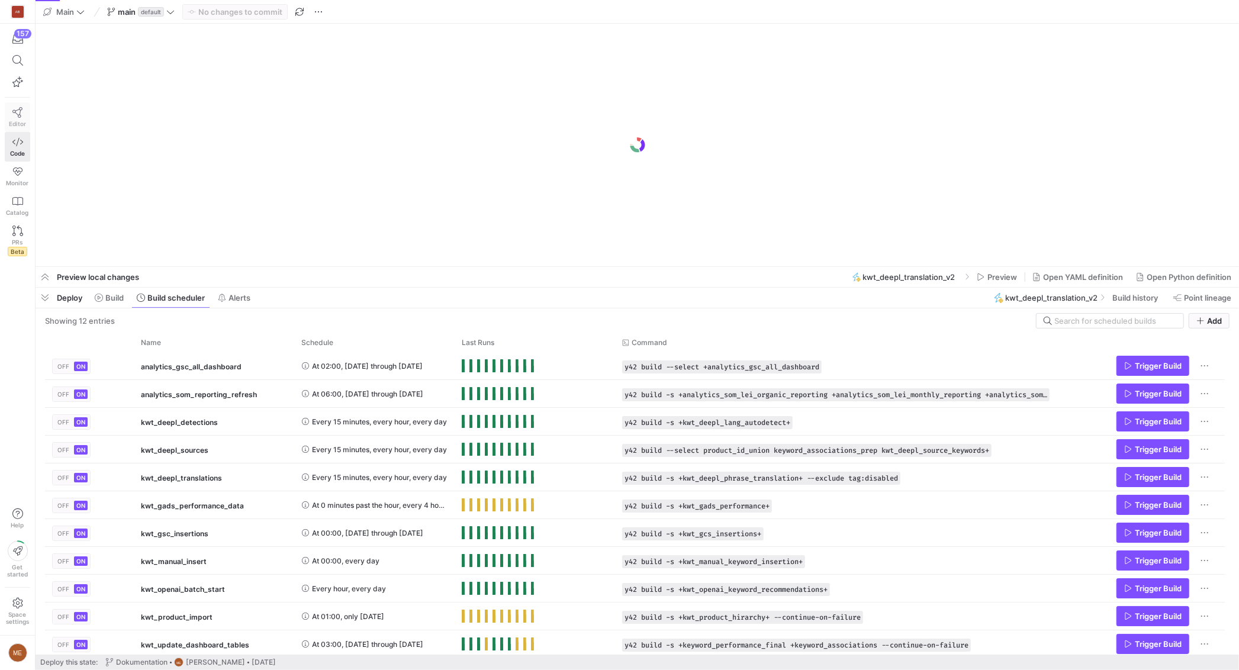
click at [13, 125] on span "Editor" at bounding box center [17, 123] width 17 height 7
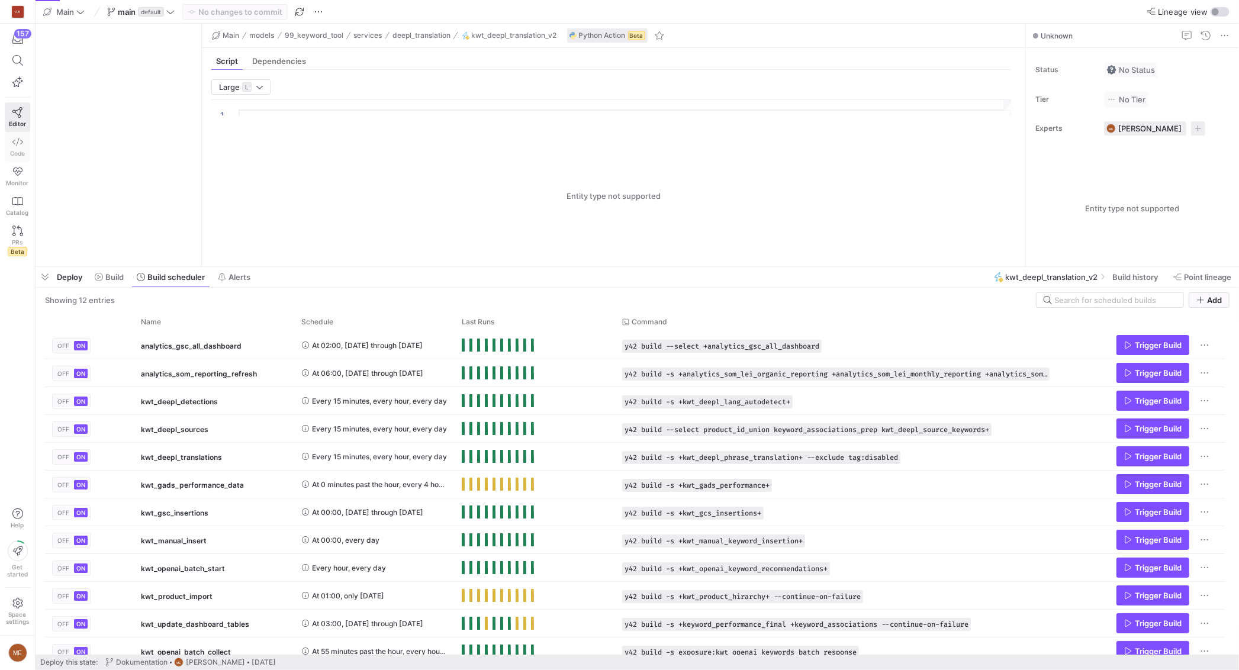
type textarea "import json import logging import pandas as pd import requests from y42.v1.deco…"
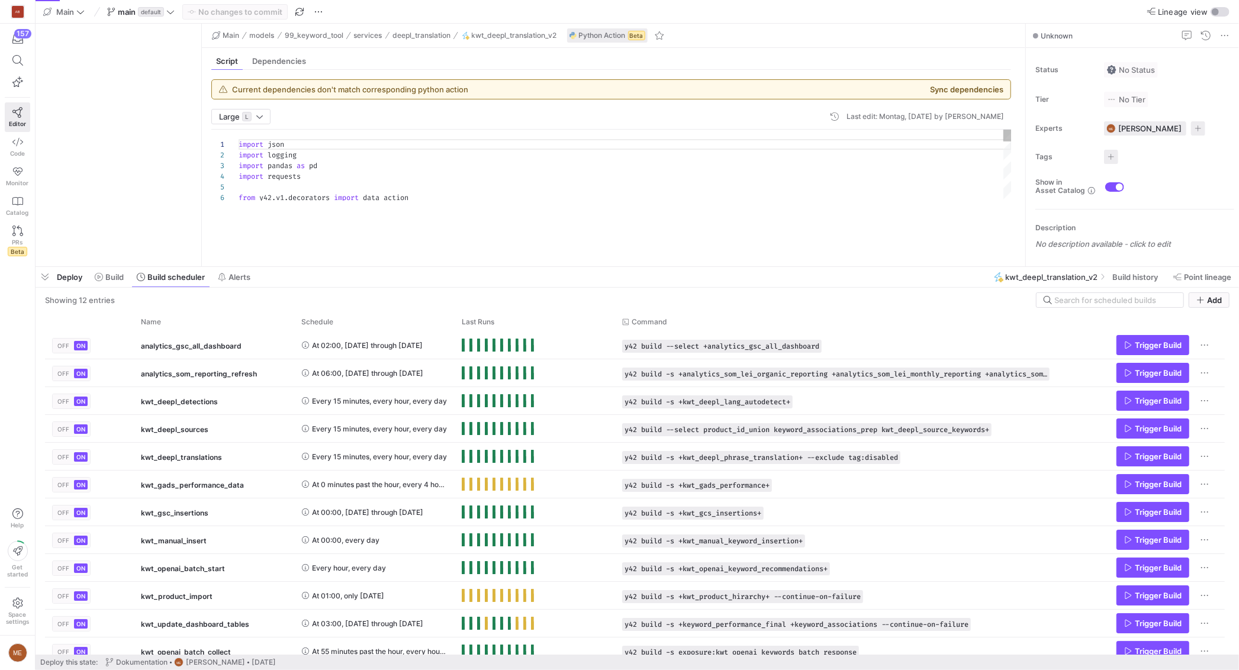
scroll to position [107, 0]
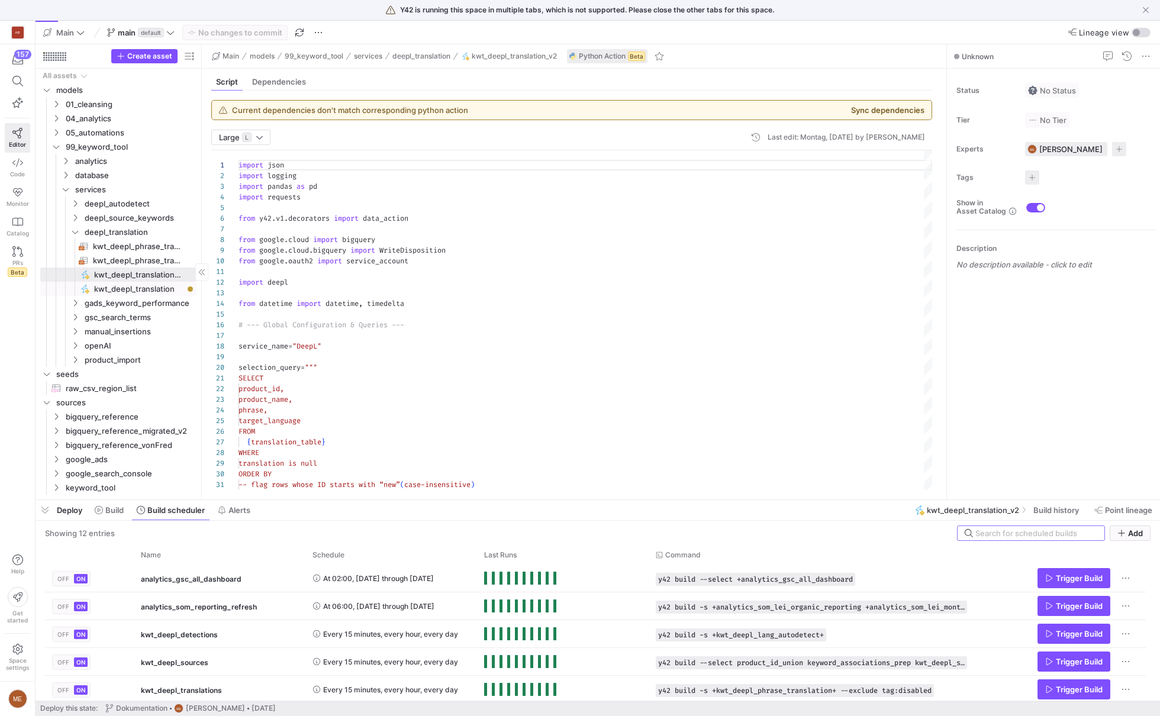
scroll to position [107, 0]
click at [113, 199] on span "deepl_autodetect" at bounding box center [126, 204] width 82 height 14
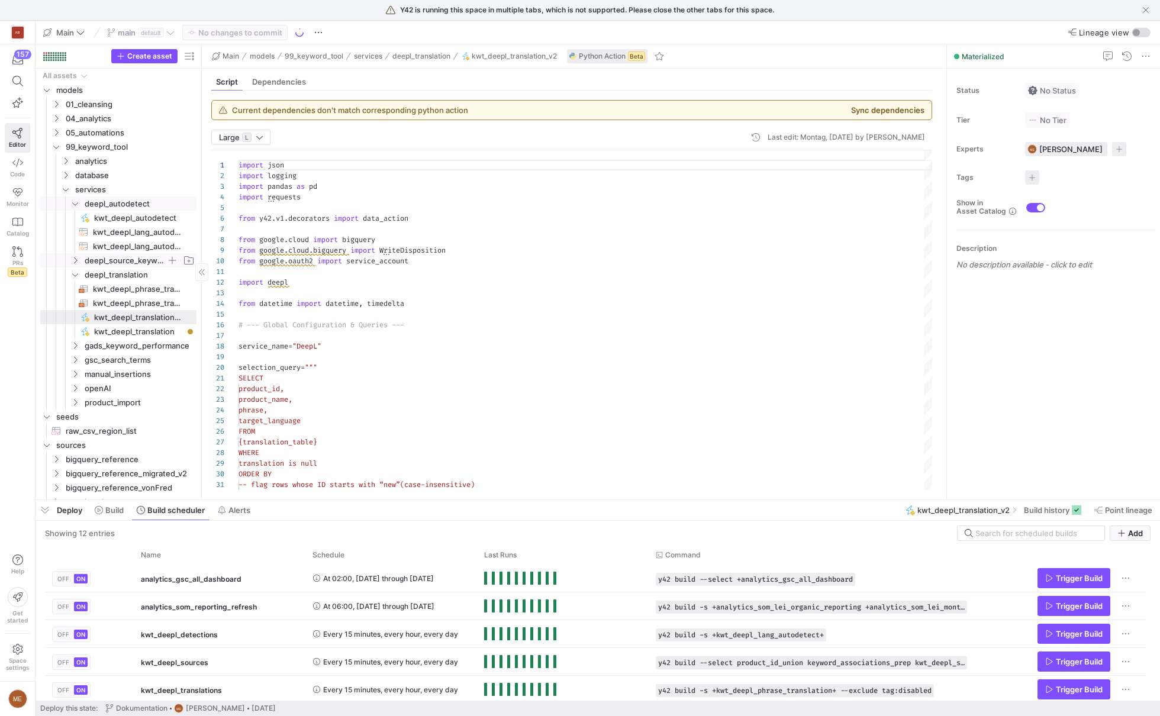
click at [110, 258] on span "deepl_source_keywords" at bounding box center [126, 261] width 82 height 14
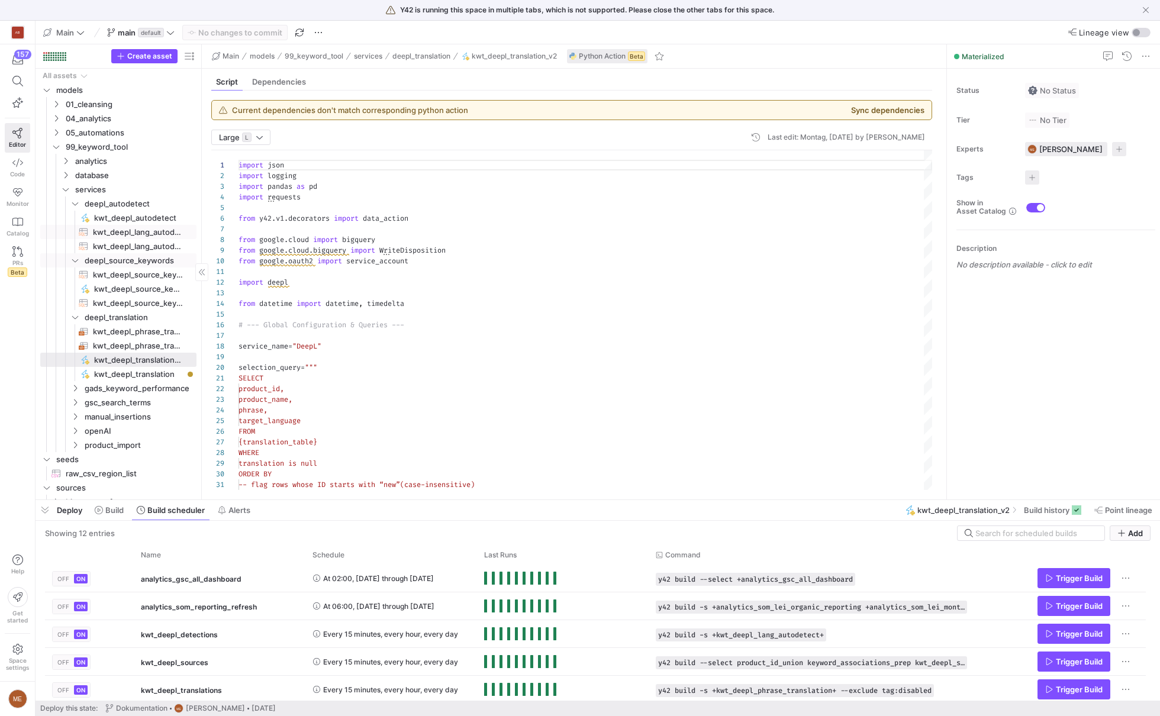
click at [128, 232] on span "kwt_deepl_lang_autodetect_to_process​​​​​​​​​​" at bounding box center [138, 233] width 90 height 14
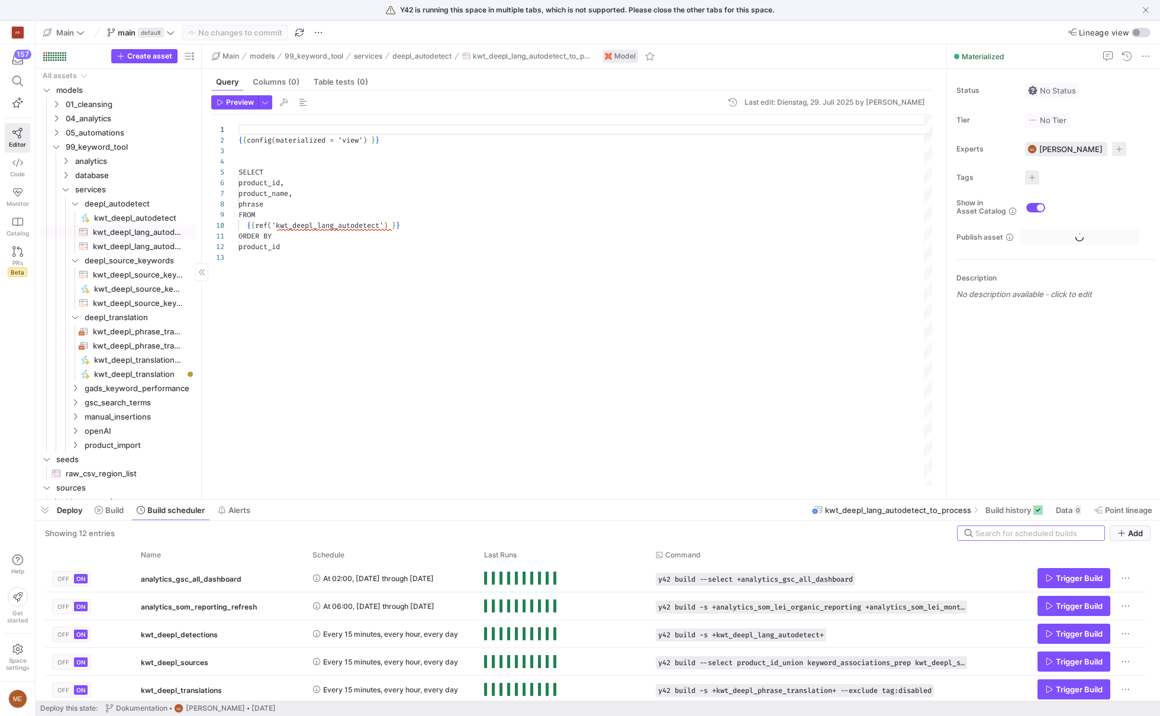
scroll to position [107, 0]
click at [117, 270] on span "kwt_deepl_source_keywords_to_process​​​​​​​​​​" at bounding box center [138, 275] width 90 height 14
click at [1060, 516] on span at bounding box center [1064, 510] width 43 height 19
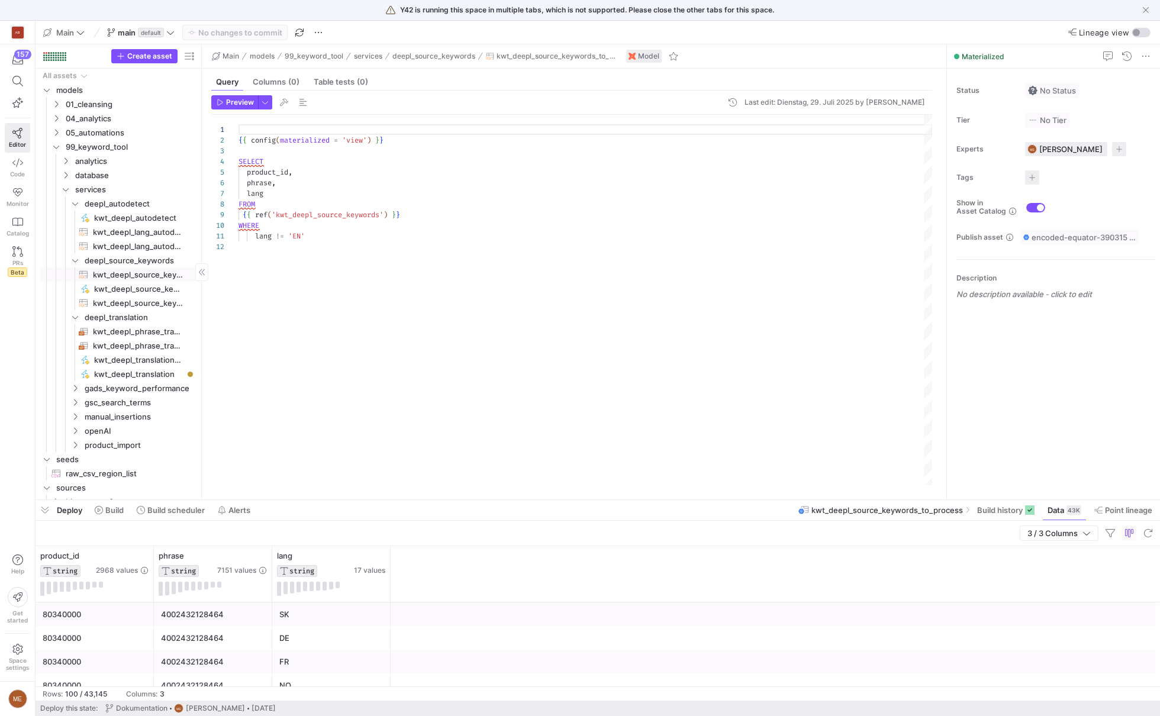
scroll to position [1, 0]
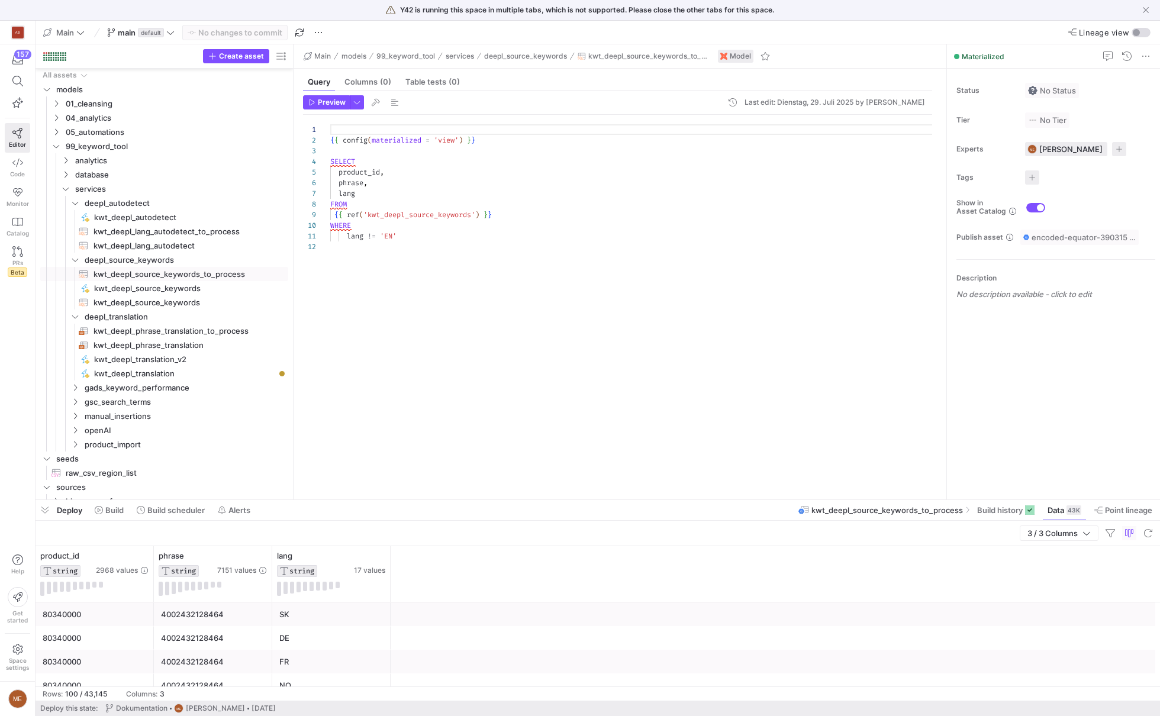
drag, startPoint x: 202, startPoint y: 240, endPoint x: 294, endPoint y: 240, distance: 91.7
click at [294, 240] on as-split "Create asset Drag here to set row groups Drag here to set column labels Group 1…" at bounding box center [598, 271] width 1125 height 455
click at [218, 333] on span "kwt_deepl_phrase_translation_to_process​​​​​​​​​​" at bounding box center [184, 331] width 181 height 14
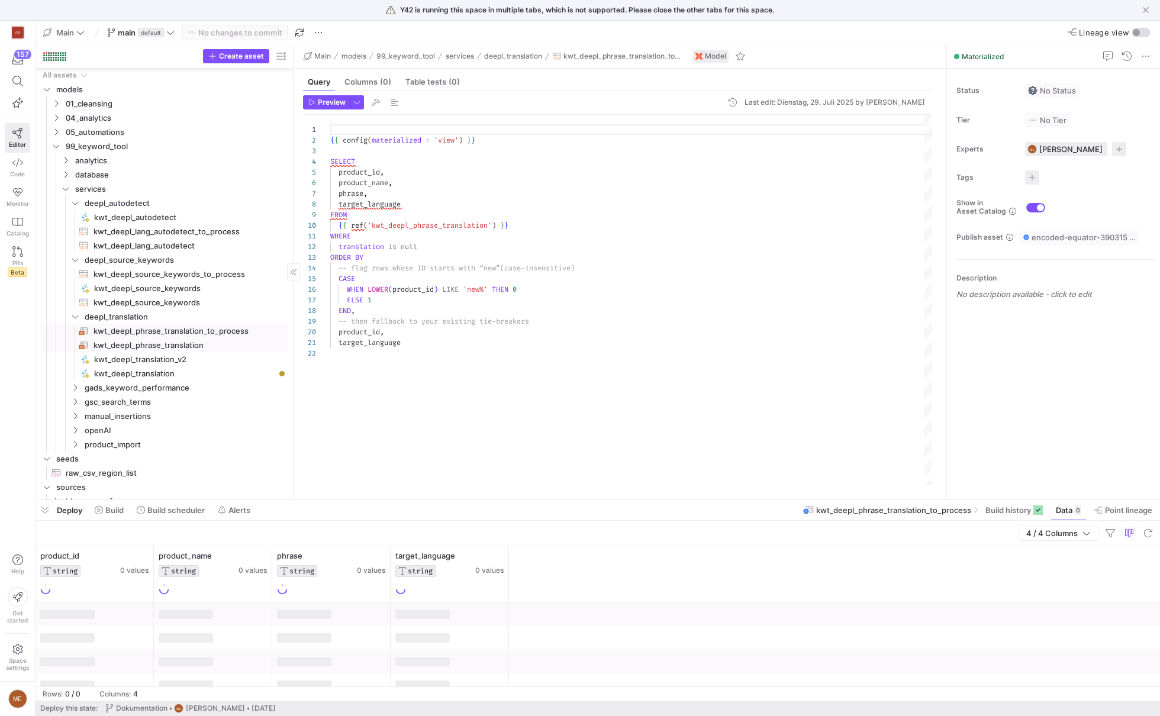
click at [189, 349] on span "kwt_deepl_phrase_translation​​​​​​​​​​" at bounding box center [184, 346] width 181 height 14
type textarea "WITH target_languages AS( SELECT language FROM UNNEST(JSON_VALUE_ARRAY( JSON '[…"
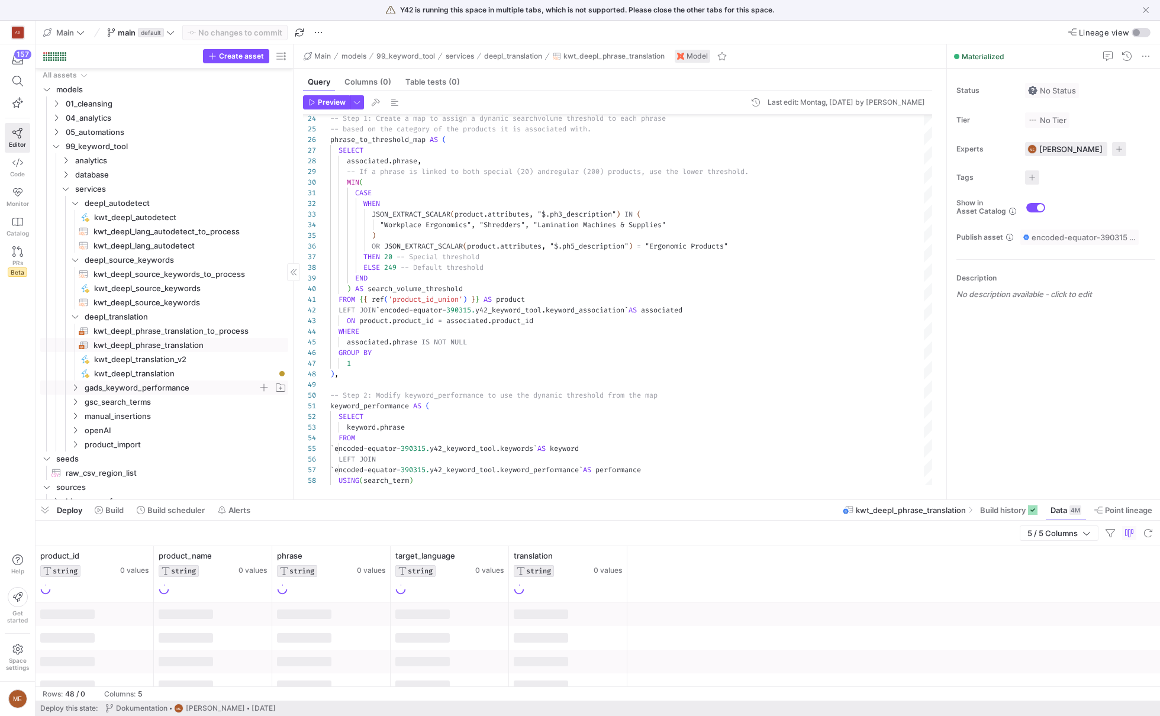
click at [78, 387] on icon "Press SPACE to select this row." at bounding box center [75, 387] width 8 height 7
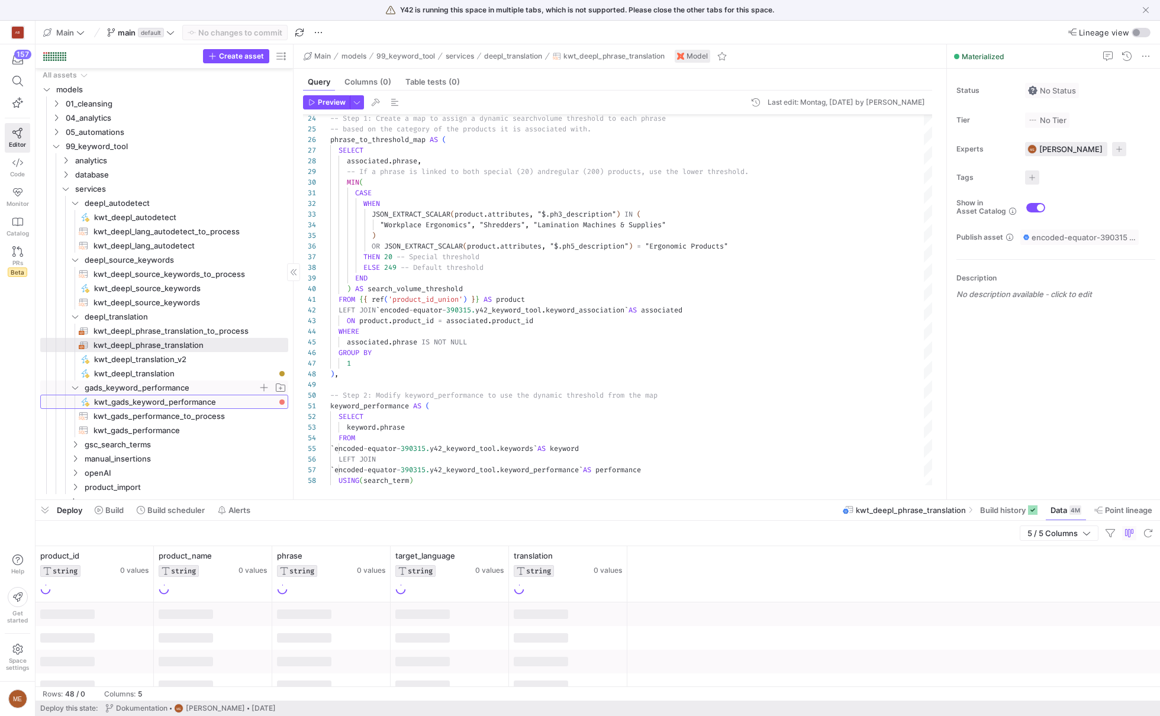
click at [186, 403] on span "kwt_gads_keyword_performance​​​​​" at bounding box center [184, 402] width 181 height 14
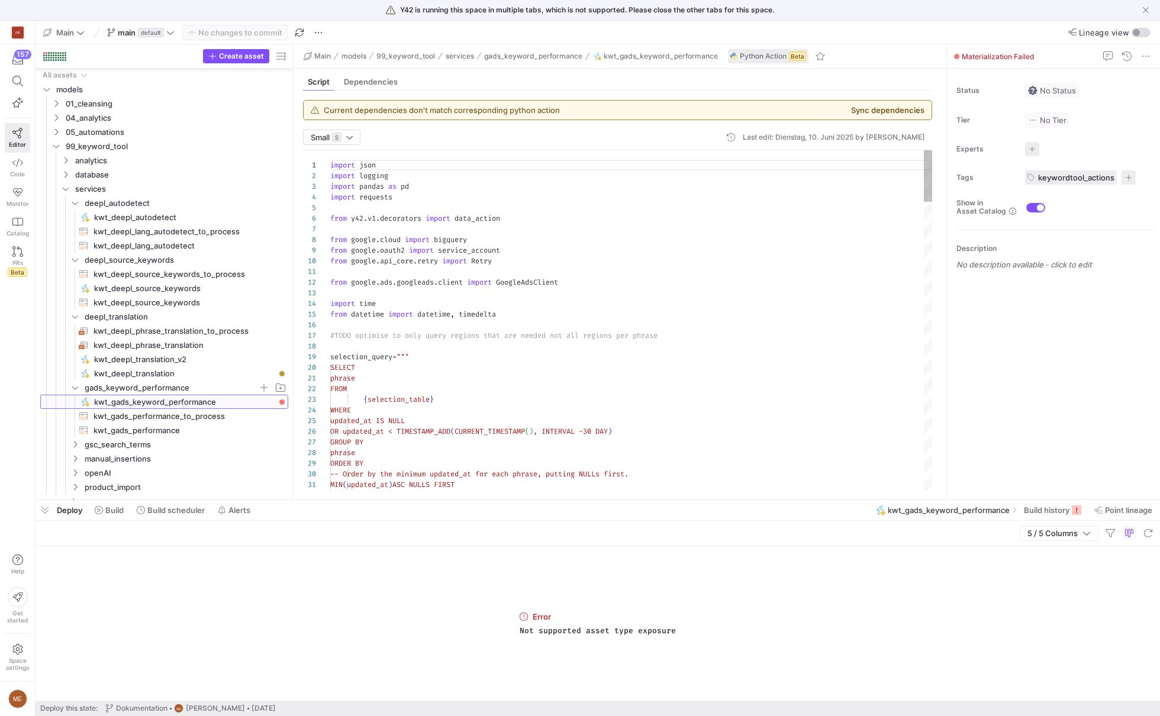
scroll to position [107, 0]
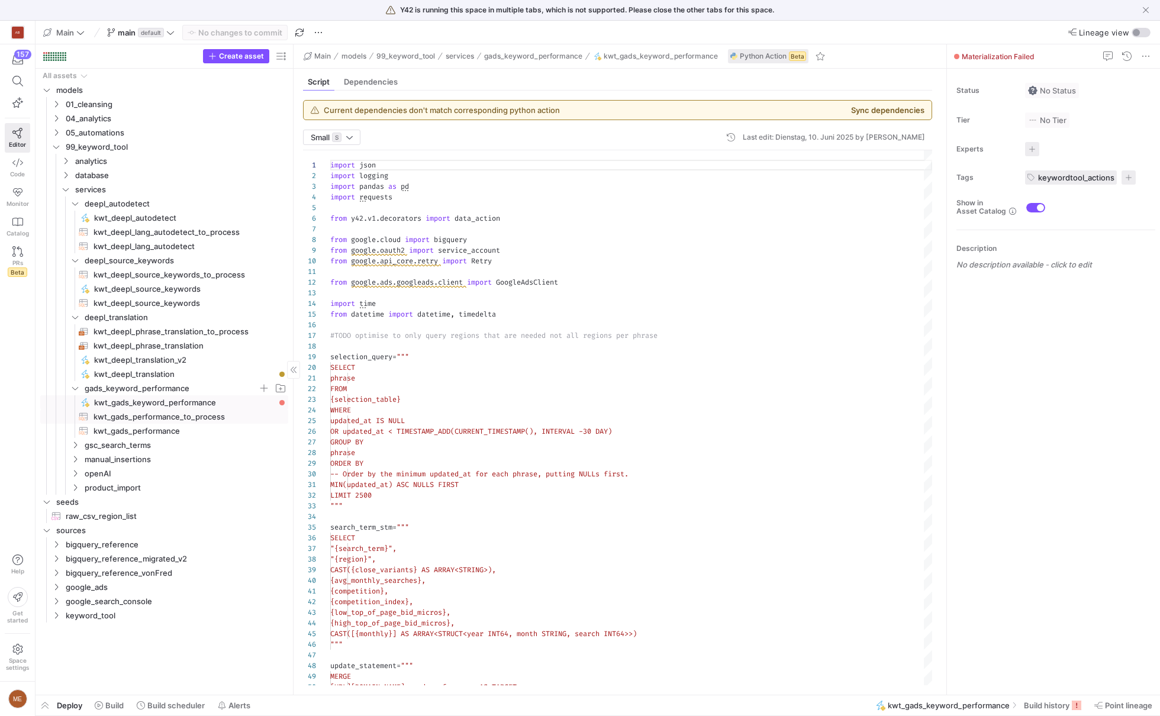
click at [227, 417] on span "kwt_gads_performance_to_process​​​​​​​​​​" at bounding box center [184, 417] width 181 height 14
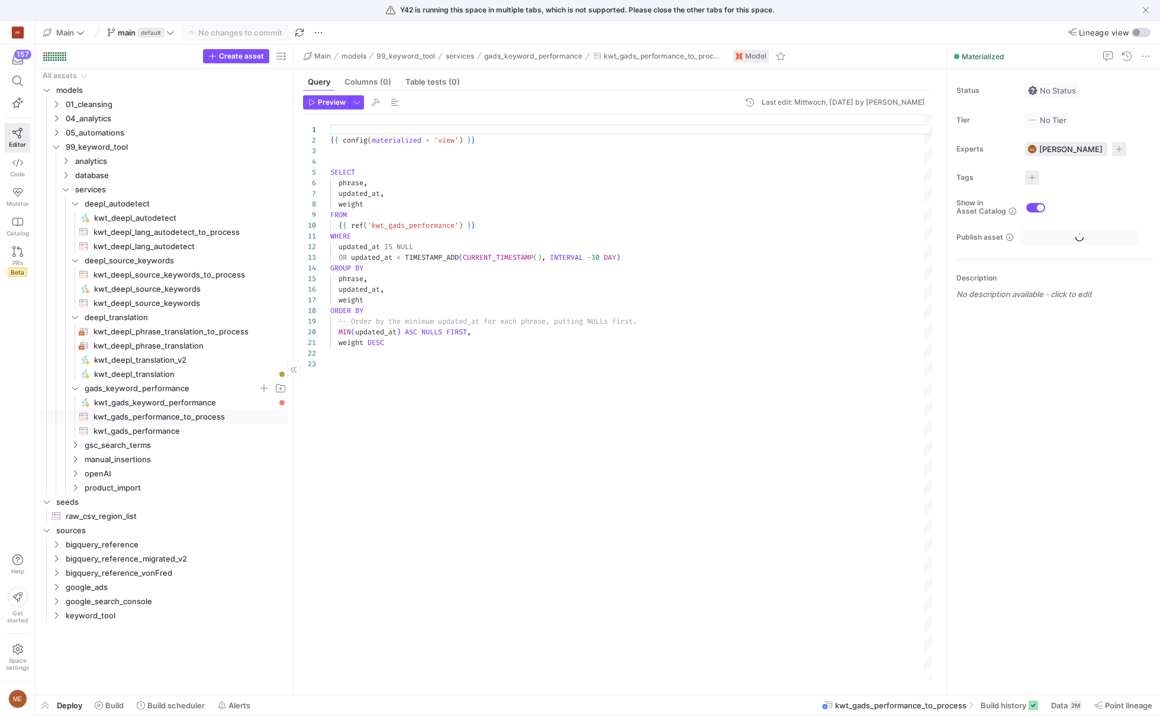
scroll to position [107, 0]
click at [1084, 704] on span at bounding box center [1067, 705] width 40 height 19
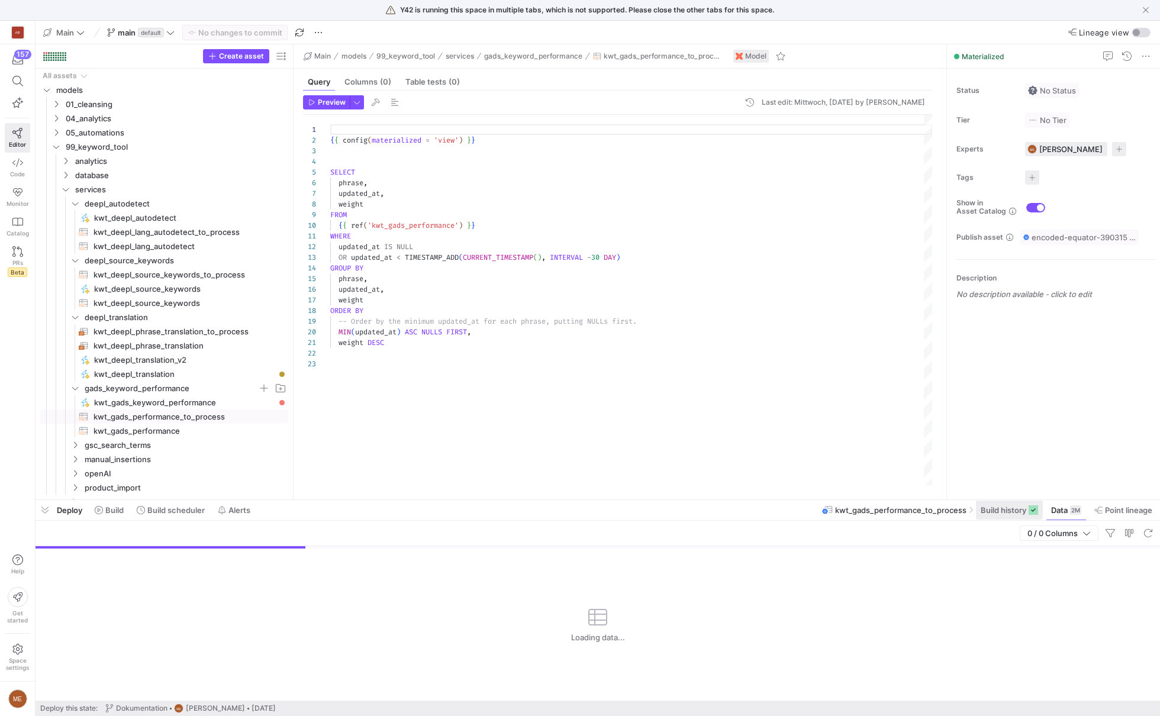
click at [1018, 512] on span "Build history" at bounding box center [1004, 510] width 46 height 9
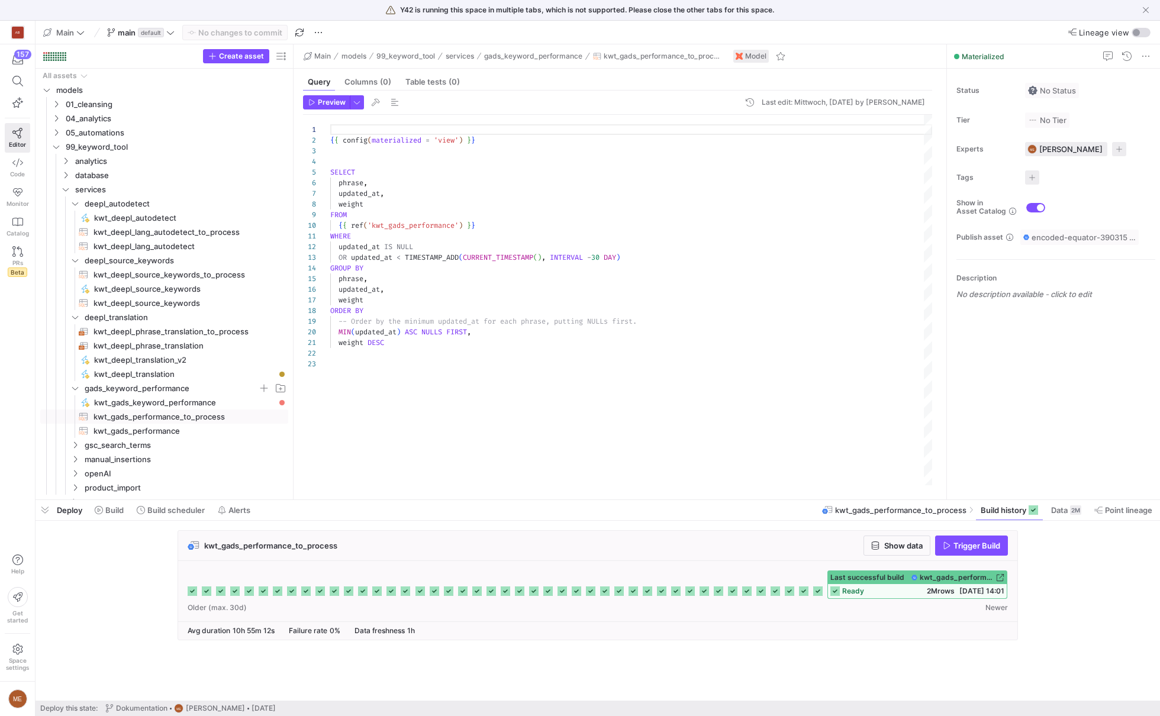
click at [945, 584] on div "ready 2M rows [DATE] 14:01" at bounding box center [917, 591] width 179 height 14
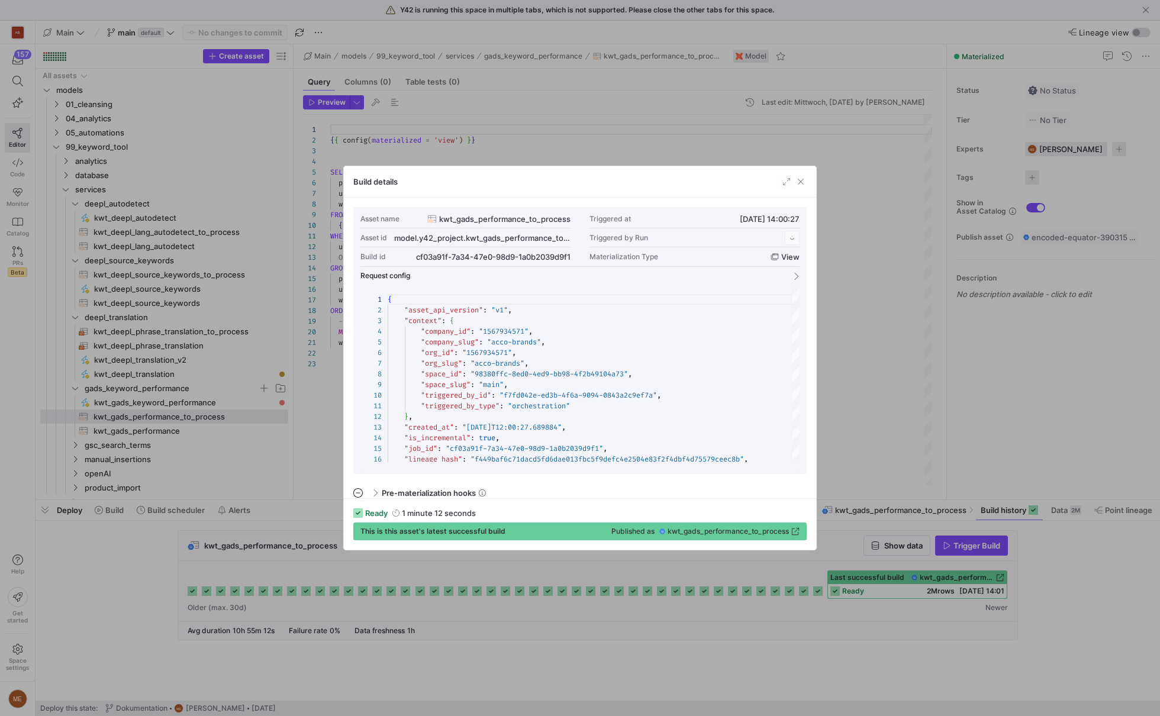
scroll to position [107, 0]
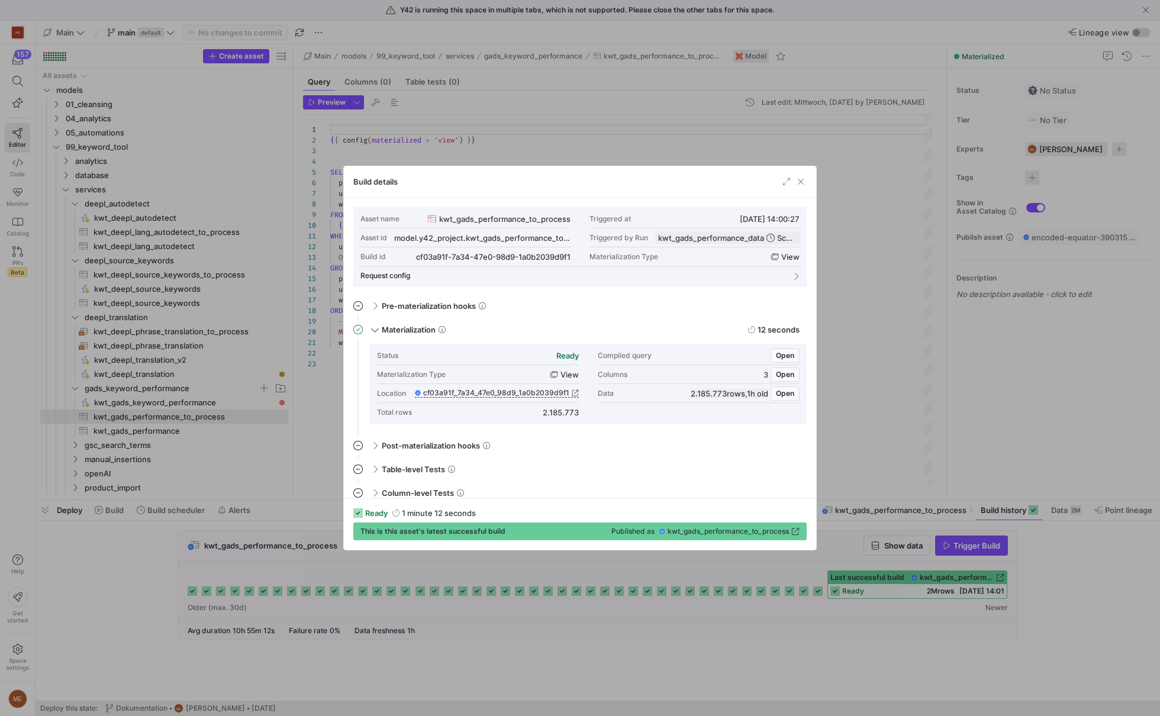
click at [553, 411] on div "2.185.773" at bounding box center [561, 412] width 36 height 9
copy div "2.185.773"
click at [912, 423] on div at bounding box center [580, 358] width 1160 height 716
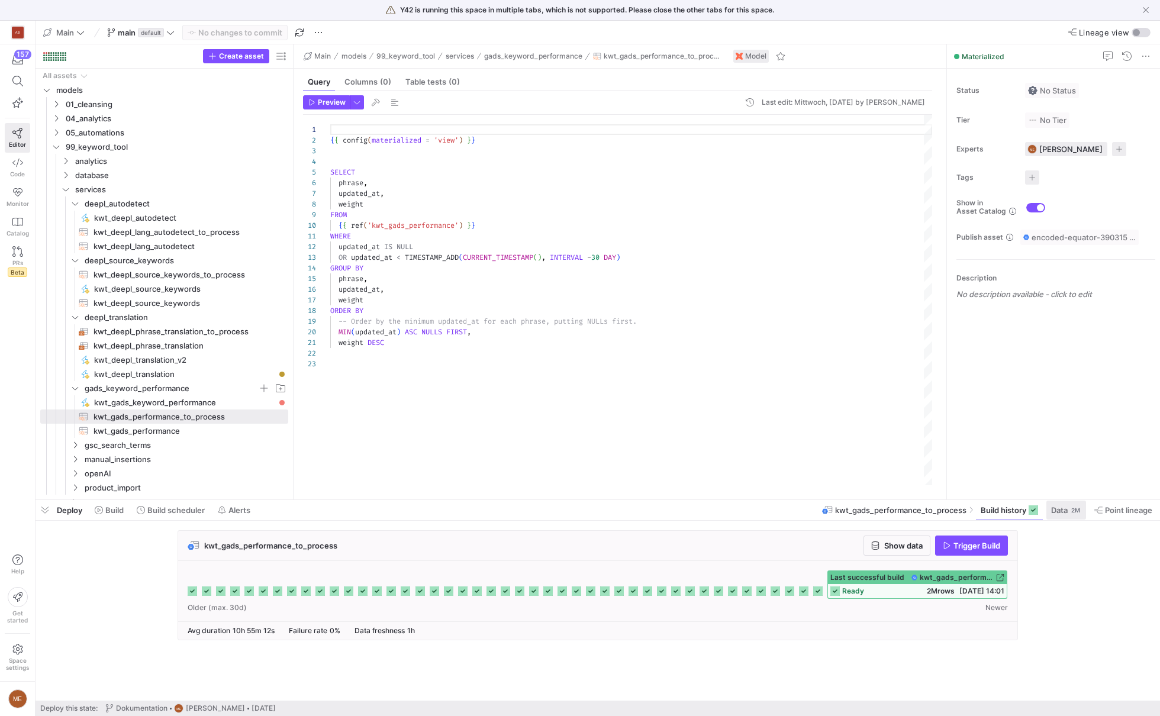
click at [1068, 514] on span "Data 2M" at bounding box center [1066, 510] width 30 height 9
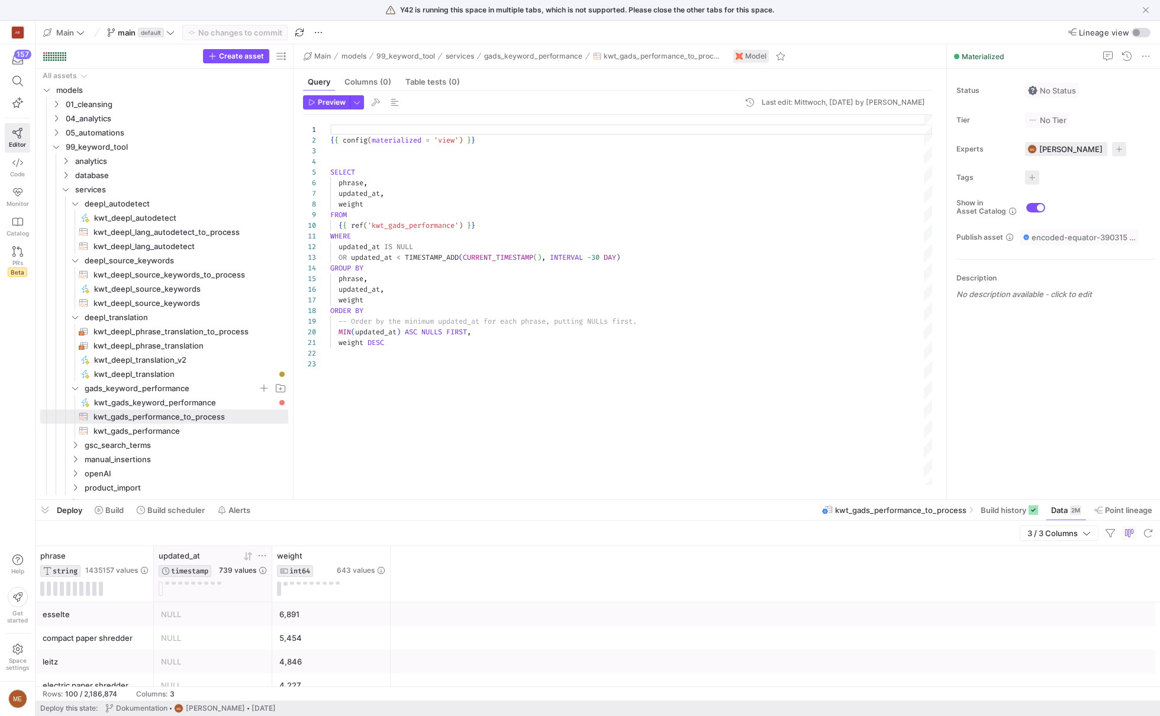
click at [250, 570] on span "739 values" at bounding box center [237, 570] width 37 height 8
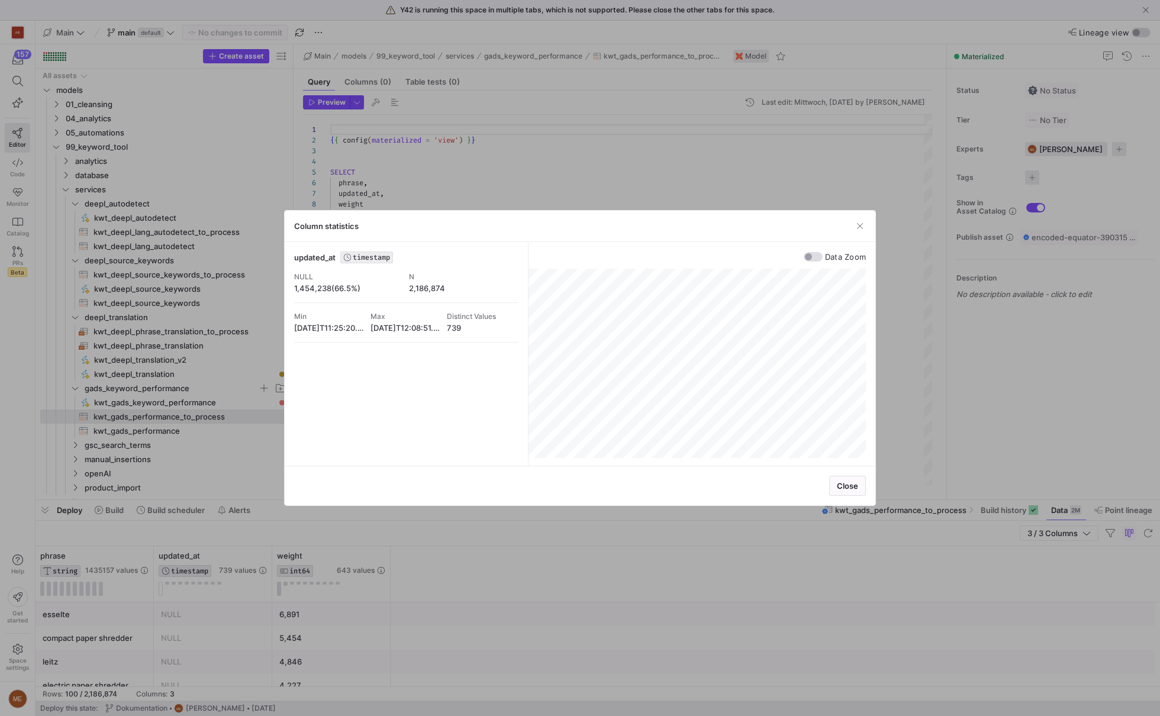
click at [312, 288] on div "1,454,238(66.5%)" at bounding box center [349, 288] width 110 height 9
copy div "1,454,238"
click at [646, 574] on div at bounding box center [580, 358] width 1160 height 716
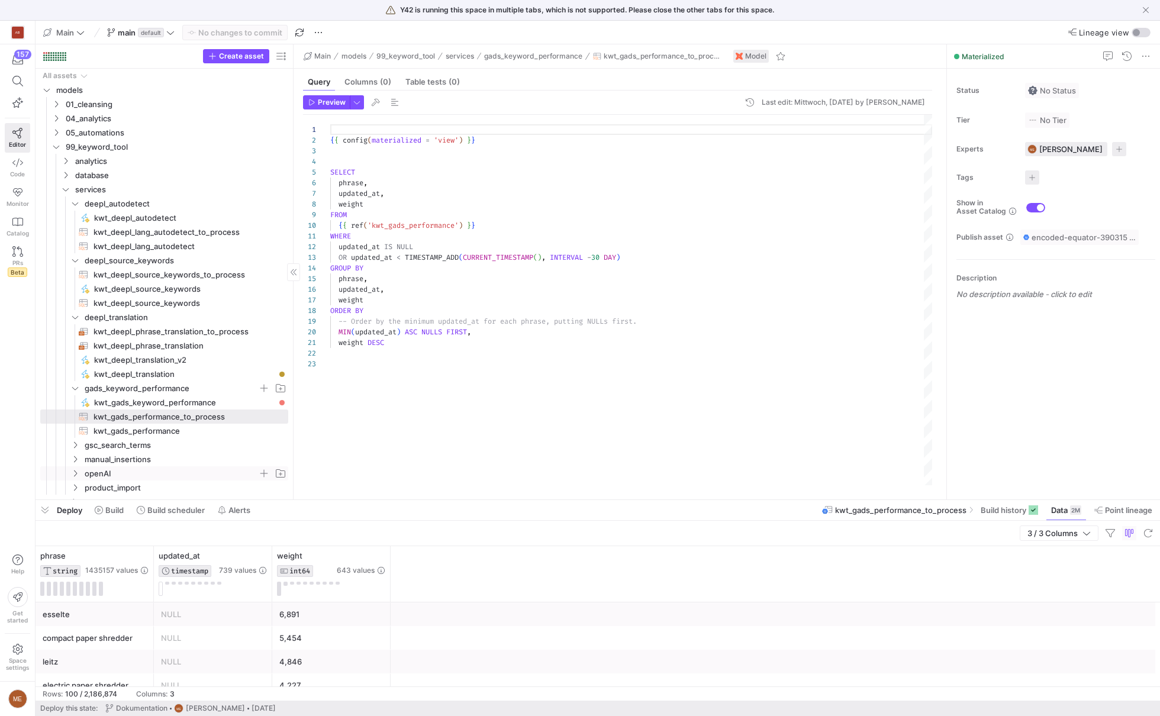
click at [141, 475] on span "openAI" at bounding box center [171, 474] width 173 height 14
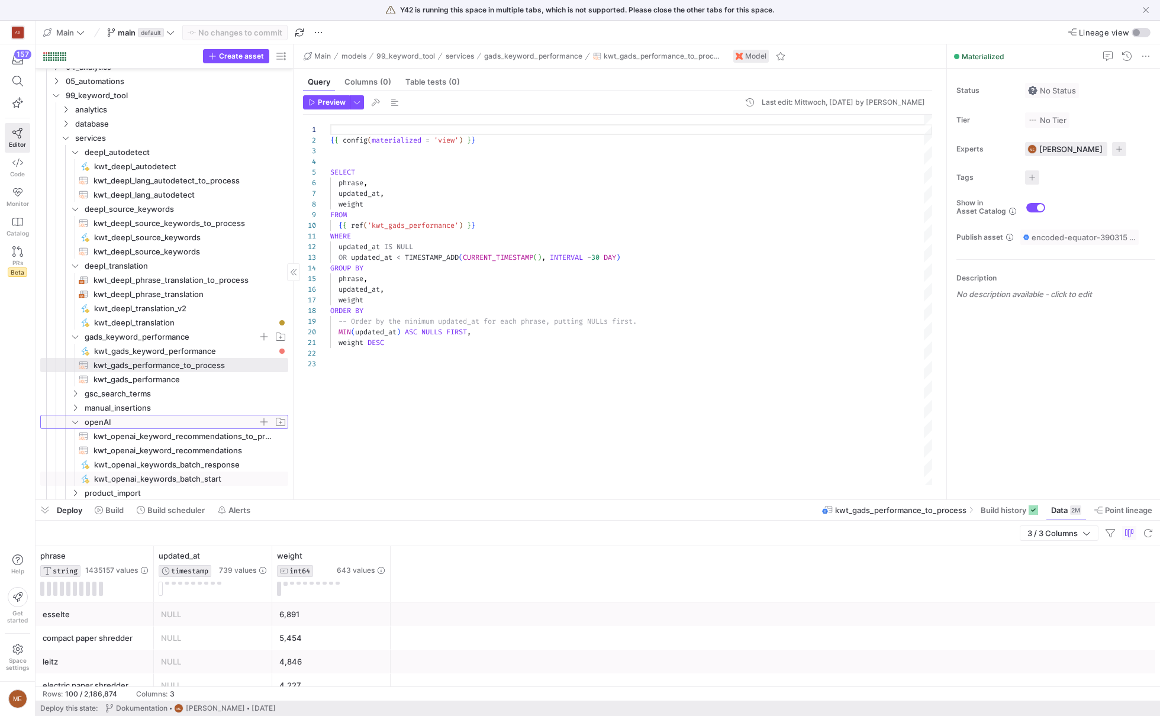
scroll to position [51, 0]
click at [200, 436] on span "kwt_openai_keyword_recommendations_to_process​​​​​​​​​​" at bounding box center [184, 437] width 181 height 14
type textarea "{{ config(materialized = 'view') }} SELECT product_id, -- replace quotes with a…"
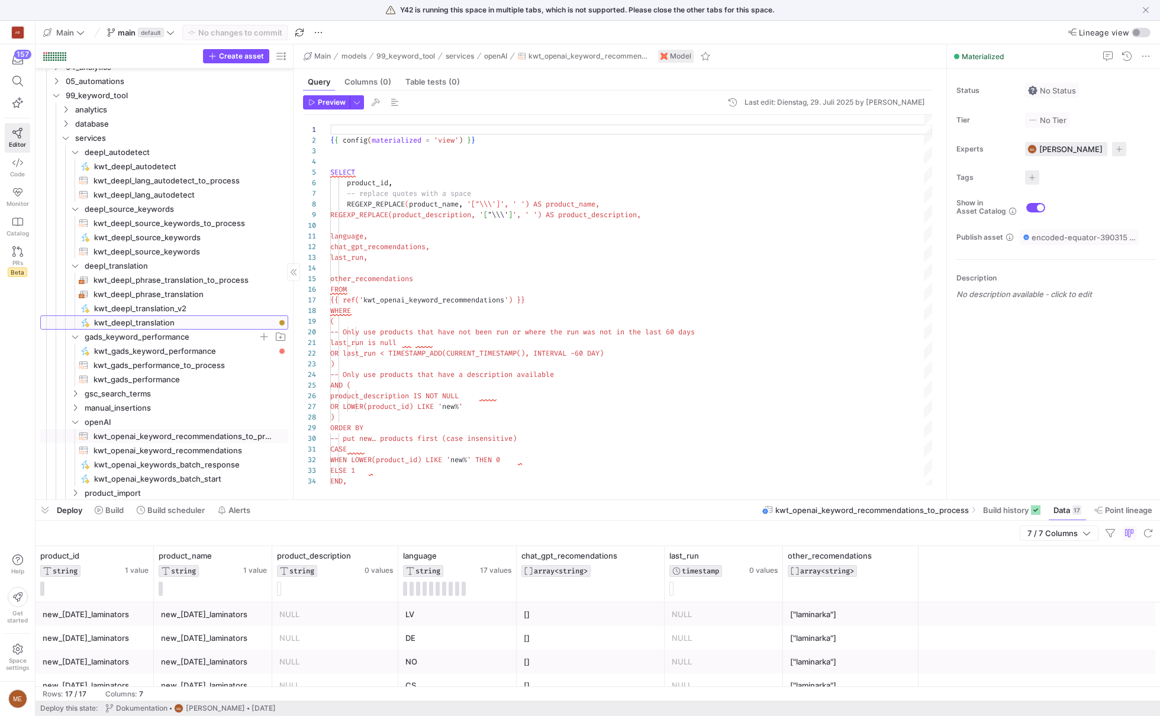
click at [195, 323] on span "kwt_deepl_translation​​​​​" at bounding box center [184, 323] width 181 height 14
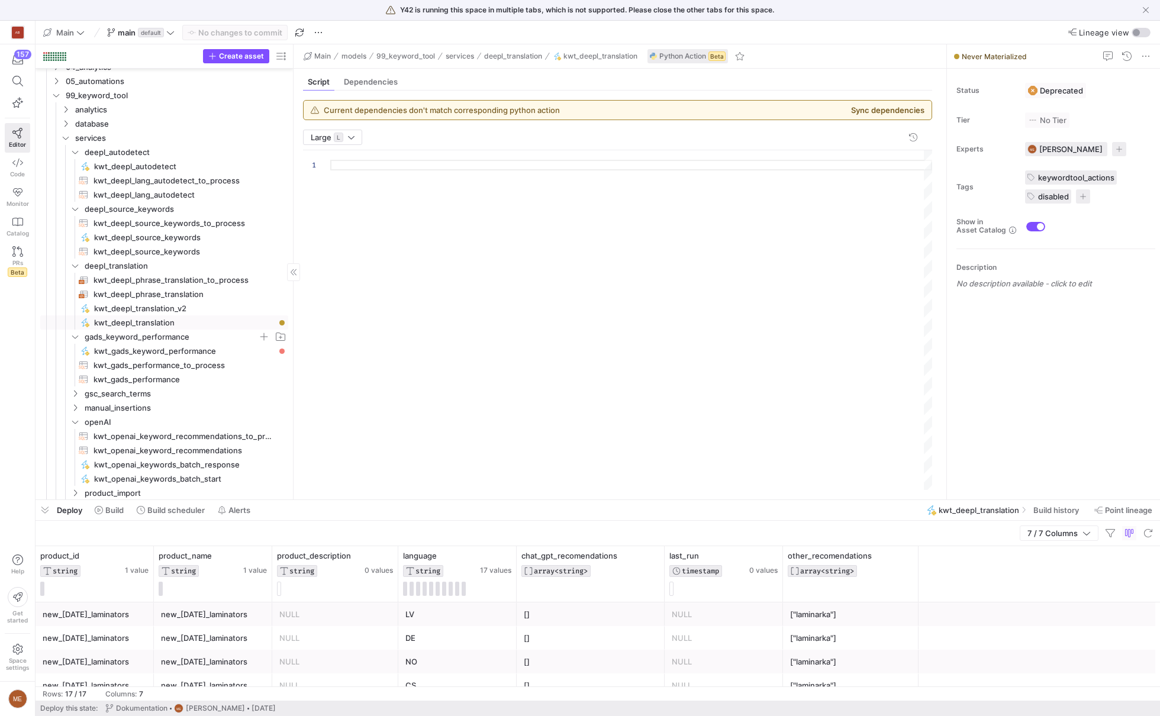
scroll to position [107, 0]
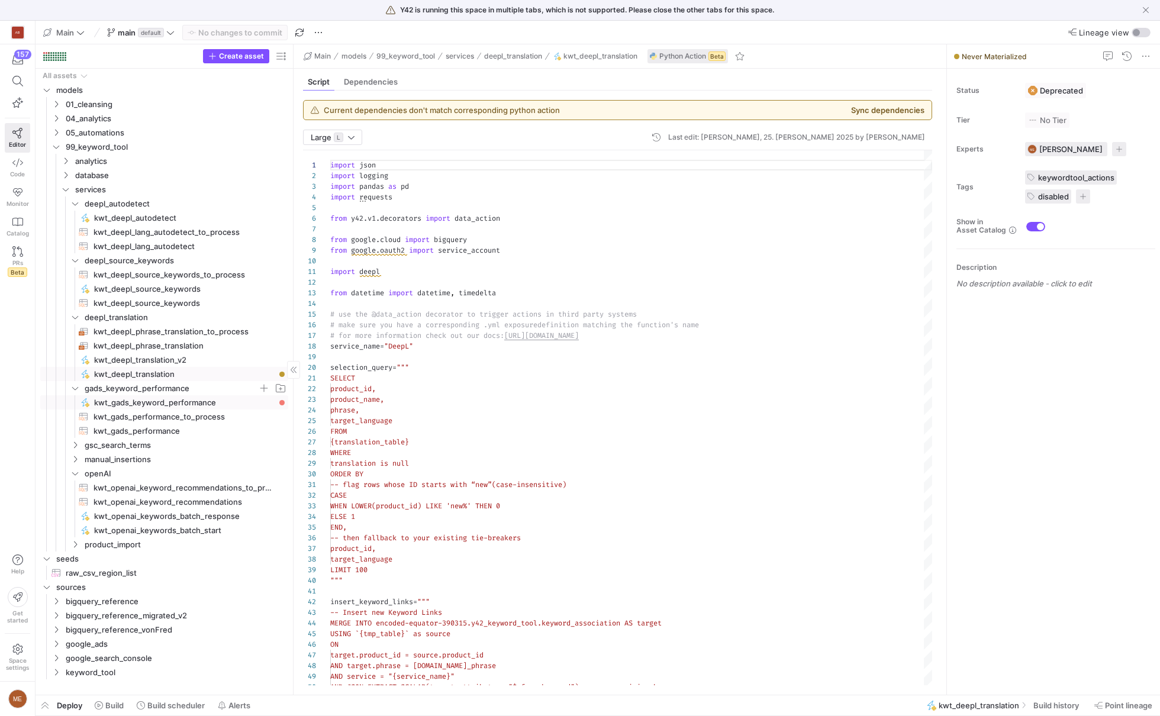
click at [249, 400] on span "kwt_gads_keyword_performance​​​​​" at bounding box center [184, 403] width 181 height 14
type textarea "import json import logging import pandas as pd import requests from y42.v1.deco…"
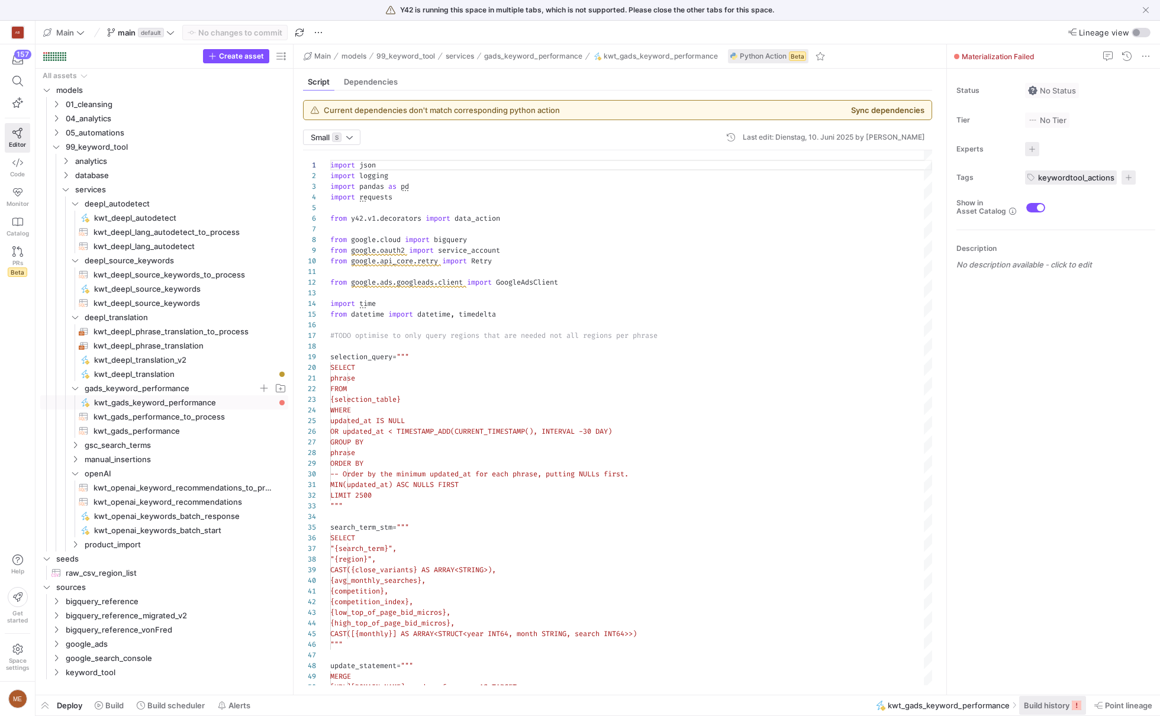
click at [1074, 708] on icon at bounding box center [1076, 705] width 9 height 9
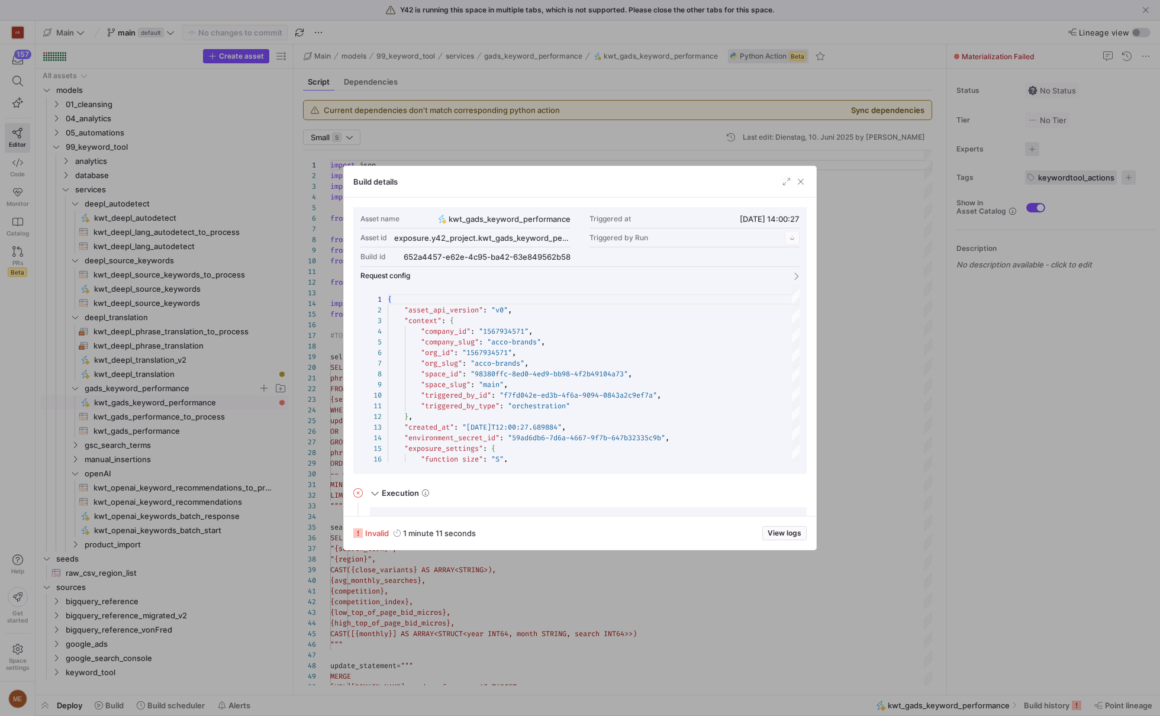
scroll to position [107, 0]
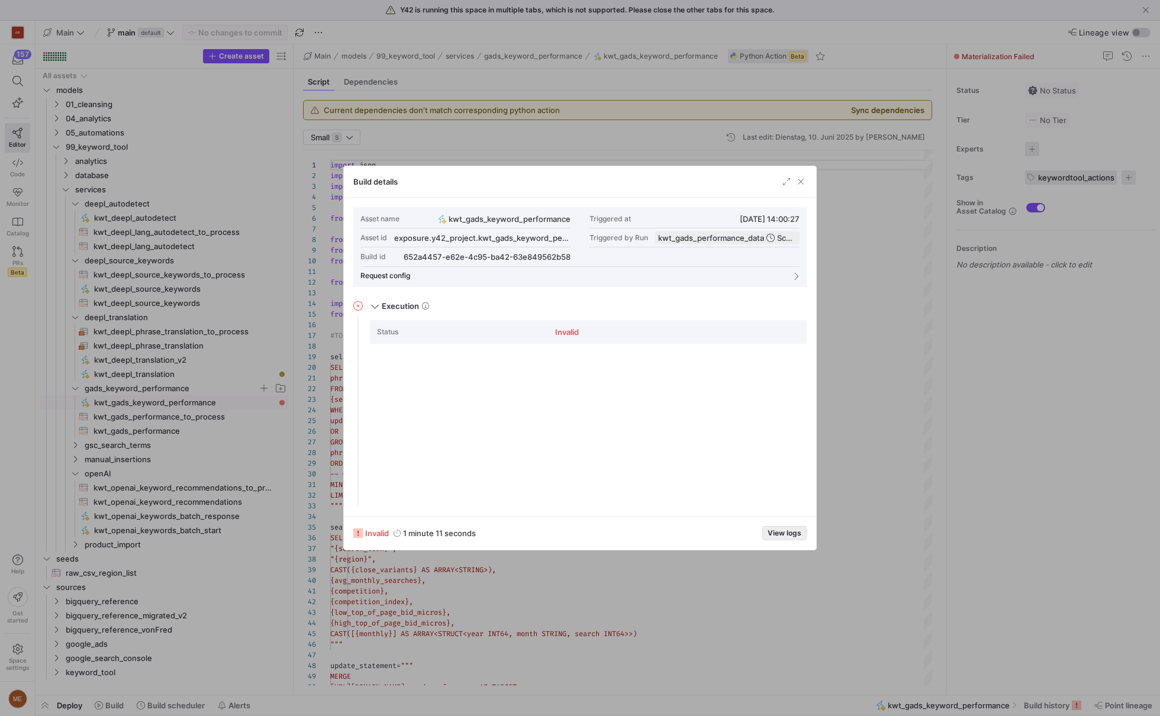
click at [780, 540] on span "button" at bounding box center [784, 533] width 43 height 13
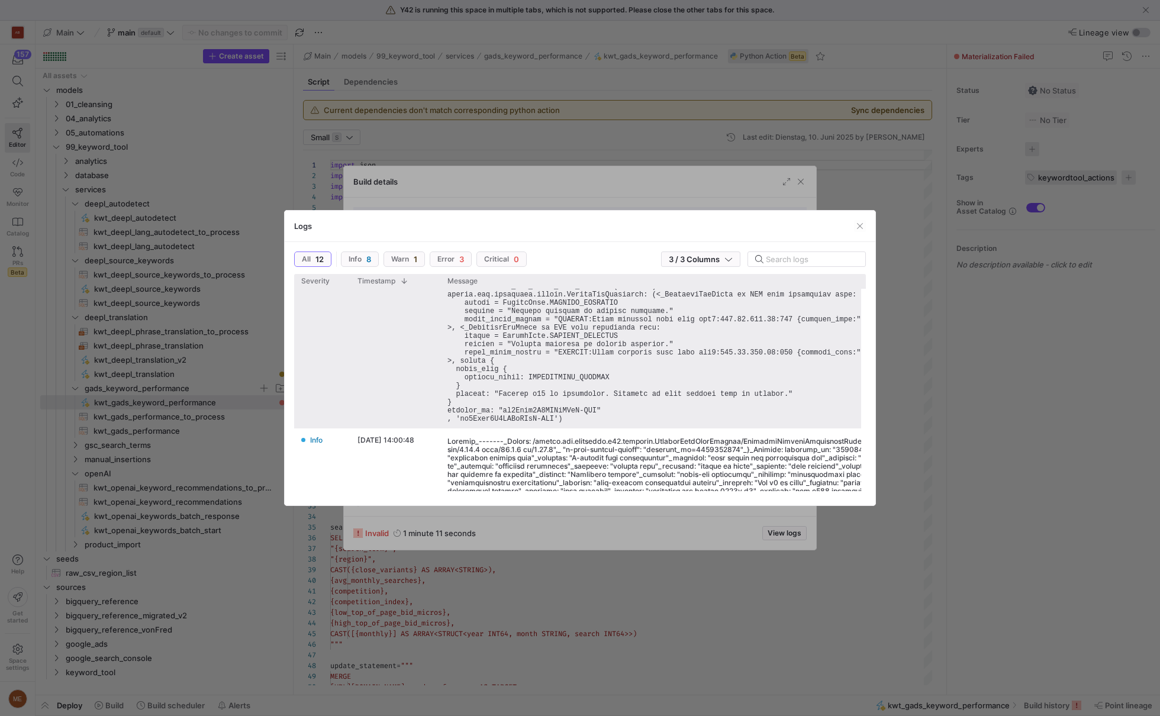
scroll to position [553, 0]
